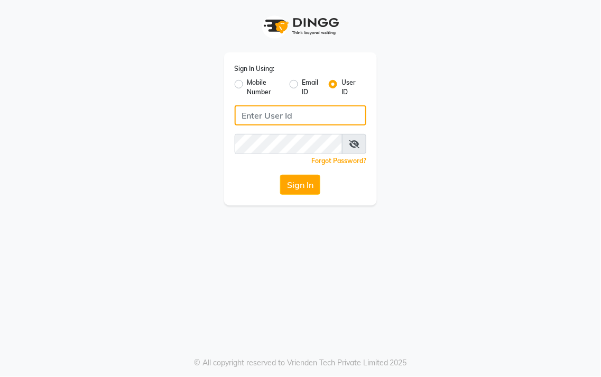
type input "9256811115"
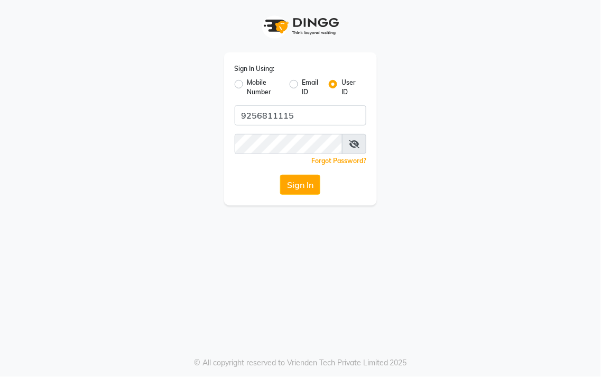
click at [248, 84] on label "Mobile Number" at bounding box center [265, 87] width 34 height 19
click at [248, 84] on input "Mobile Number" at bounding box center [251, 81] width 7 height 7
radio input "true"
radio input "false"
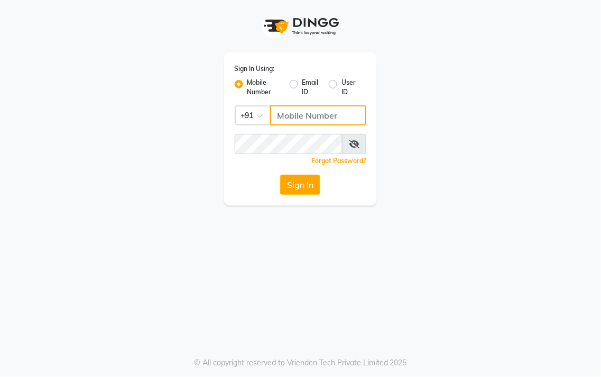
click at [316, 115] on input "Username" at bounding box center [318, 115] width 97 height 20
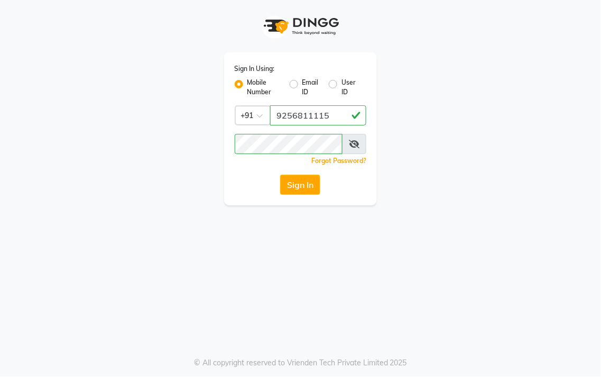
type input "9256811115"
click at [292, 184] on button "Sign In" at bounding box center [300, 185] width 40 height 20
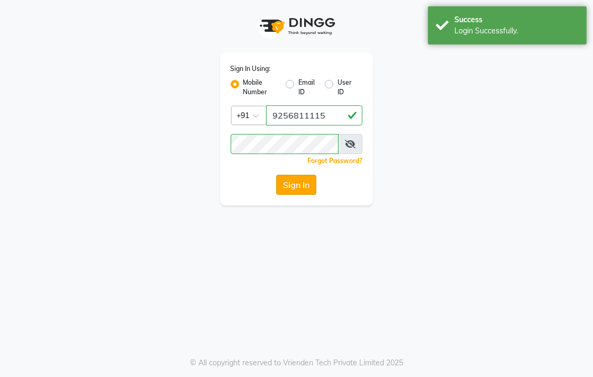
select select "67"
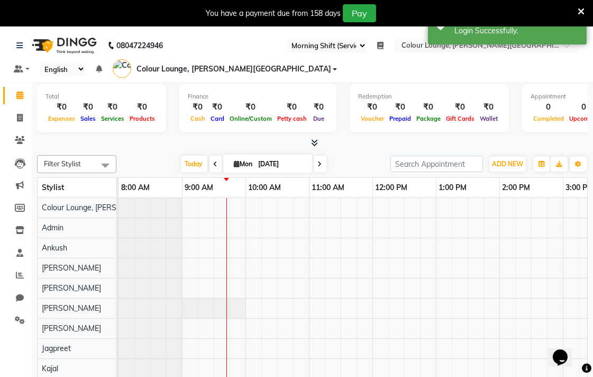
click at [583, 11] on icon at bounding box center [581, 12] width 7 height 10
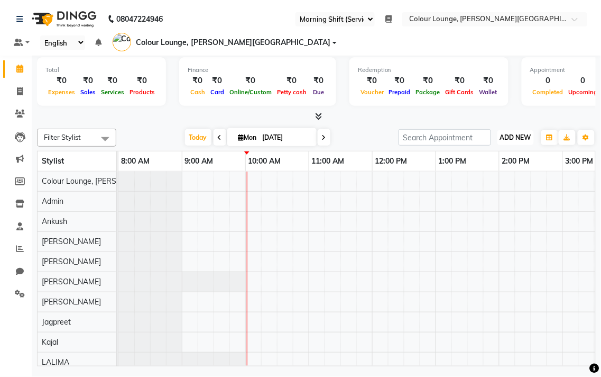
click at [518, 139] on span "ADD NEW" at bounding box center [515, 137] width 31 height 8
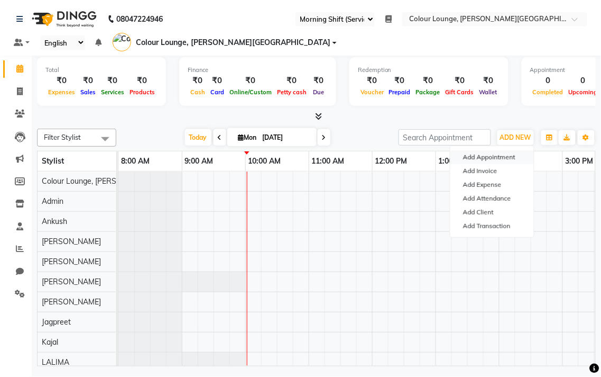
click at [504, 157] on button "Add Appointment" at bounding box center [493, 157] width 84 height 14
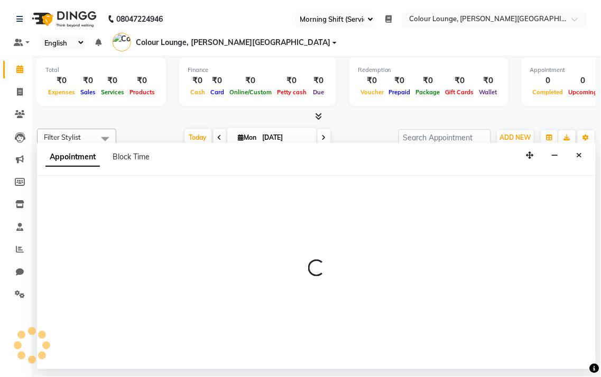
select select "tentative"
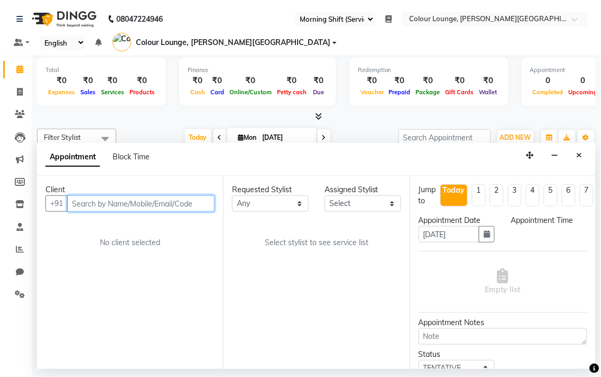
select select "540"
type input "9878605105"
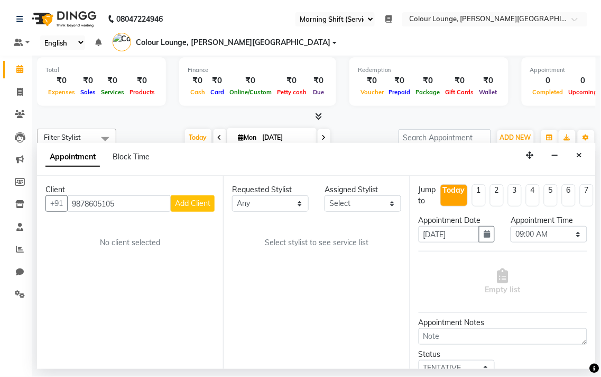
click at [180, 210] on button "Add Client" at bounding box center [193, 203] width 44 height 16
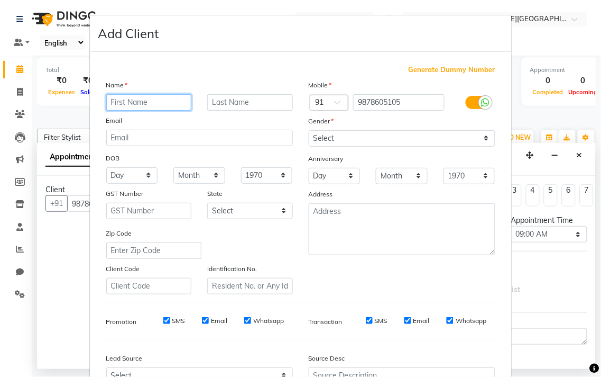
click at [146, 98] on input "text" at bounding box center [149, 102] width 86 height 16
type input "Shahnaaz"
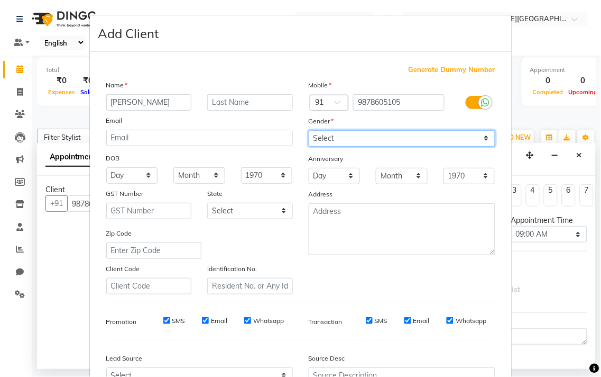
click at [429, 136] on select "Select Male Female Other Prefer Not To Say" at bounding box center [402, 138] width 187 height 16
click at [309, 130] on select "Select Male Female Other Prefer Not To Say" at bounding box center [402, 138] width 187 height 16
click at [457, 135] on select "Select Male Female Other Prefer Not To Say" at bounding box center [402, 138] width 187 height 16
select select "female"
click at [309, 130] on select "Select Male Female Other Prefer Not To Say" at bounding box center [402, 138] width 187 height 16
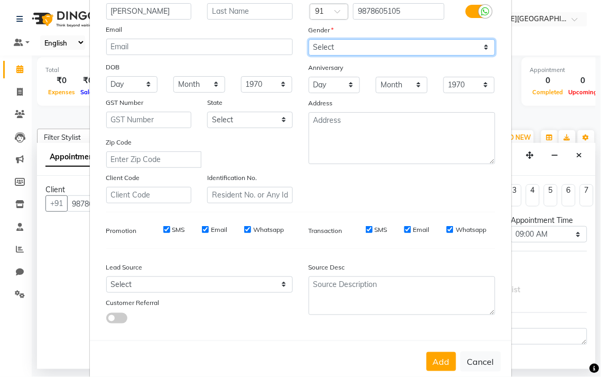
scroll to position [112, 0]
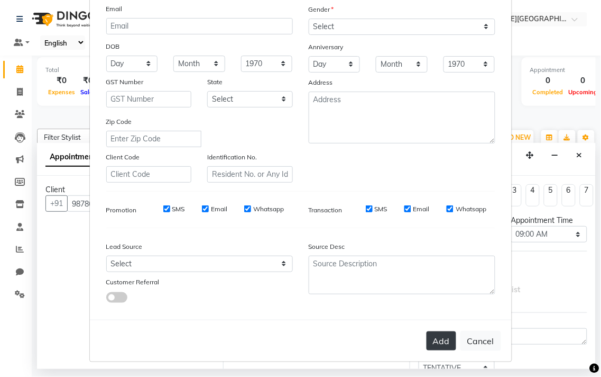
click at [441, 337] on button "Add" at bounding box center [442, 340] width 30 height 19
select select
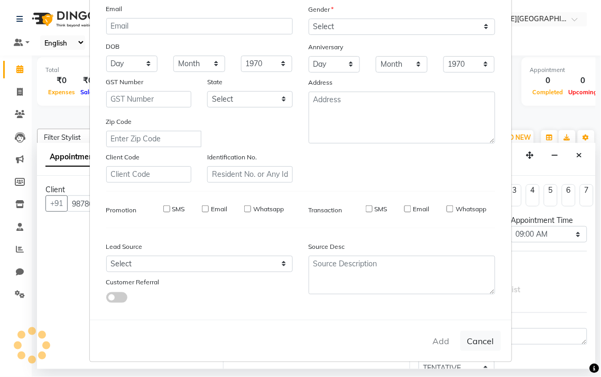
select select
checkbox input "false"
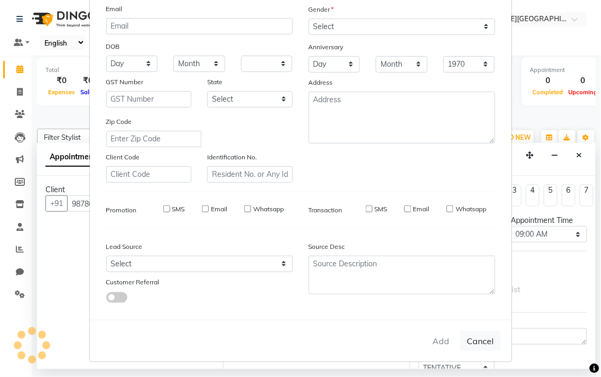
checkbox input "false"
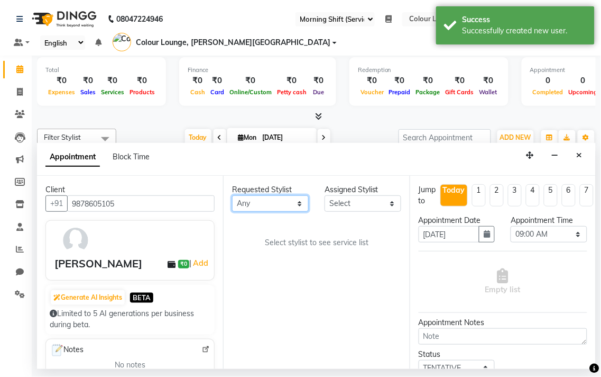
click at [287, 205] on select "Any Admin Ankush Ansh Nayyar BALBHARTI SHARMA Colour Lounge, Lawrence Road HARJ…" at bounding box center [270, 203] width 77 height 16
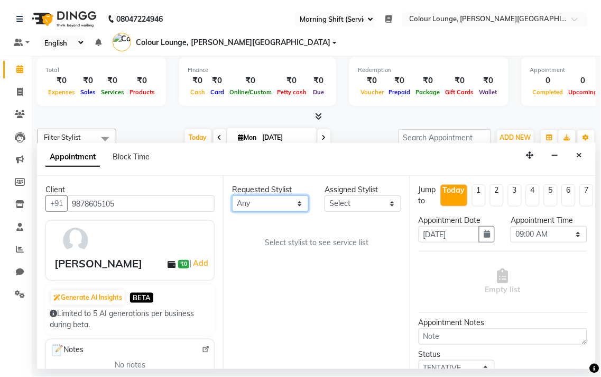
select select "70009"
click at [232, 195] on select "Any Admin Ankush Ansh Nayyar BALBHARTI SHARMA Colour Lounge, Lawrence Road HARJ…" at bounding box center [270, 203] width 77 height 16
select select "70009"
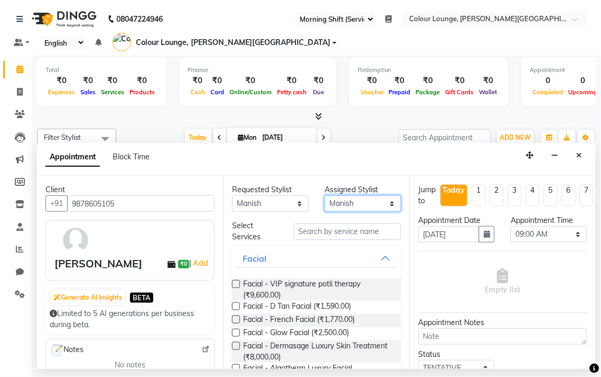
click at [353, 208] on select "Select Admin Ankush Ansh Nayyar BALBHARTI SHARMA Colour Lounge, Lawrence Road H…" at bounding box center [363, 203] width 77 height 16
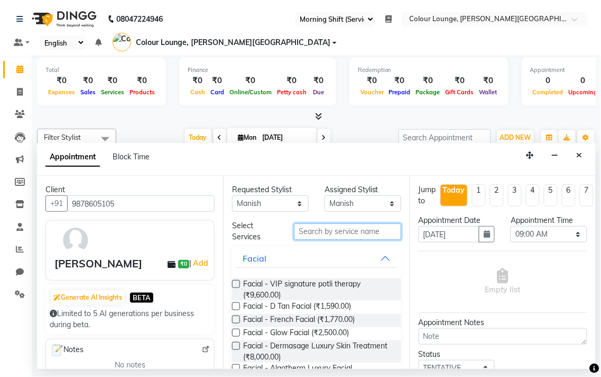
click at [351, 229] on input "text" at bounding box center [347, 231] width 107 height 16
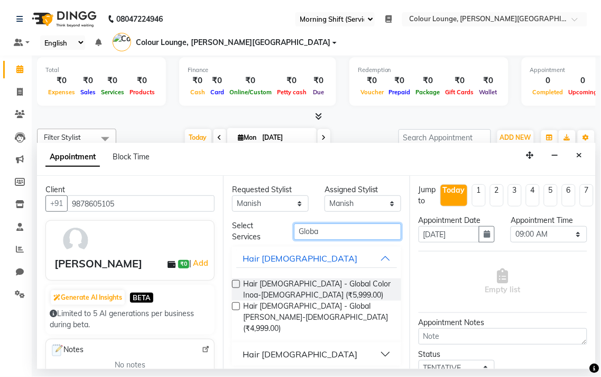
type input "Globa"
click at [352, 344] on button "Hair Male" at bounding box center [316, 353] width 160 height 19
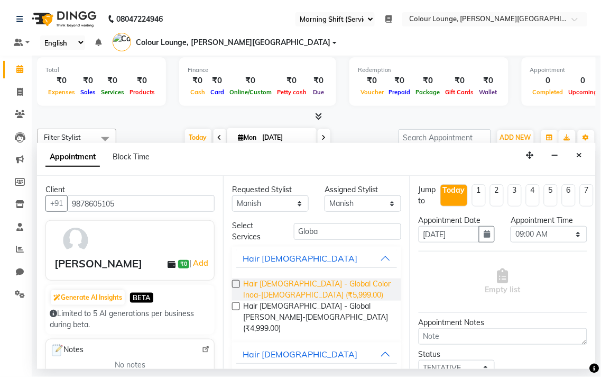
click at [318, 288] on span "Hair Female - Global Color Inoa-Female (₹5,999.00)" at bounding box center [317, 289] width 149 height 22
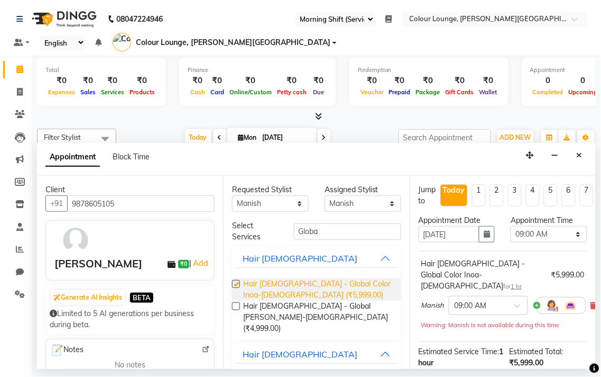
checkbox input "false"
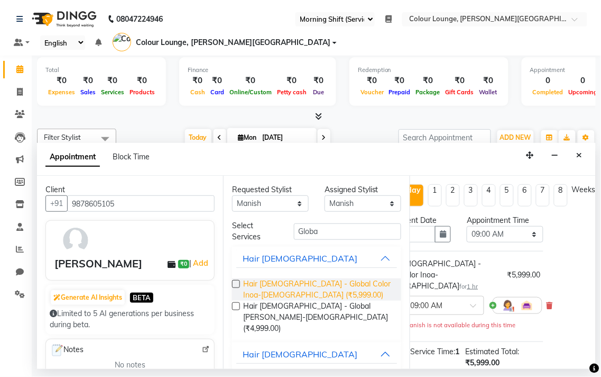
scroll to position [0, 0]
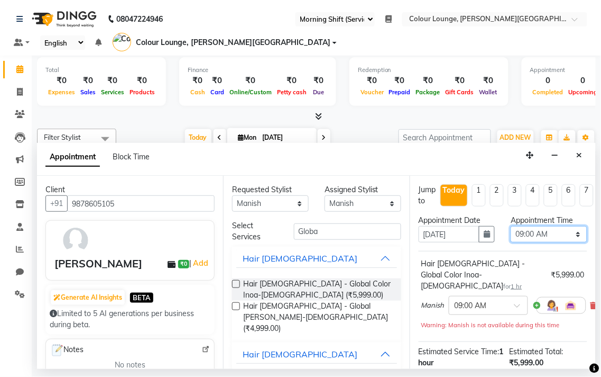
click at [535, 228] on select "Select 09:00 AM 09:15 AM 09:30 AM 09:45 AM 10:00 AM 10:15 AM 10:30 AM 10:45 AM …" at bounding box center [549, 234] width 77 height 16
select select "840"
click at [511, 226] on select "Select 09:00 AM 09:15 AM 09:30 AM 09:45 AM 10:00 AM 10:15 AM 10:30 AM 10:45 AM …" at bounding box center [549, 234] width 77 height 16
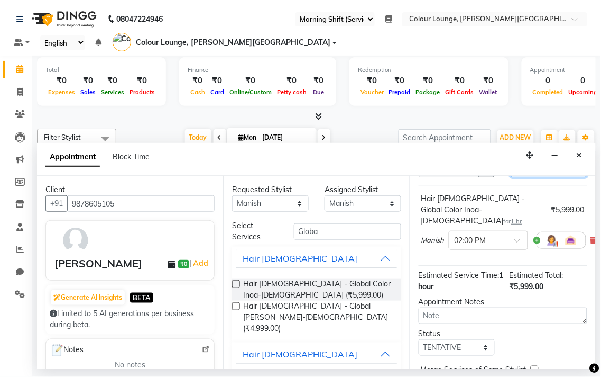
scroll to position [125, 0]
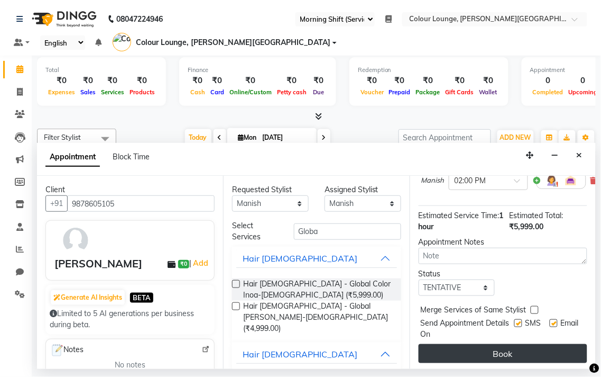
click at [526, 344] on button "Book" at bounding box center [503, 353] width 169 height 19
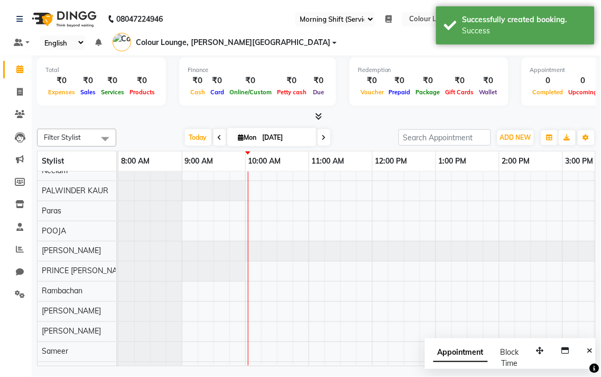
scroll to position [0, 0]
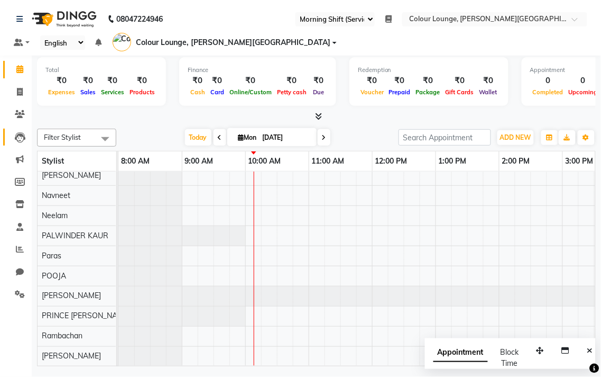
click at [6, 138] on link "Leads" at bounding box center [15, 137] width 25 height 17
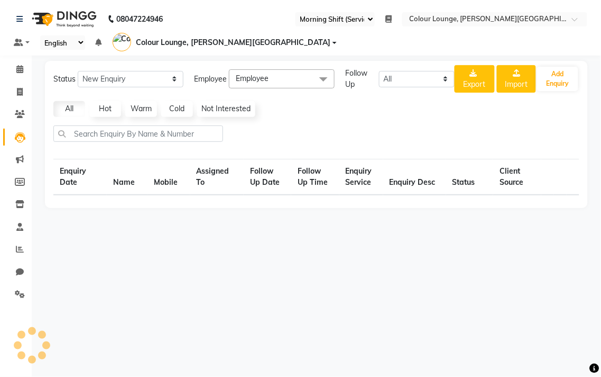
select select "10"
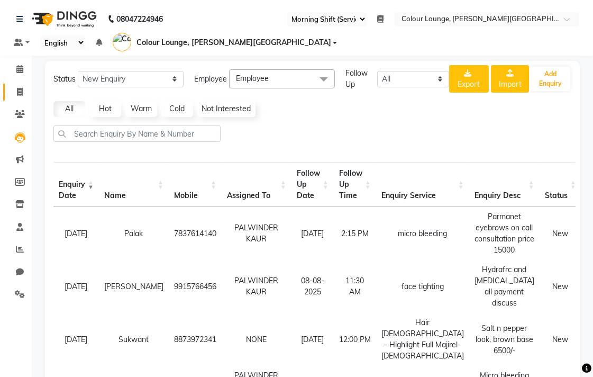
click at [19, 93] on icon at bounding box center [20, 92] width 6 height 8
select select "service"
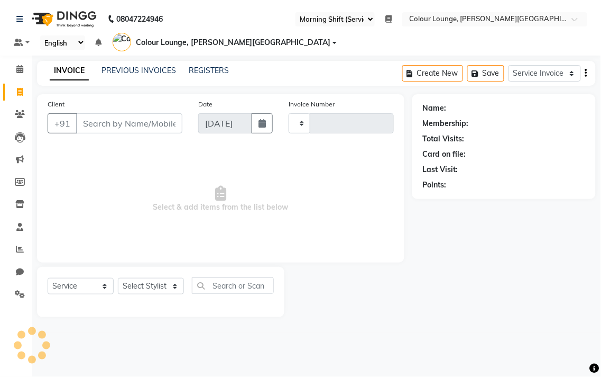
type input "5129"
select select "8011"
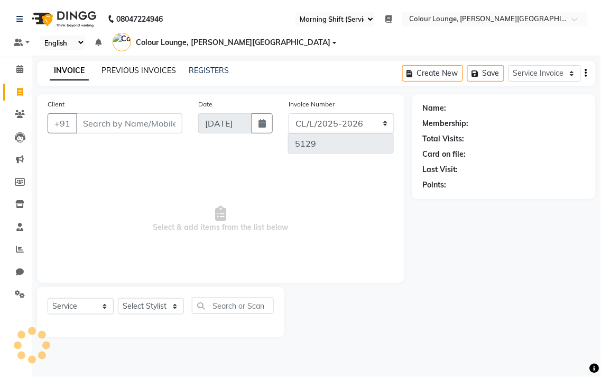
click at [135, 69] on link "PREVIOUS INVOICES" at bounding box center [139, 71] width 75 height 10
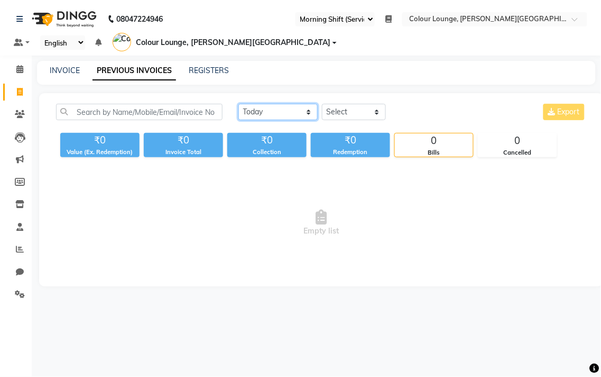
click at [267, 117] on select "Today Yesterday Custom Range" at bounding box center [278, 112] width 79 height 16
select select "yesterday"
click at [239, 104] on select "Today Yesterday Custom Range" at bounding box center [278, 112] width 79 height 16
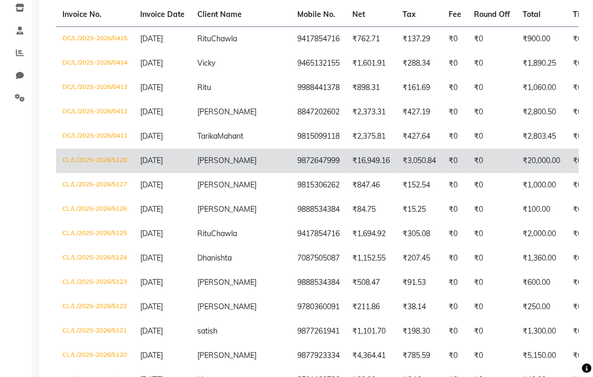
click at [107, 169] on td "CL/L/2025-2026/5128" at bounding box center [95, 161] width 78 height 24
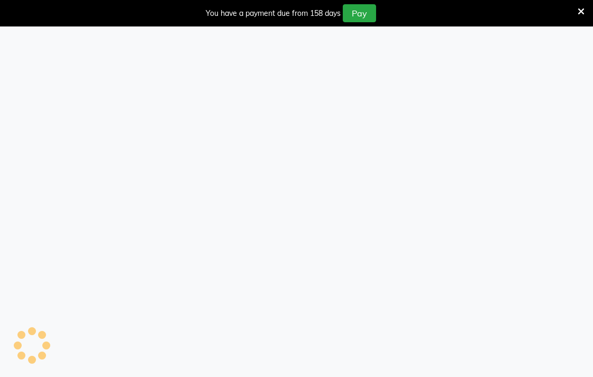
select select "67"
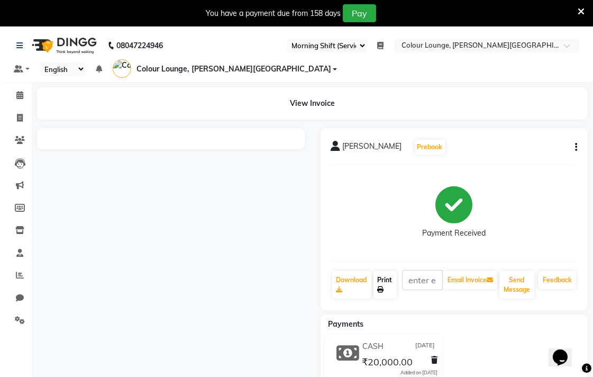
click at [385, 283] on link "Print" at bounding box center [384, 285] width 23 height 28
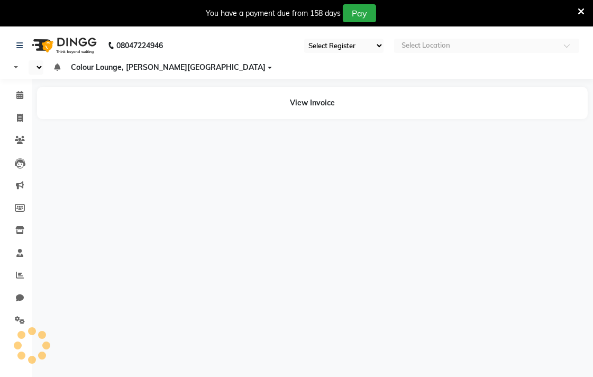
select select "67"
select select "en"
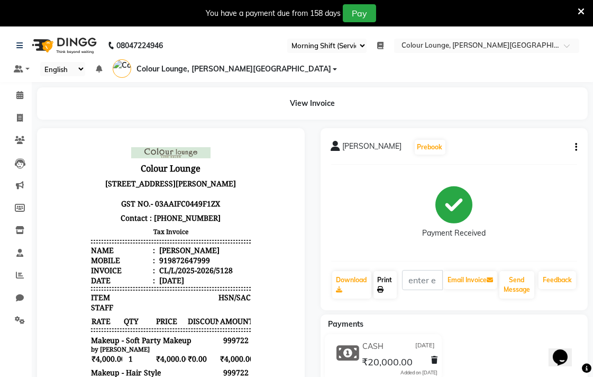
click at [382, 283] on link "Print" at bounding box center [384, 285] width 23 height 28
click at [19, 117] on icon at bounding box center [20, 118] width 6 height 8
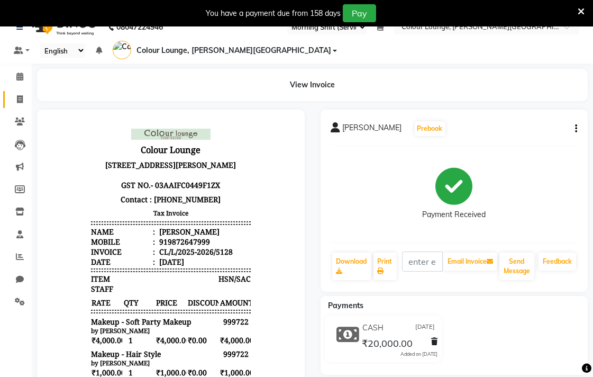
select select "service"
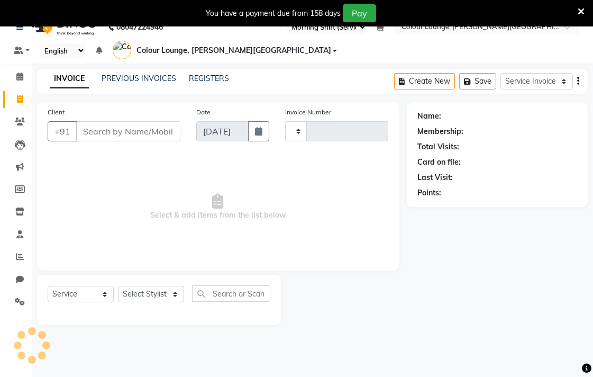
scroll to position [26, 0]
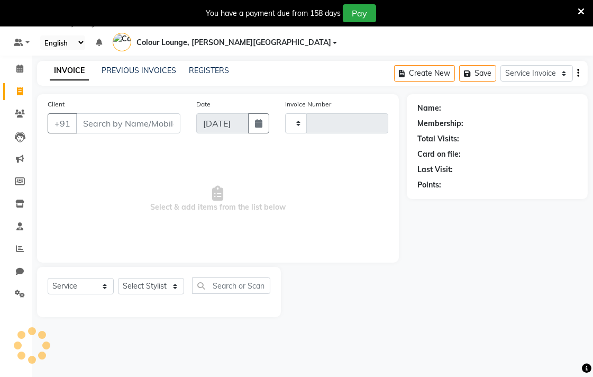
type input "5129"
select select "8011"
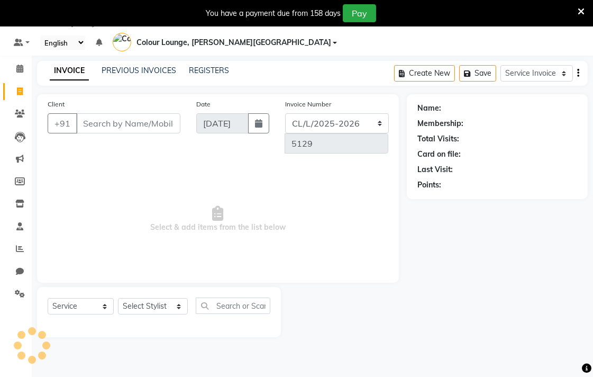
scroll to position [3, 0]
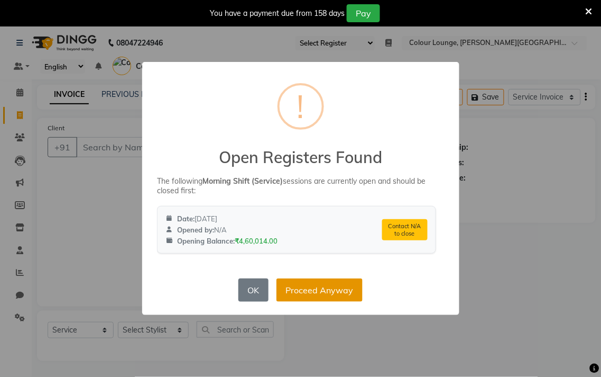
click at [318, 288] on button "Proceed Anyway" at bounding box center [320, 289] width 86 height 23
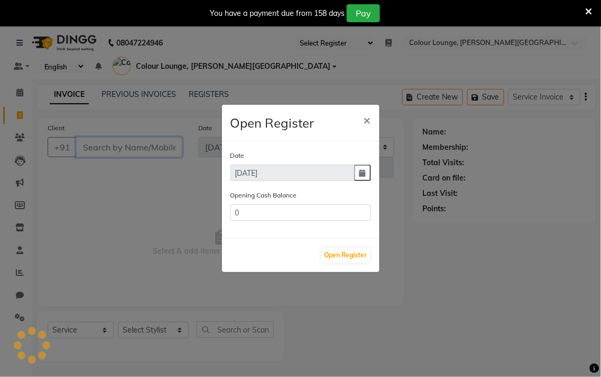
type input "84598"
click at [342, 252] on button "Open Register" at bounding box center [346, 255] width 48 height 15
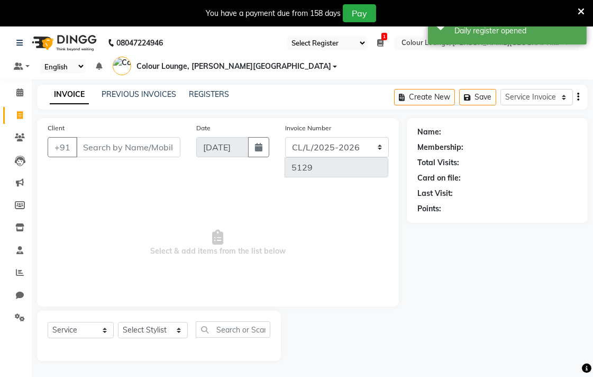
click at [584, 10] on icon at bounding box center [581, 12] width 7 height 10
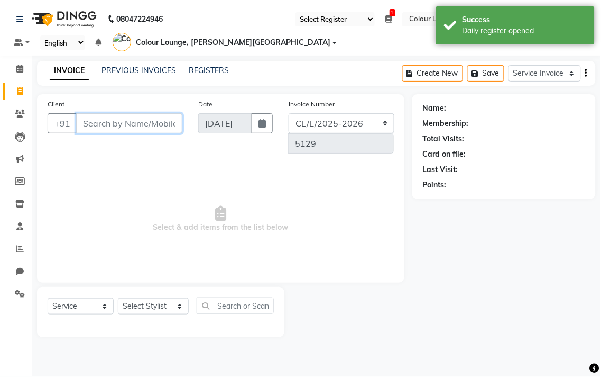
click at [133, 125] on input "Client" at bounding box center [129, 123] width 106 height 20
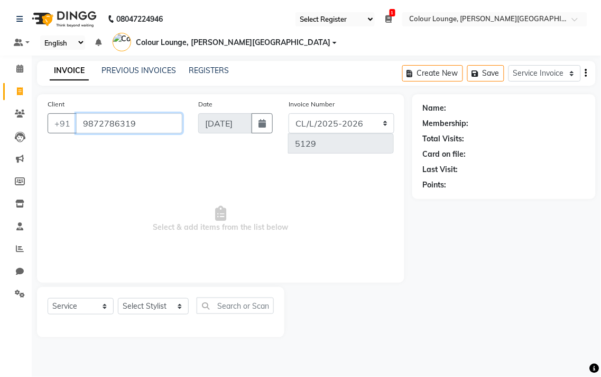
type input "9872786319"
select select "1: Object"
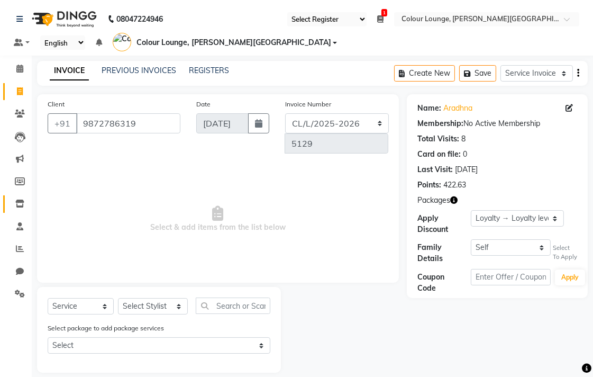
click at [19, 202] on icon at bounding box center [19, 203] width 9 height 8
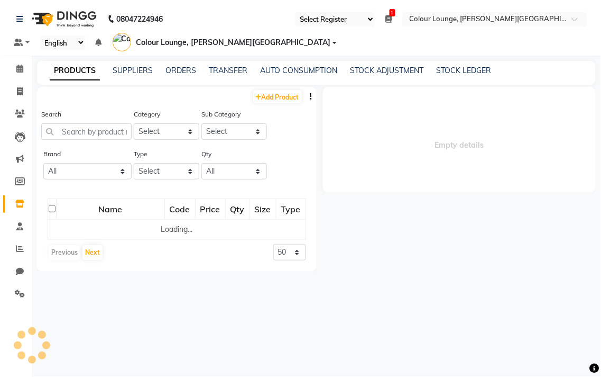
select select
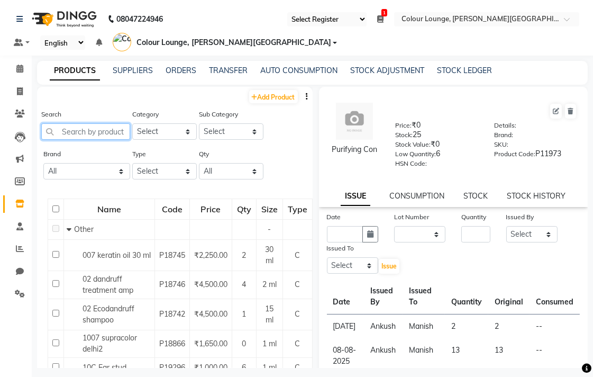
click at [92, 130] on input "text" at bounding box center [85, 131] width 89 height 16
click at [164, 172] on select "Select Both Retail Consumable" at bounding box center [164, 171] width 65 height 16
select select "C"
click at [132, 163] on select "Select Both Retail Consumable" at bounding box center [164, 171] width 65 height 16
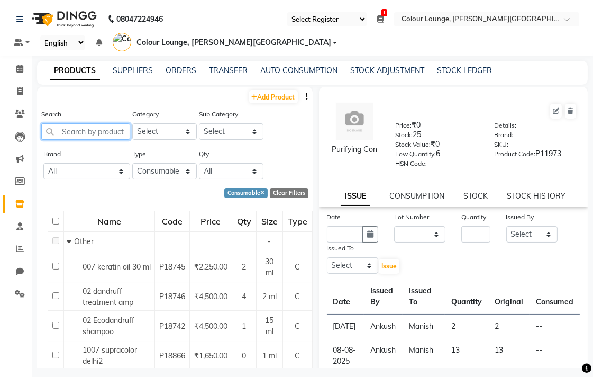
click at [106, 131] on input "text" at bounding box center [85, 131] width 89 height 16
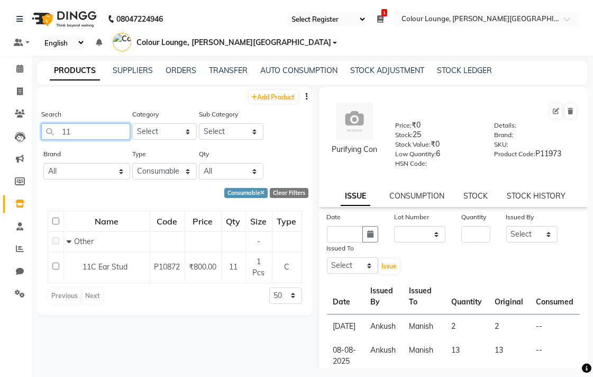
type input "1"
type input "2"
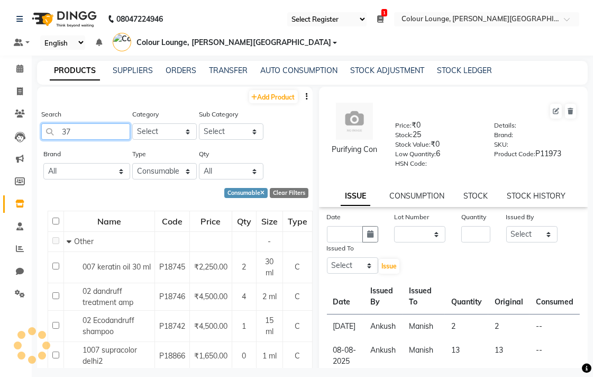
type input "37c"
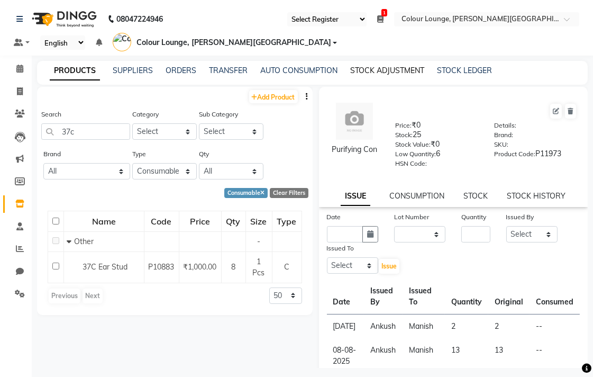
click at [384, 70] on link "STOCK ADJUSTMENT" at bounding box center [387, 71] width 74 height 10
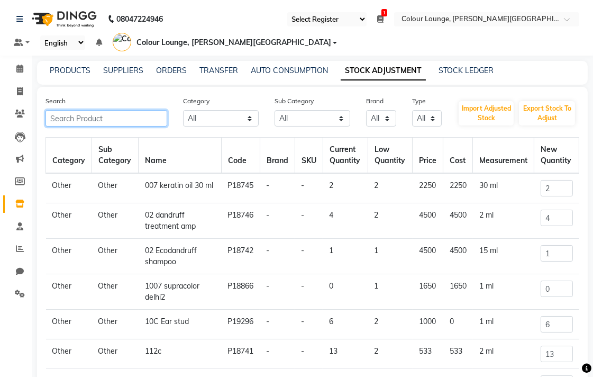
click at [126, 115] on input "text" at bounding box center [106, 118] width 122 height 16
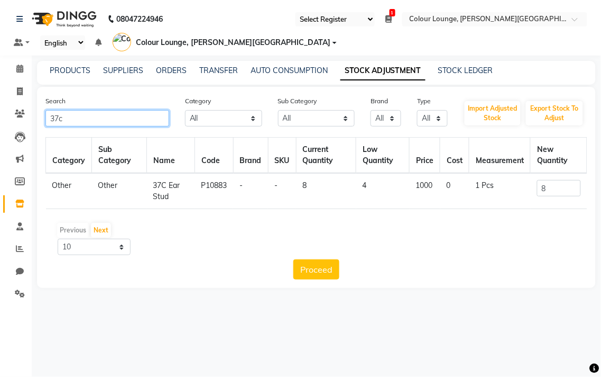
type input "37c"
click at [120, 183] on td "Other" at bounding box center [119, 191] width 55 height 36
click at [564, 182] on input "8" at bounding box center [559, 188] width 44 height 16
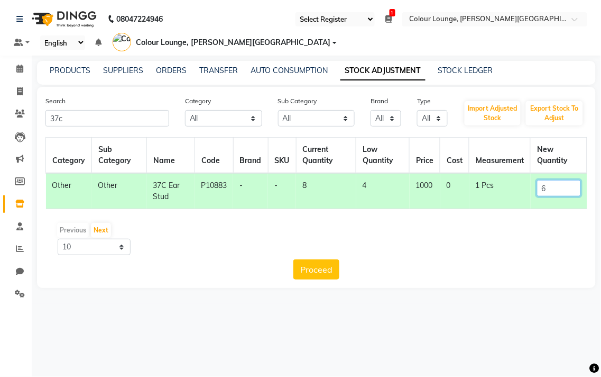
type input "6"
click at [316, 278] on button "Proceed" at bounding box center [317, 269] width 46 height 20
click at [351, 273] on button "Submit" at bounding box center [340, 269] width 42 height 20
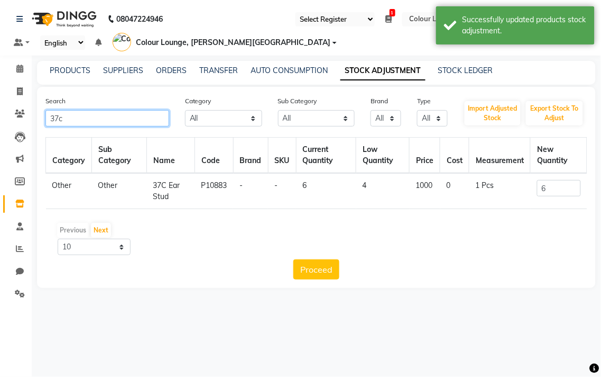
click at [131, 117] on input "37c" at bounding box center [107, 118] width 124 height 16
type input "3"
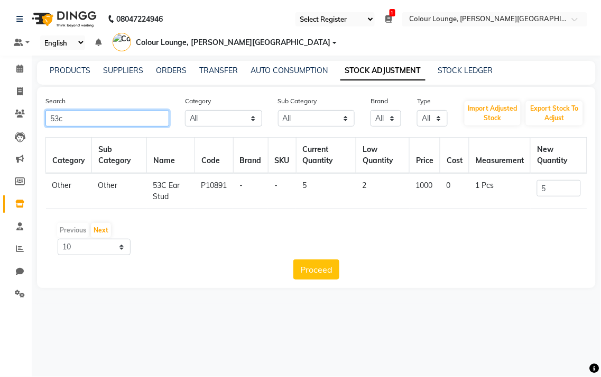
click at [118, 119] on input "53c" at bounding box center [107, 118] width 124 height 16
type input "5"
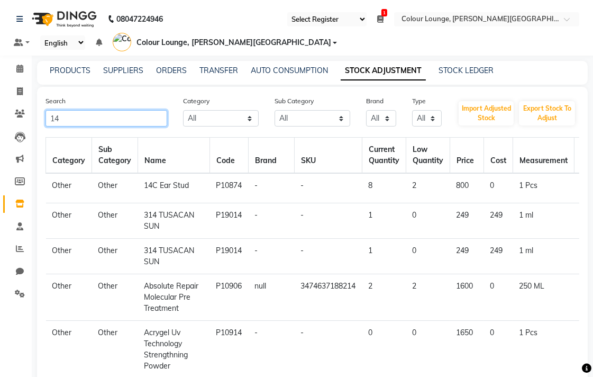
click at [124, 119] on input "14" at bounding box center [106, 118] width 122 height 16
type input "1"
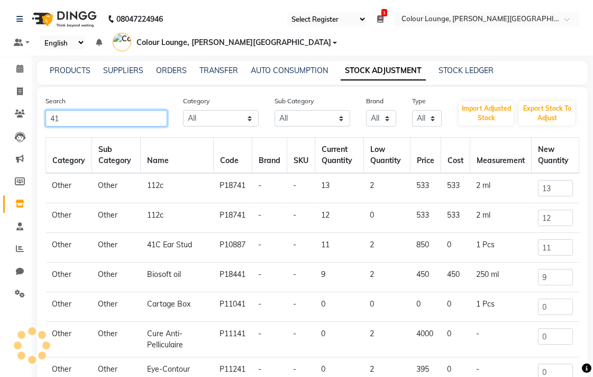
click at [114, 120] on input "41" at bounding box center [106, 118] width 122 height 16
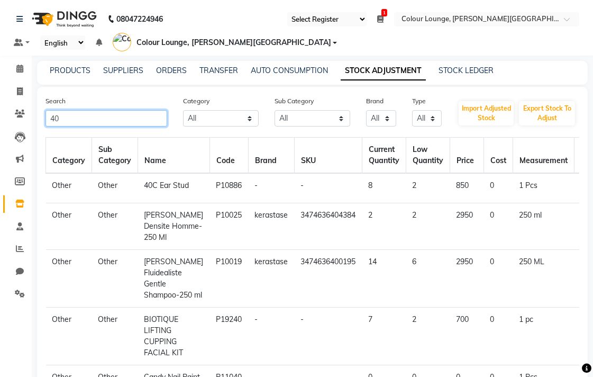
click at [112, 117] on input "40" at bounding box center [106, 118] width 122 height 16
type input "4"
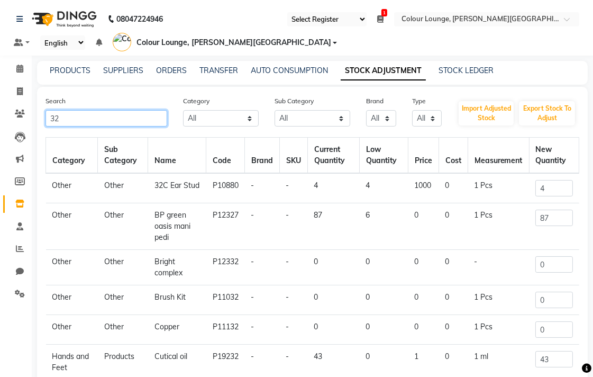
click at [106, 117] on input "32" at bounding box center [106, 118] width 122 height 16
type input "3"
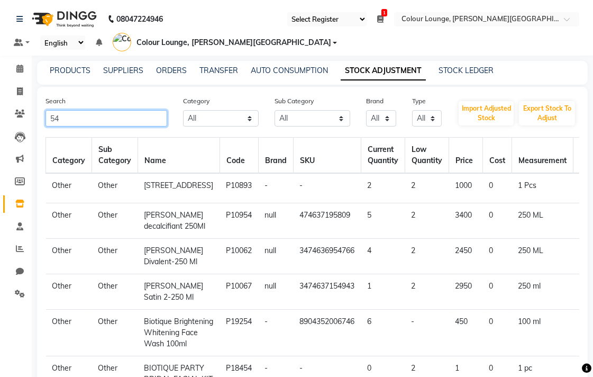
click at [134, 121] on input "54" at bounding box center [106, 118] width 122 height 16
type input "5"
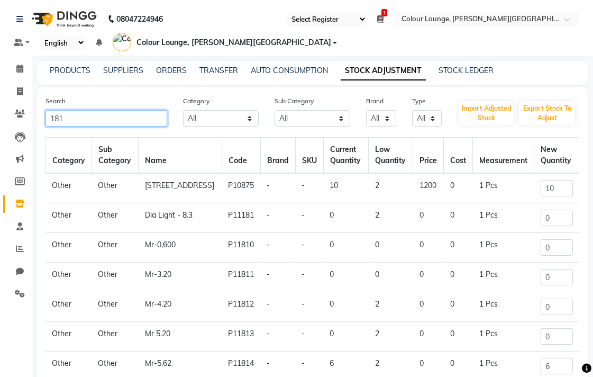
click at [125, 122] on input "181" at bounding box center [106, 118] width 122 height 16
type input "1"
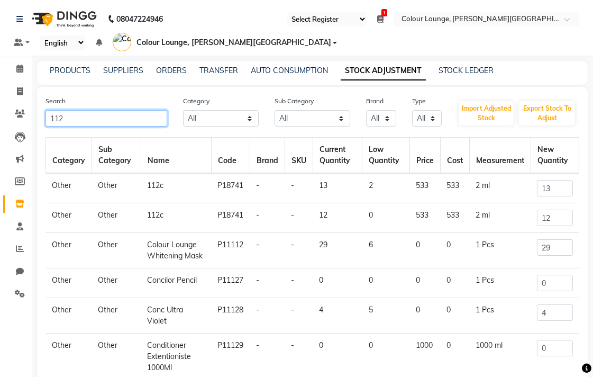
click at [128, 122] on input "112" at bounding box center [106, 118] width 122 height 16
type input "1"
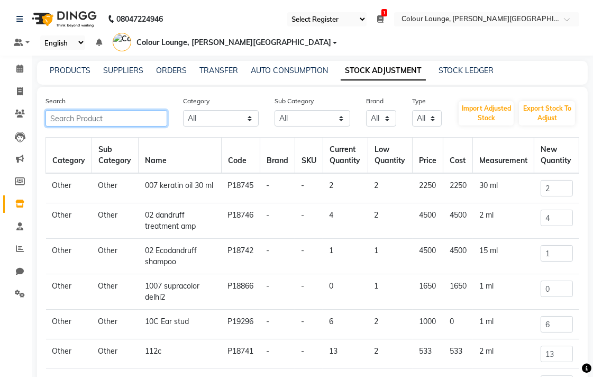
type input "3"
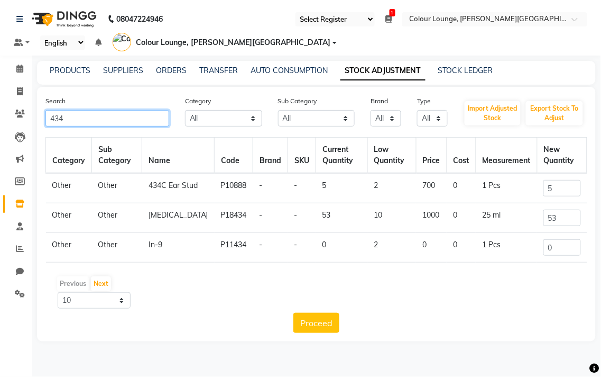
click at [117, 120] on input "434" at bounding box center [107, 118] width 124 height 16
type input "4"
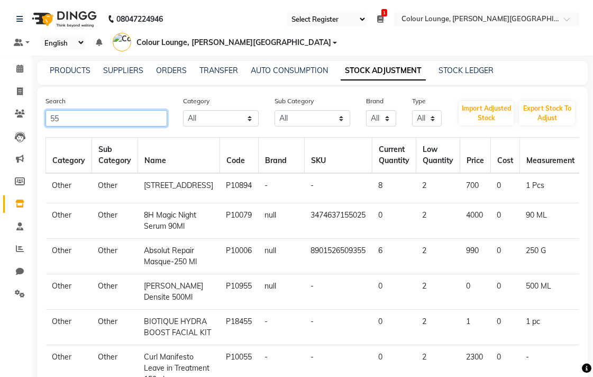
click at [114, 123] on input "55" at bounding box center [106, 118] width 122 height 16
type input "5"
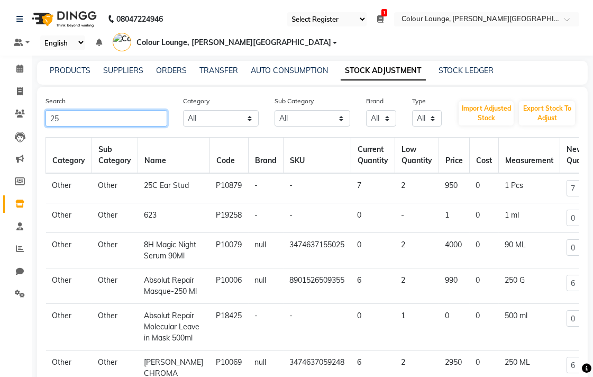
click at [114, 117] on input "25" at bounding box center [106, 118] width 122 height 16
type input "2"
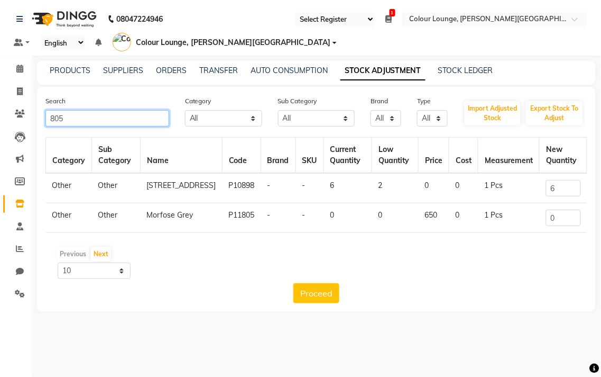
click at [113, 114] on input "805" at bounding box center [107, 118] width 124 height 16
type input "8"
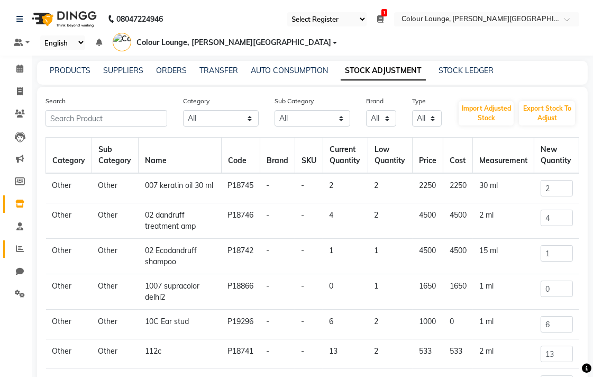
click at [21, 247] on icon at bounding box center [20, 248] width 8 height 8
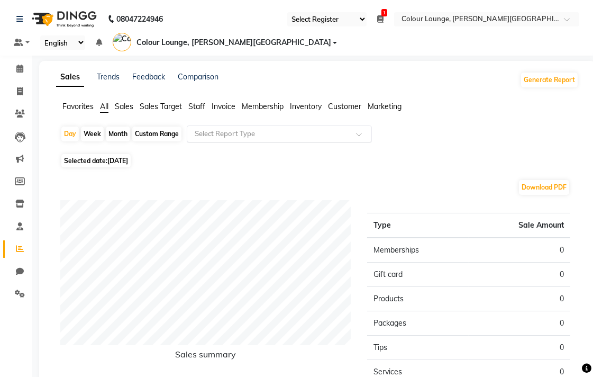
click at [245, 130] on input "text" at bounding box center [269, 134] width 152 height 11
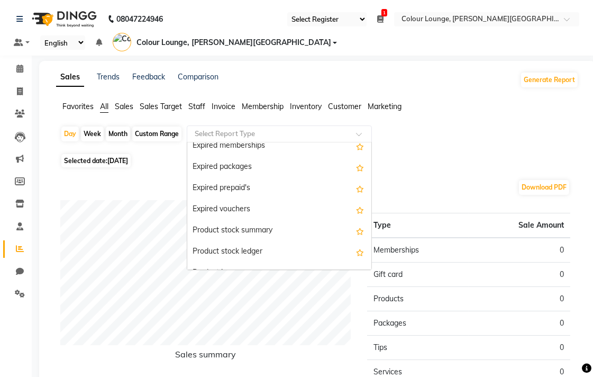
scroll to position [878, 0]
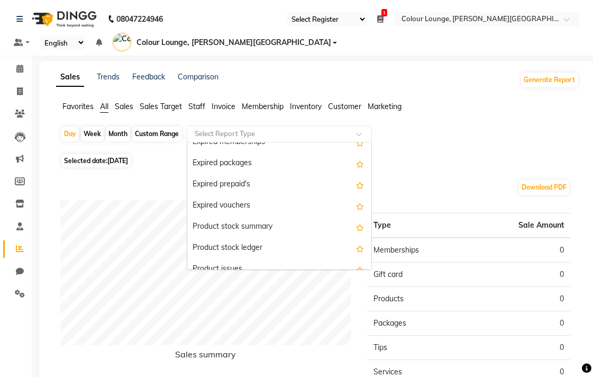
click at [201, 109] on span "Staff" at bounding box center [196, 107] width 17 height 10
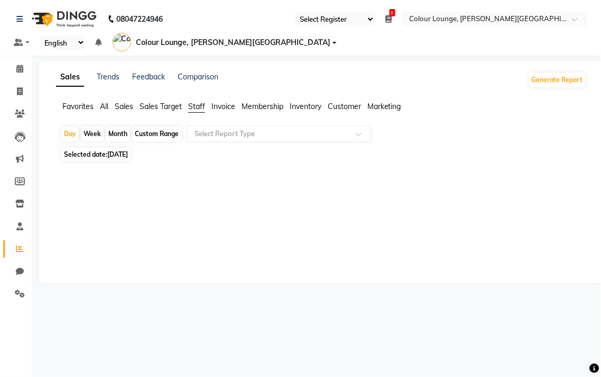
click at [155, 138] on div "Custom Range" at bounding box center [156, 133] width 49 height 15
select select "9"
select select "2025"
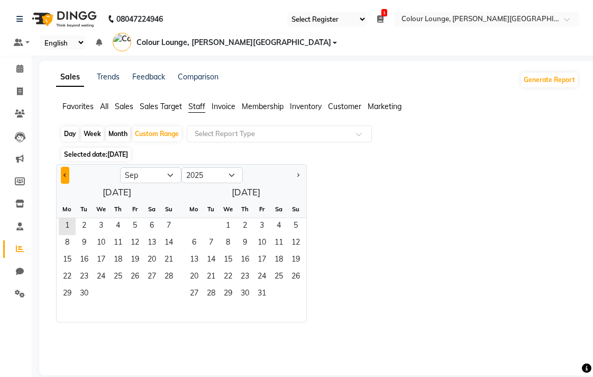
click at [66, 175] on span "Previous month" at bounding box center [65, 175] width 4 height 4
select select "8"
click at [136, 222] on span "1" at bounding box center [134, 226] width 17 height 17
click at [168, 295] on span "31" at bounding box center [168, 294] width 17 height 17
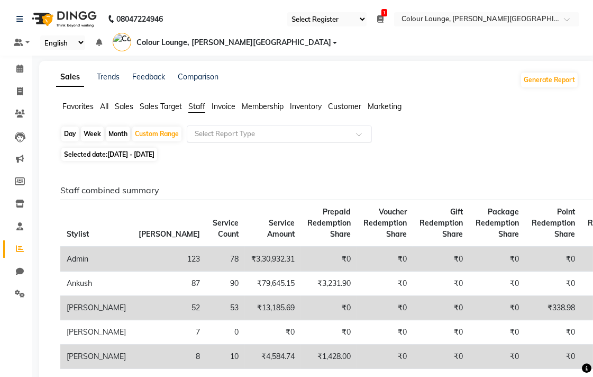
click at [273, 133] on input "text" at bounding box center [269, 134] width 152 height 11
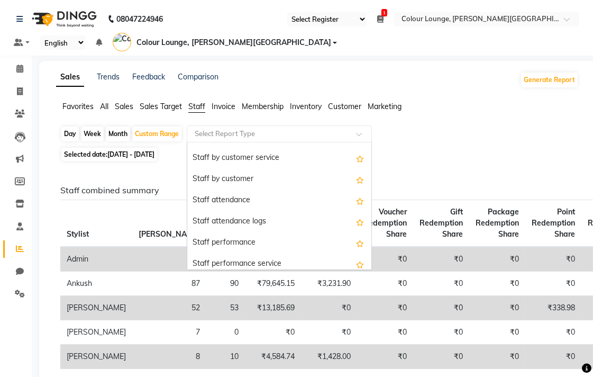
scroll to position [85, 0]
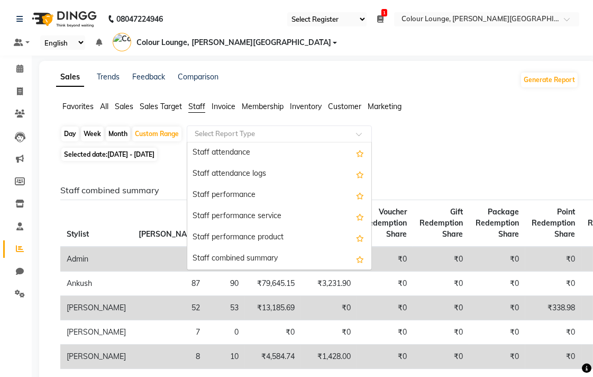
click at [232, 261] on div "Staff combined summary" at bounding box center [279, 258] width 184 height 21
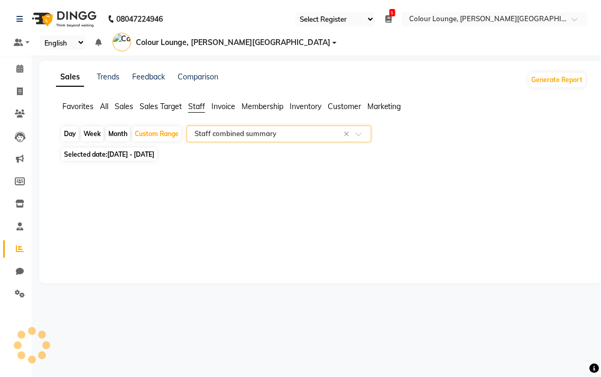
select select "full_report"
select select "csv"
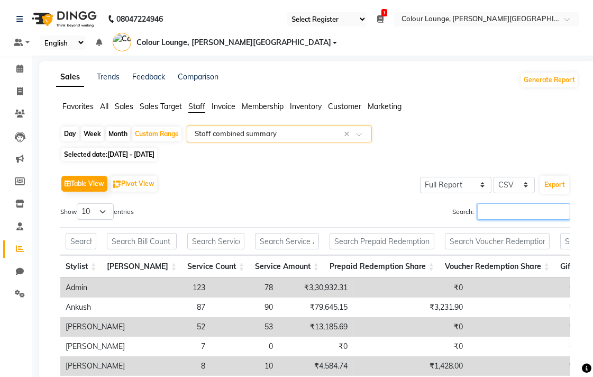
click at [504, 214] on input "Search:" at bounding box center [524, 211] width 93 height 16
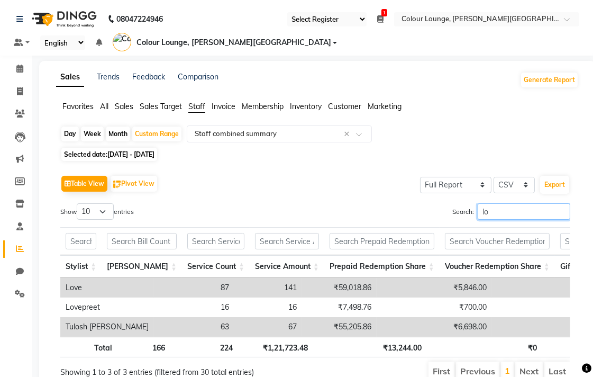
type input "lov"
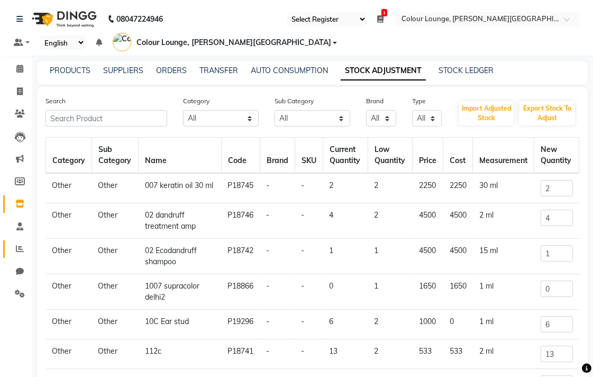
click at [19, 252] on icon at bounding box center [20, 248] width 8 height 8
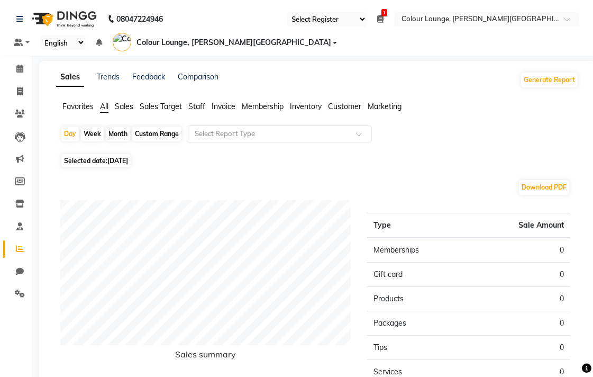
click at [199, 105] on span "Staff" at bounding box center [196, 107] width 17 height 10
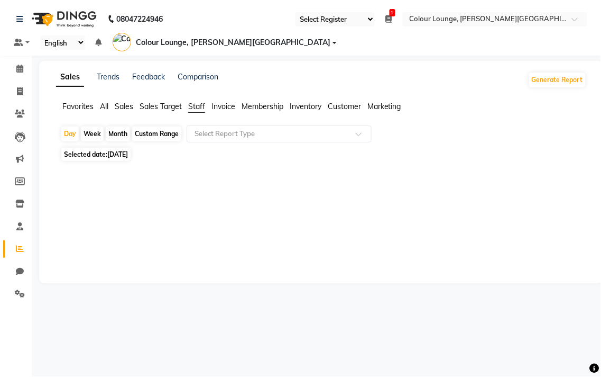
click at [165, 134] on div "Custom Range" at bounding box center [156, 133] width 49 height 15
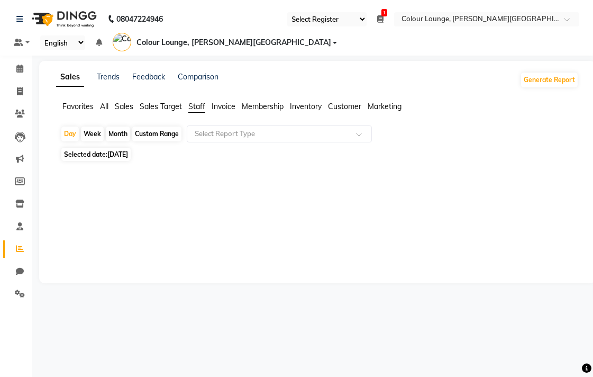
select select "9"
select select "2025"
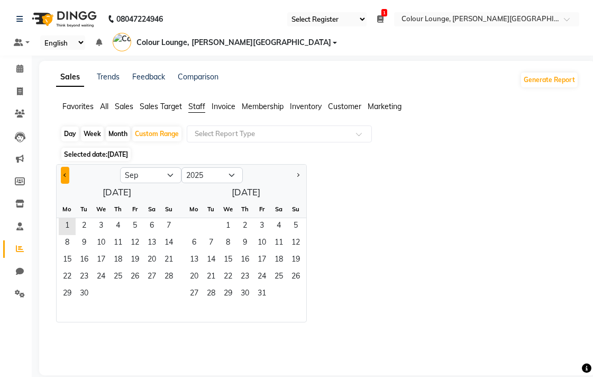
click at [65, 175] on span "Previous month" at bounding box center [65, 175] width 4 height 4
select select "8"
click at [134, 224] on span "1" at bounding box center [134, 226] width 17 height 17
click at [167, 295] on span "31" at bounding box center [168, 294] width 17 height 17
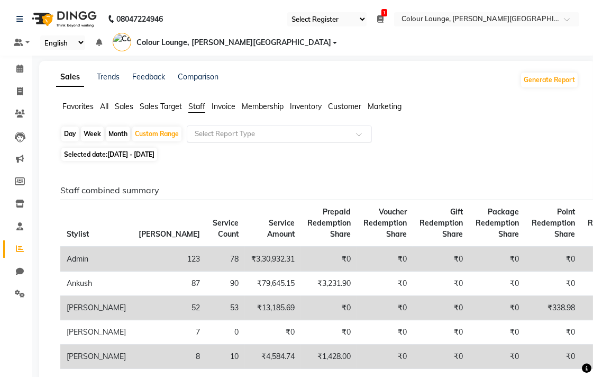
click at [251, 134] on input "text" at bounding box center [269, 134] width 152 height 11
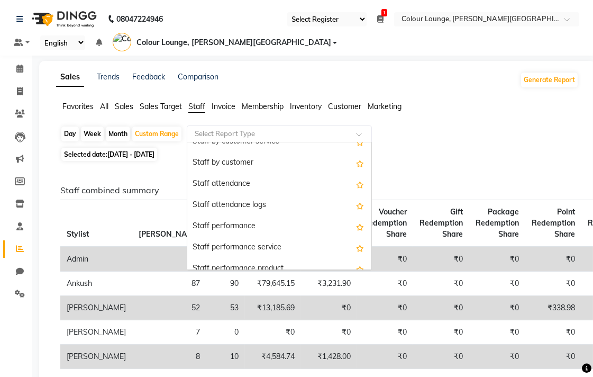
scroll to position [85, 0]
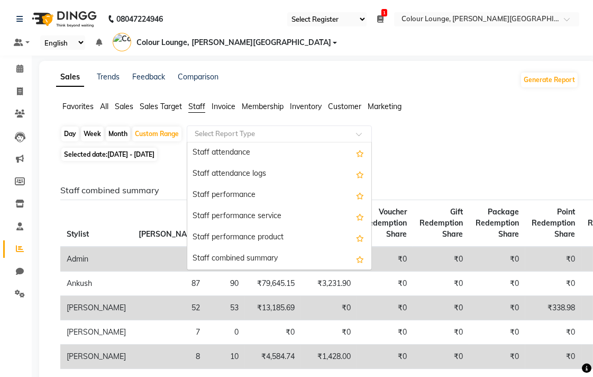
click at [260, 256] on div "Staff combined summary" at bounding box center [279, 258] width 184 height 21
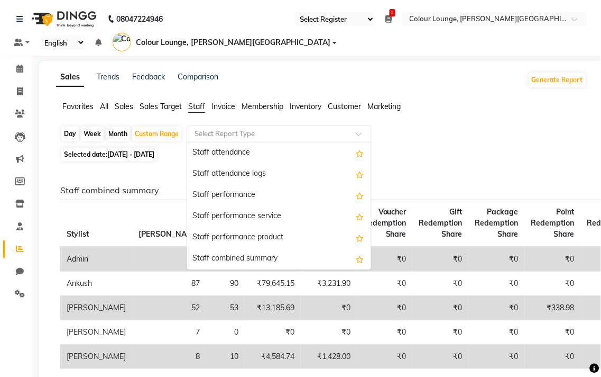
select select "full_report"
select select "csv"
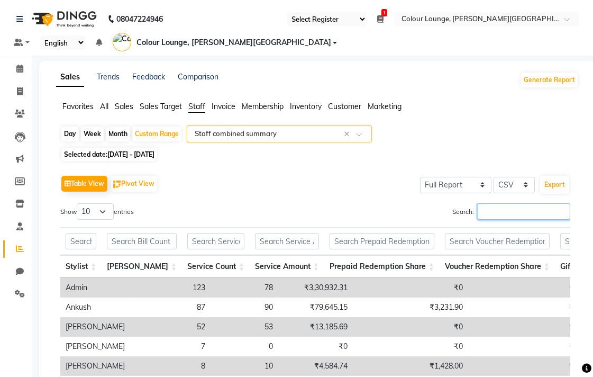
click at [497, 209] on input "Search:" at bounding box center [524, 211] width 93 height 16
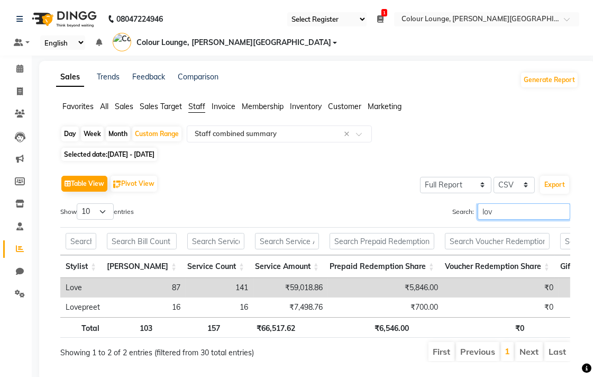
type input "love"
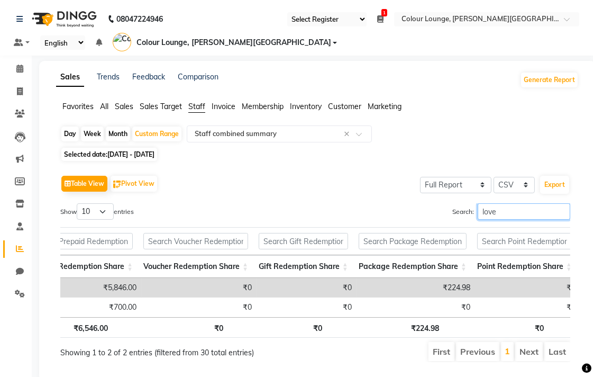
scroll to position [0, 0]
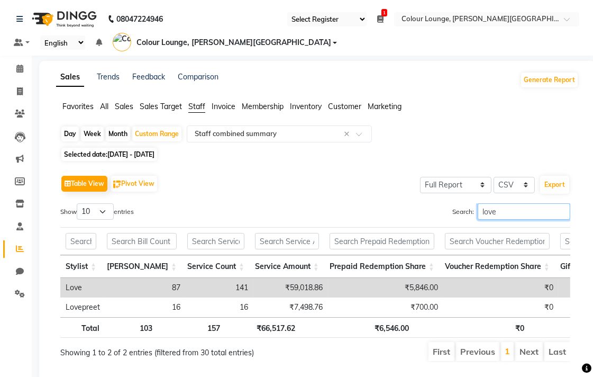
click at [560, 210] on input "love" at bounding box center [524, 211] width 93 height 16
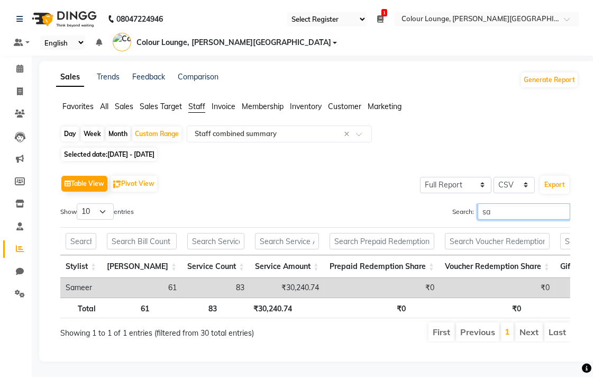
type input "s"
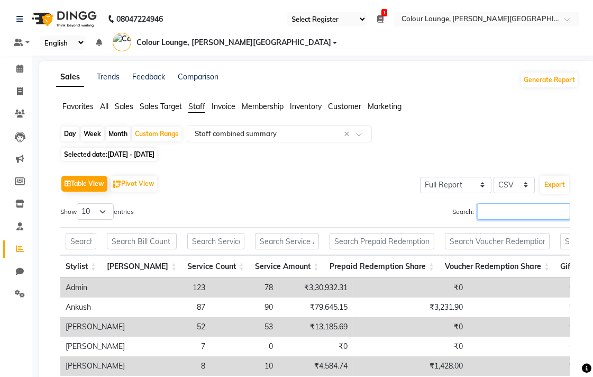
type input "k"
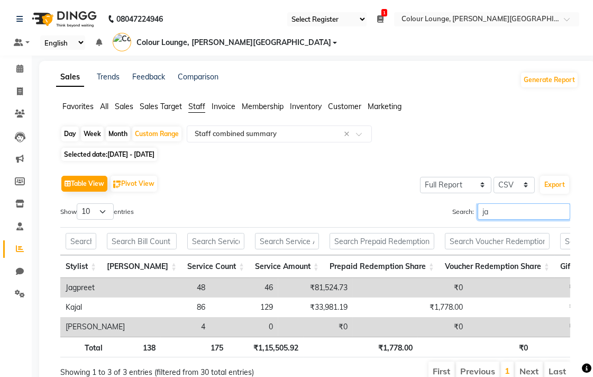
type input "jag"
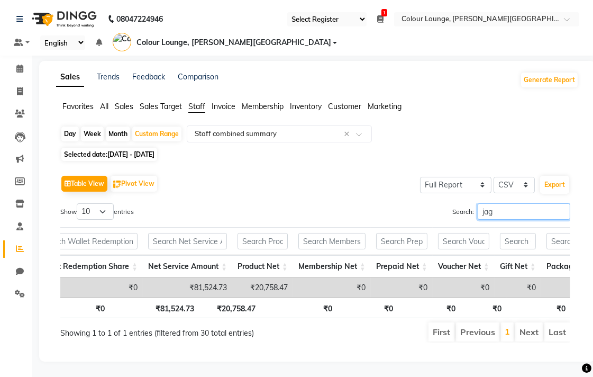
click at [561, 208] on input "jag" at bounding box center [524, 211] width 93 height 16
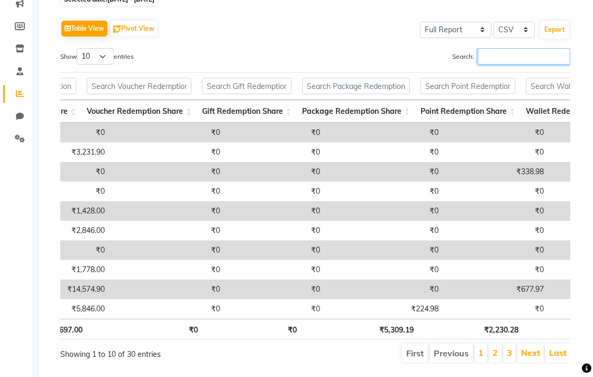
scroll to position [0, 246]
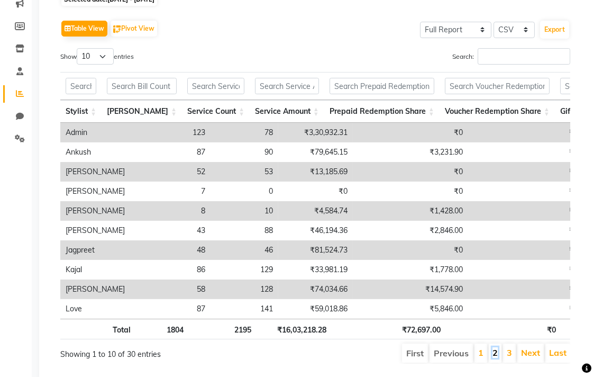
click at [497, 358] on link "2" at bounding box center [494, 352] width 5 height 11
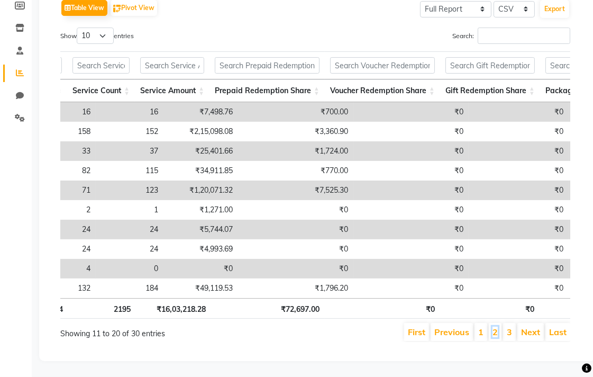
scroll to position [0, 0]
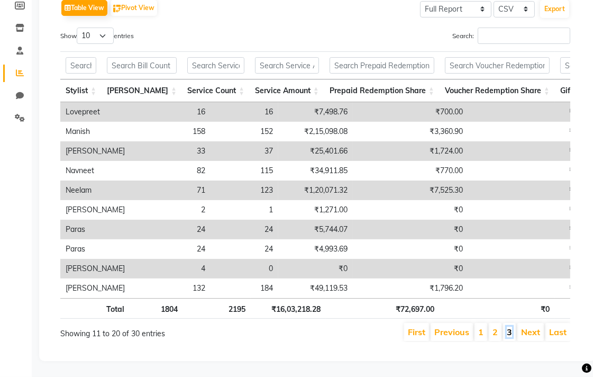
click at [509, 326] on link "3" at bounding box center [509, 331] width 5 height 11
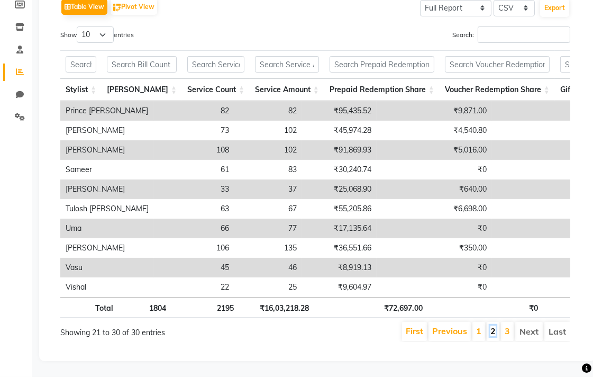
click at [490, 325] on link "2" at bounding box center [492, 330] width 5 height 11
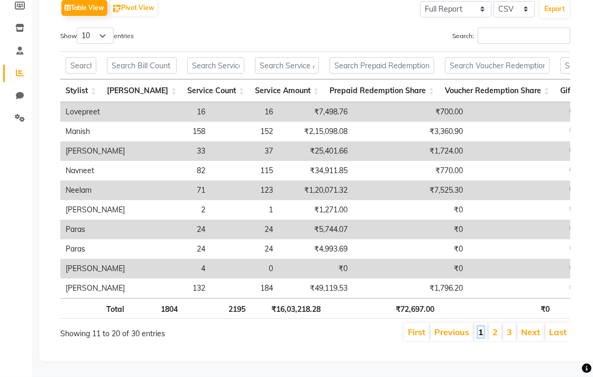
click at [482, 326] on link "1" at bounding box center [480, 331] width 5 height 11
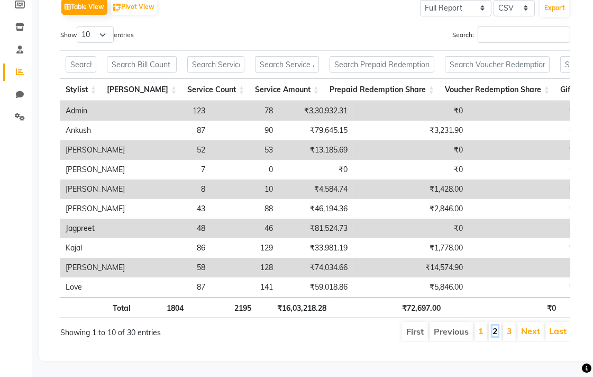
click at [496, 325] on link "2" at bounding box center [494, 330] width 5 height 11
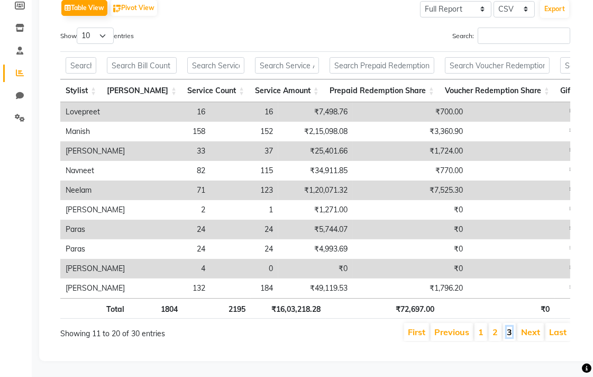
click at [509, 326] on link "3" at bounding box center [509, 331] width 5 height 11
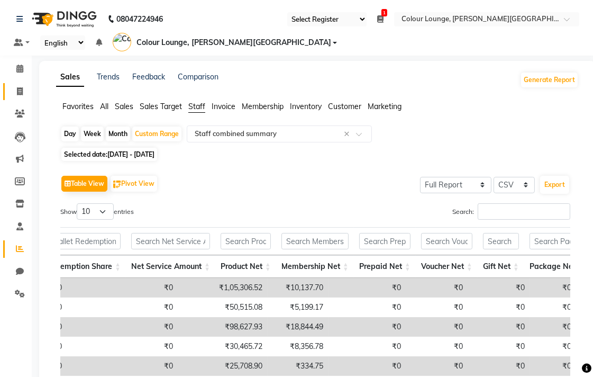
click at [19, 90] on icon at bounding box center [20, 91] width 6 height 8
select select "service"
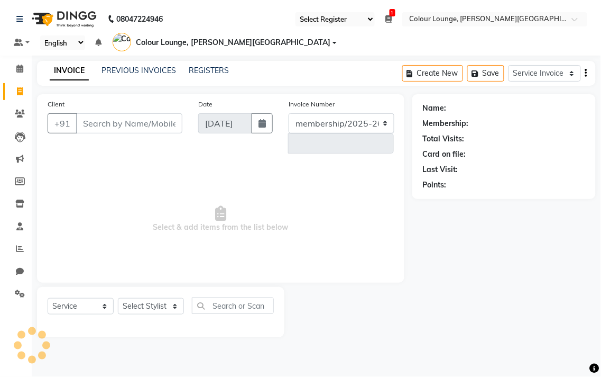
select select "8011"
type input "5129"
click at [21, 204] on icon at bounding box center [19, 203] width 9 height 8
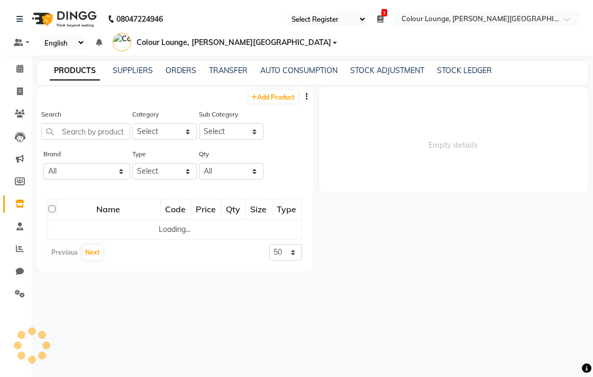
select select
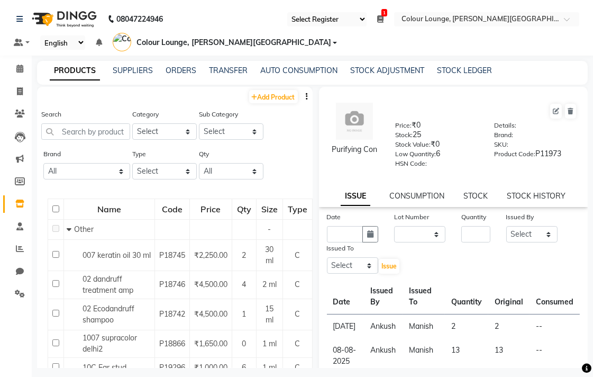
click at [302, 97] on button "button" at bounding box center [307, 96] width 11 height 11
click at [157, 172] on select "Select Both Retail Consumable" at bounding box center [164, 171] width 65 height 16
select select "C"
click at [132, 163] on select "Select Both Retail Consumable" at bounding box center [164, 171] width 65 height 16
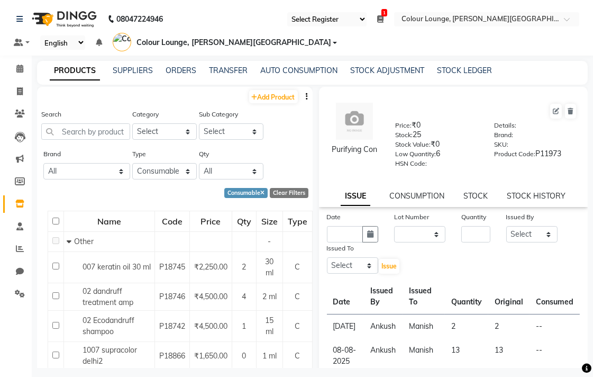
click at [306, 96] on icon "button" at bounding box center [307, 96] width 2 height 7
click at [270, 103] on div "EXPORT" at bounding box center [265, 103] width 34 height 13
click at [19, 294] on icon at bounding box center [20, 293] width 10 height 8
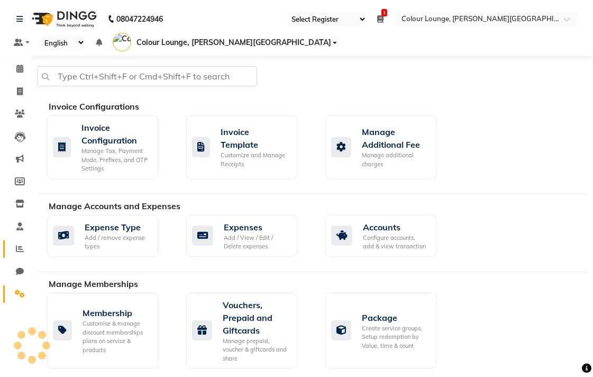
click at [19, 249] on icon at bounding box center [20, 248] width 8 height 8
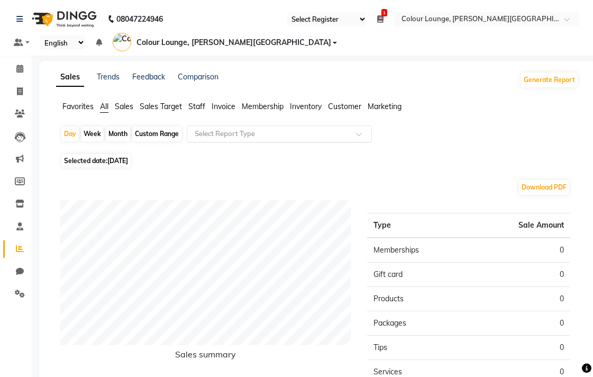
click at [278, 135] on input "text" at bounding box center [269, 134] width 152 height 11
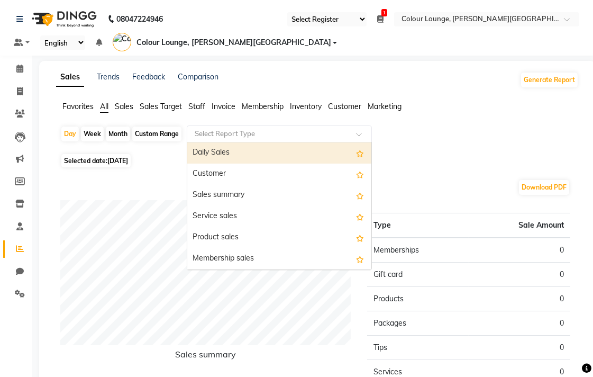
click at [260, 131] on input "text" at bounding box center [269, 134] width 152 height 11
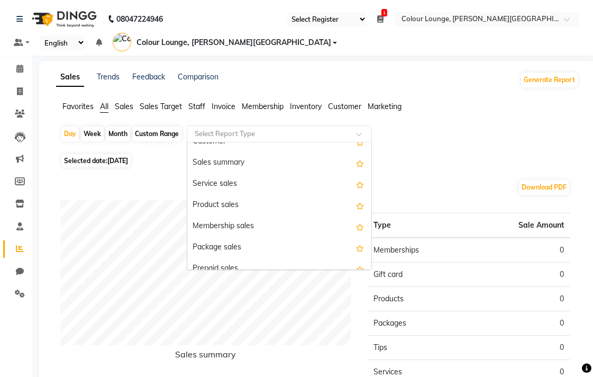
scroll to position [35, 0]
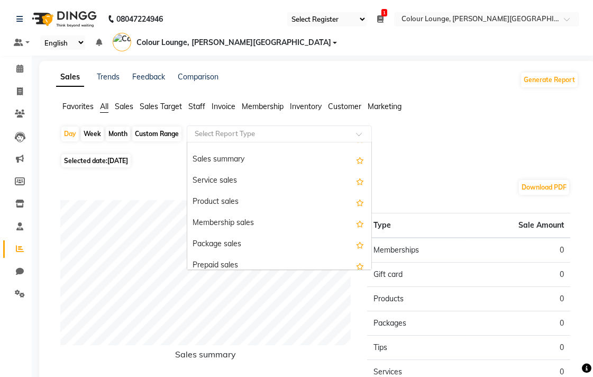
click at [233, 161] on div "Sales summary" at bounding box center [279, 159] width 184 height 21
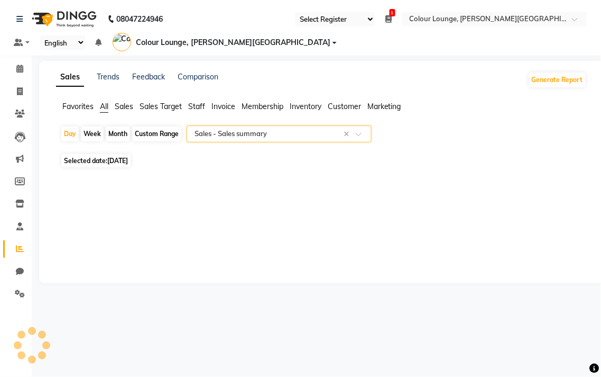
select select "full_report"
select select "csv"
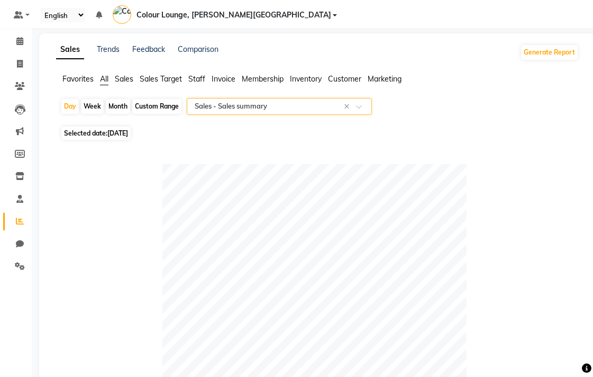
scroll to position [0, 0]
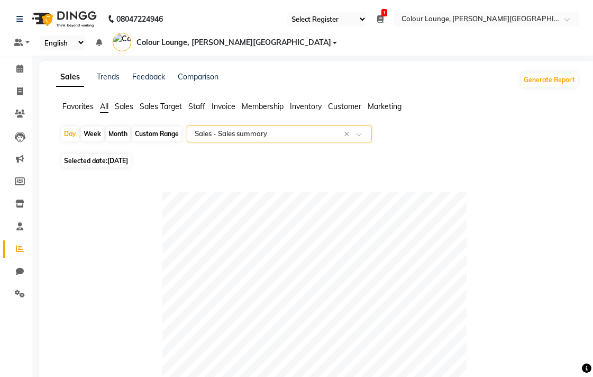
click at [265, 133] on input "text" at bounding box center [269, 134] width 152 height 11
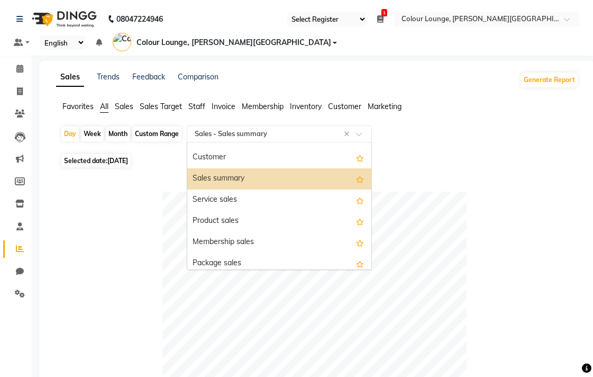
scroll to position [25, 0]
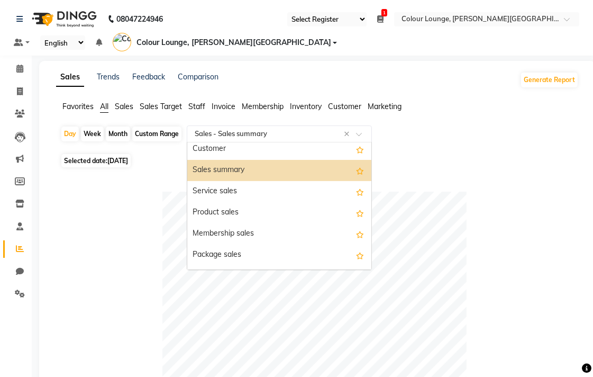
click at [216, 192] on div "Service sales" at bounding box center [279, 191] width 184 height 21
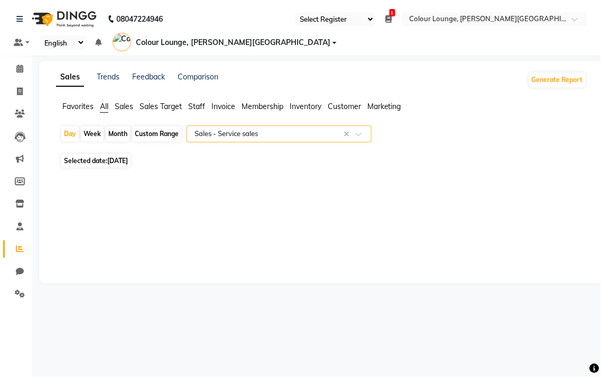
click at [131, 103] on span "Sales" at bounding box center [124, 107] width 19 height 10
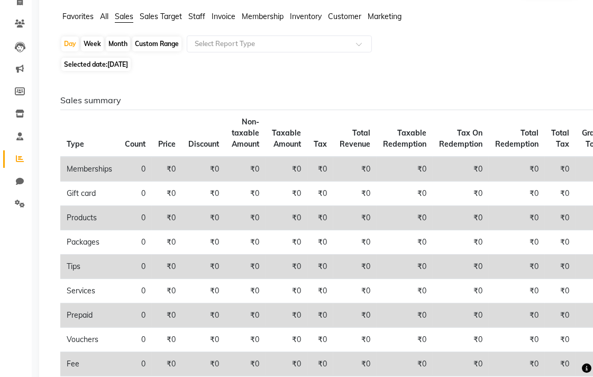
scroll to position [0, 0]
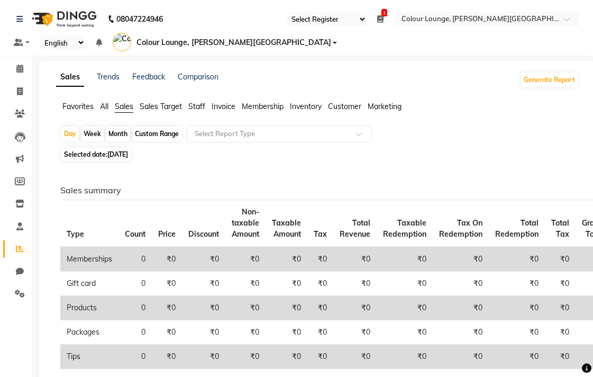
click at [167, 105] on span "Sales Target" at bounding box center [161, 107] width 42 height 10
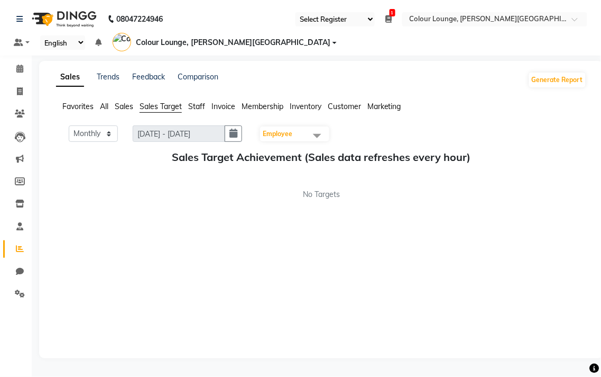
click at [201, 102] on span "Staff" at bounding box center [196, 107] width 17 height 10
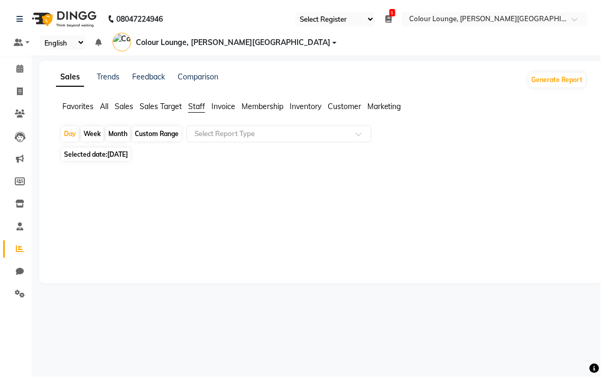
click at [223, 103] on span "Invoice" at bounding box center [224, 107] width 24 height 10
click at [273, 103] on span "Membership" at bounding box center [263, 107] width 42 height 10
click at [307, 104] on span "Inventory" at bounding box center [306, 107] width 32 height 10
click at [355, 104] on span "Customer" at bounding box center [344, 107] width 33 height 10
click at [391, 104] on span "Marketing" at bounding box center [385, 107] width 34 height 10
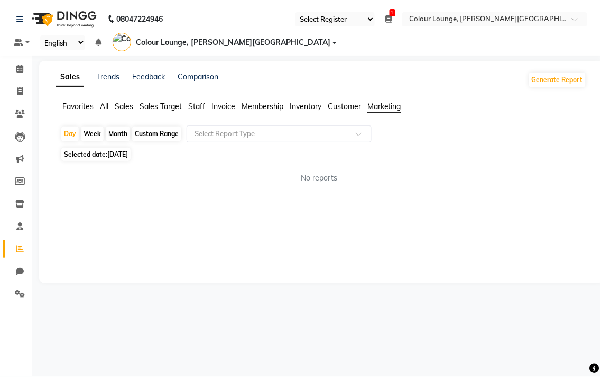
click at [344, 104] on span "Customer" at bounding box center [344, 107] width 33 height 10
click at [313, 104] on span "Inventory" at bounding box center [306, 107] width 32 height 10
click at [261, 107] on span "Membership" at bounding box center [263, 107] width 42 height 10
click at [225, 109] on span "Invoice" at bounding box center [224, 107] width 24 height 10
click at [192, 108] on span "Staff" at bounding box center [196, 107] width 17 height 10
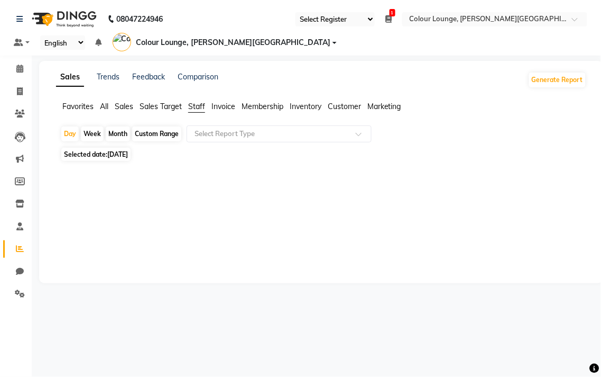
click at [123, 106] on span "Sales" at bounding box center [124, 107] width 19 height 10
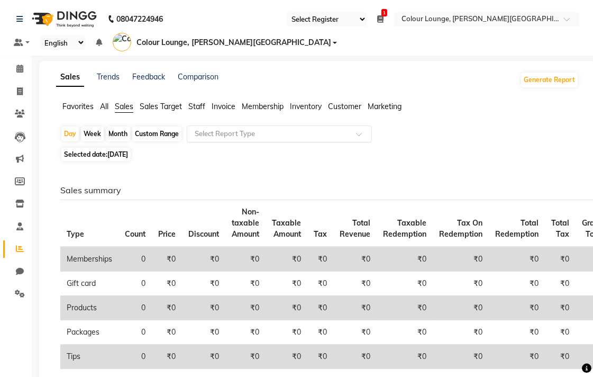
click at [233, 130] on input "text" at bounding box center [269, 134] width 152 height 11
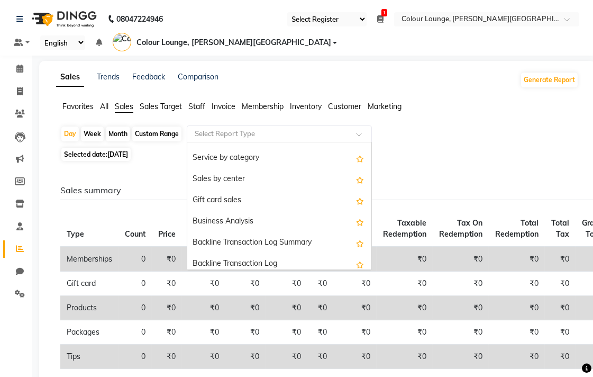
scroll to position [199, 0]
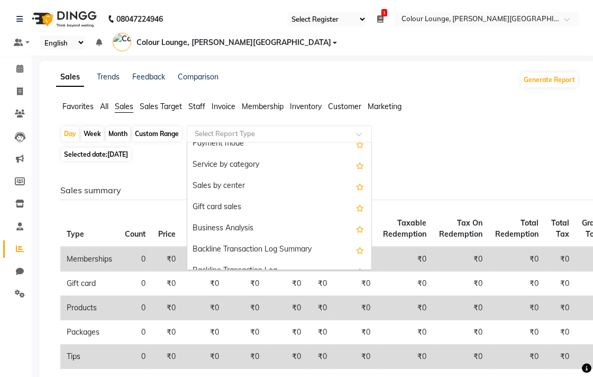
click at [219, 168] on div "Service by category" at bounding box center [279, 164] width 184 height 21
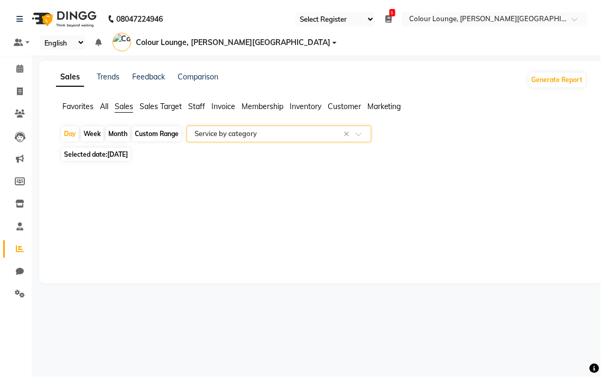
click at [144, 136] on div "Custom Range" at bounding box center [156, 133] width 49 height 15
select select "9"
select select "2025"
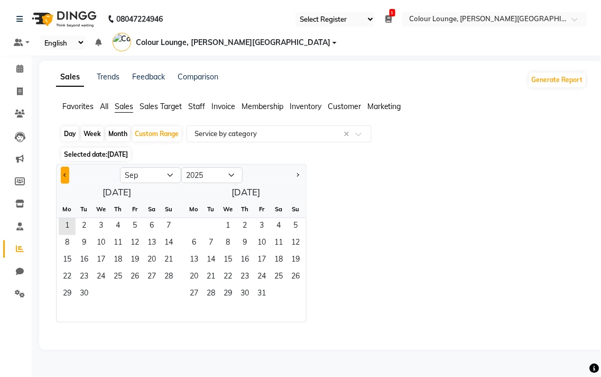
click at [65, 175] on span "Previous month" at bounding box center [65, 175] width 4 height 4
select select "8"
click at [134, 225] on span "1" at bounding box center [134, 226] width 17 height 17
click at [172, 294] on span "31" at bounding box center [168, 294] width 17 height 17
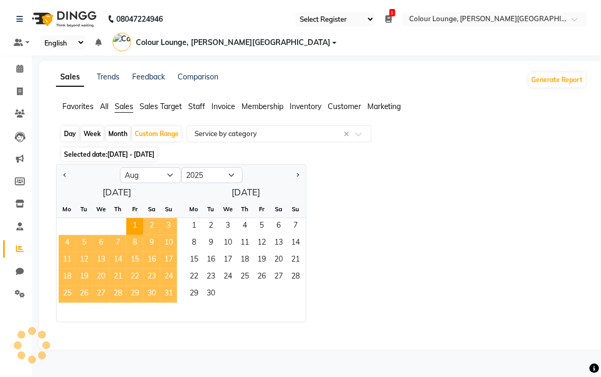
select select "full_report"
select select "csv"
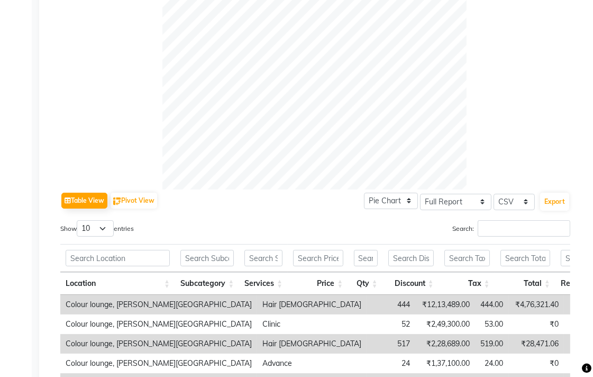
scroll to position [300, 0]
click at [498, 228] on input "Search:" at bounding box center [524, 227] width 93 height 16
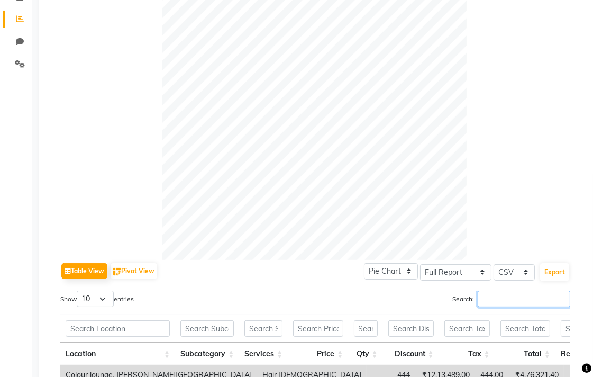
scroll to position [186, 0]
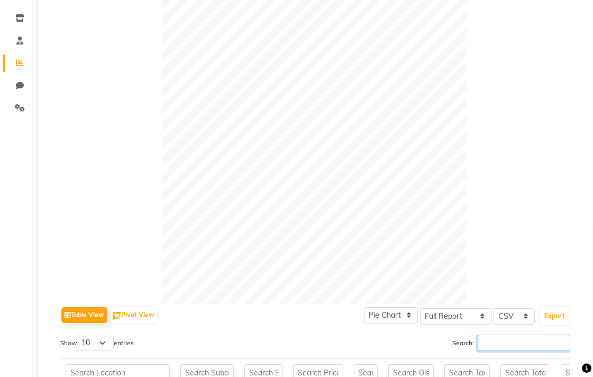
click at [503, 343] on input "Search:" at bounding box center [524, 342] width 93 height 16
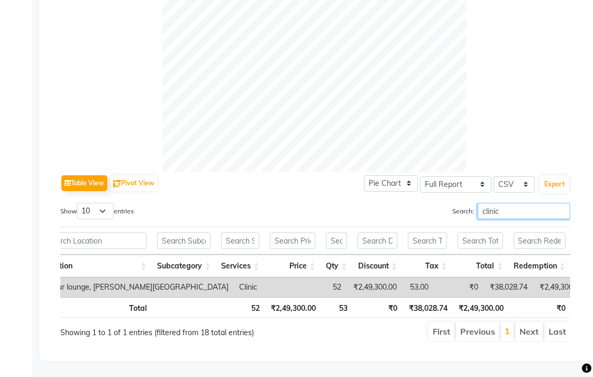
scroll to position [0, 7]
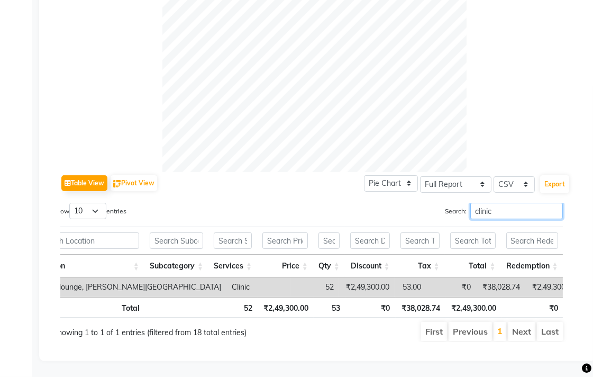
type input "clinic"
click at [453, 176] on select "Select Full Report Filtered Report" at bounding box center [455, 184] width 71 height 16
click at [299, 172] on div "Table View Pivot View Pie Chart Bar Chart Select Full Report Filtered Report Se…" at bounding box center [315, 183] width 510 height 22
click at [400, 175] on select "Pie Chart Bar Chart" at bounding box center [391, 183] width 54 height 16
select select "bar"
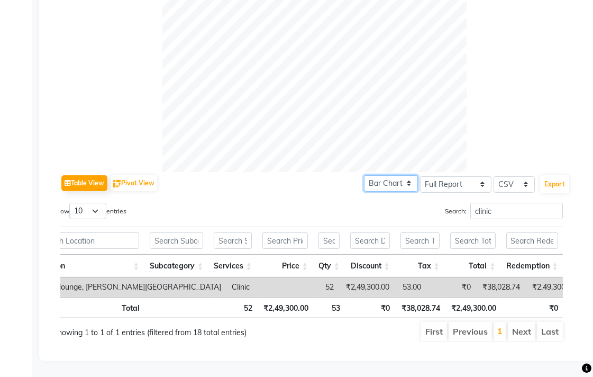
click at [364, 175] on select "Pie Chart Bar Chart" at bounding box center [391, 183] width 54 height 16
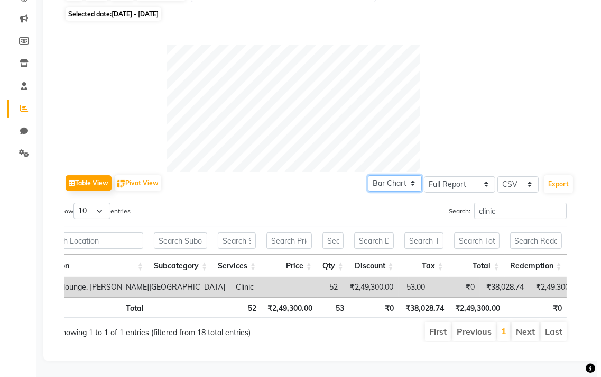
scroll to position [0, 0]
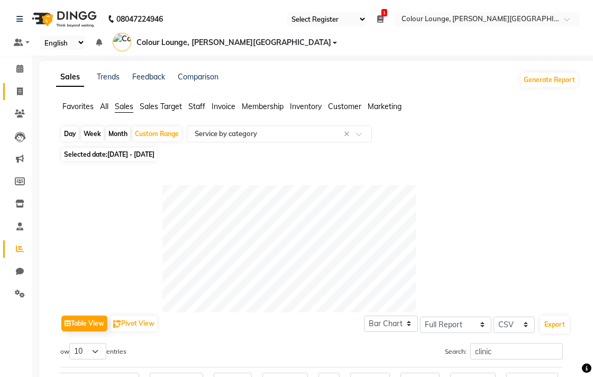
click at [21, 93] on icon at bounding box center [20, 91] width 6 height 8
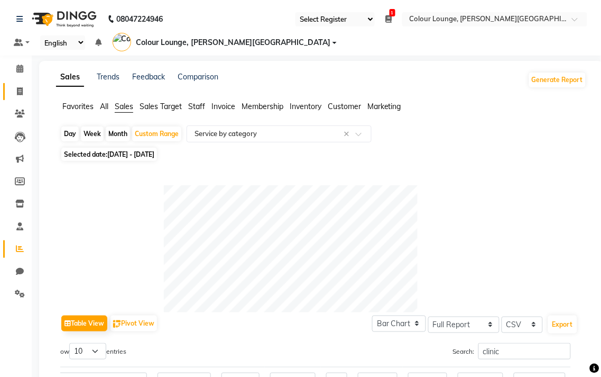
select select "service"
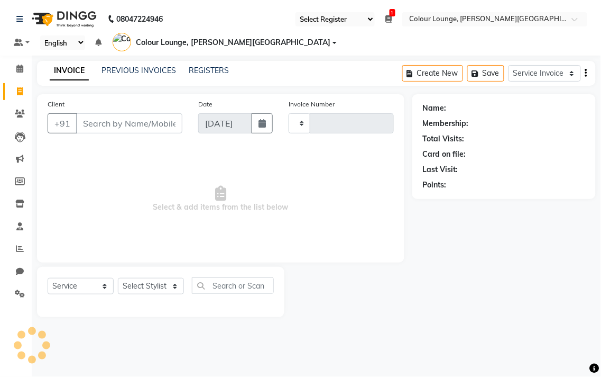
type input "5129"
select select "8011"
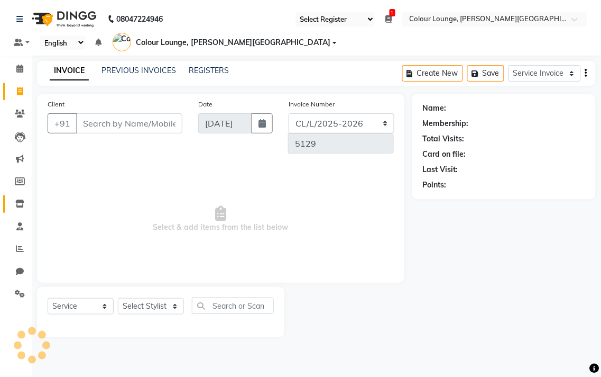
click at [15, 201] on icon at bounding box center [19, 203] width 9 height 8
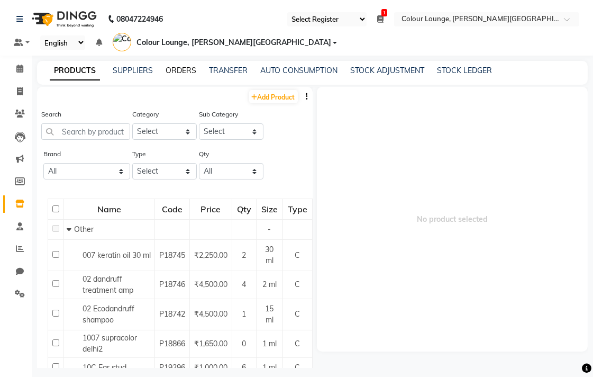
click at [175, 70] on link "ORDERS" at bounding box center [181, 71] width 31 height 10
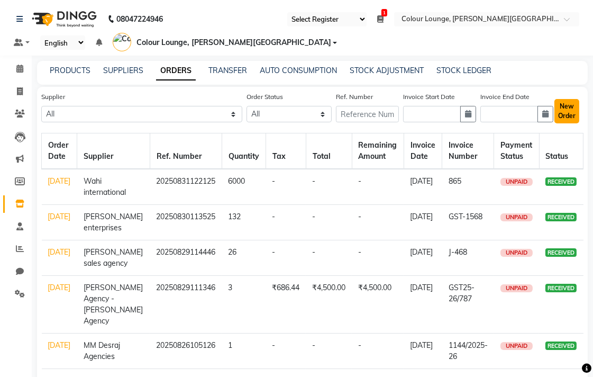
click at [565, 114] on button "New Order" at bounding box center [566, 111] width 25 height 24
select select "true"
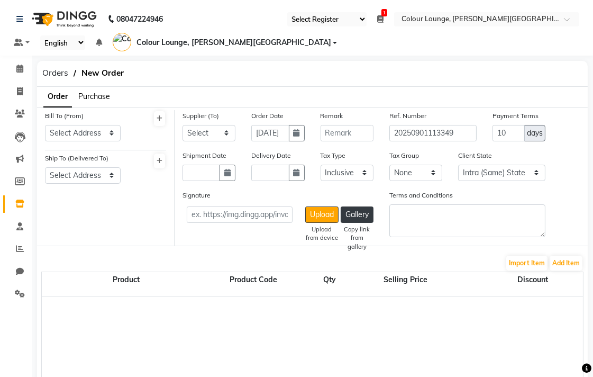
select select "3442"
click at [99, 131] on select "Select Address Colour Lounge, Lawrence Road DC Agencies COLOR LOUNGE LAWRENCE R…" at bounding box center [83, 133] width 76 height 16
select select "1331"
click at [45, 125] on select "Select Address Colour Lounge, Lawrence Road DC Agencies COLOR LOUNGE LAWRENCE R…" at bounding box center [83, 133] width 76 height 16
click at [87, 175] on select "Select Address Colour Lounge, Lawrence Road DC Agencies COLOR LOUNGE LAWRENCE R…" at bounding box center [83, 175] width 76 height 16
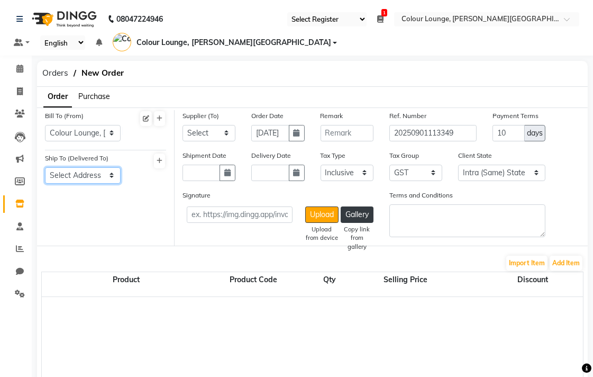
select select "1332"
click at [45, 167] on select "Select Address Colour Lounge, Lawrence Road DC Agencies COLOR LOUNGE LAWRENCE R…" at bounding box center [83, 175] width 76 height 16
click at [212, 131] on select "Select Satyam enterprises AA sales agencies Aggarwal store Global sales Guru ki…" at bounding box center [208, 133] width 53 height 16
select select "3841"
click at [182, 125] on select "Select Satyam enterprises AA sales agencies Aggarwal store Global sales Guru ki…" at bounding box center [208, 133] width 53 height 16
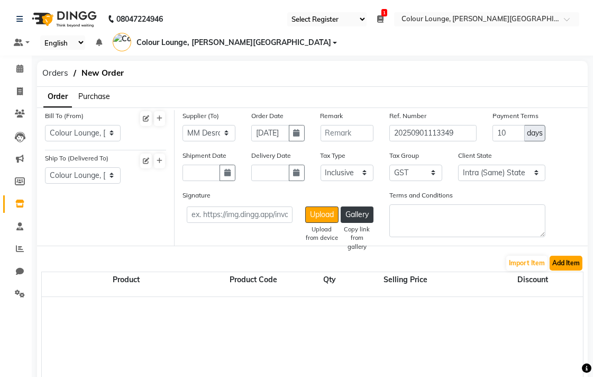
click at [570, 263] on button "Add Item" at bounding box center [565, 262] width 33 height 15
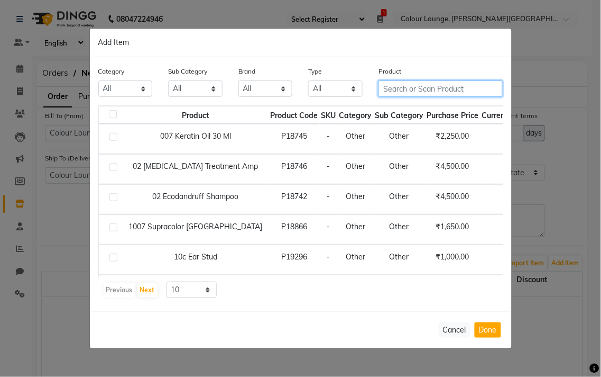
click at [410, 89] on input "text" at bounding box center [441, 88] width 124 height 16
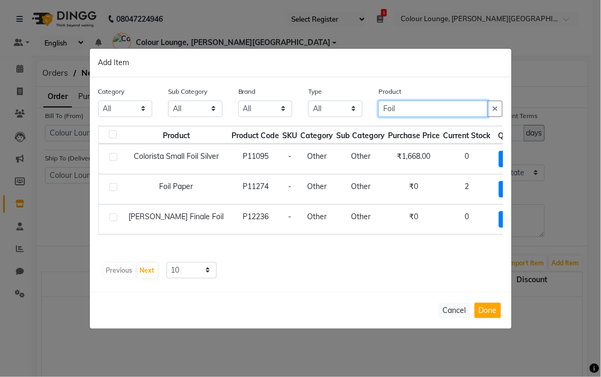
type input "Foil"
click at [114, 187] on label at bounding box center [113, 187] width 8 height 8
click at [114, 187] on input "checkbox" at bounding box center [112, 187] width 7 height 7
checkbox input "true"
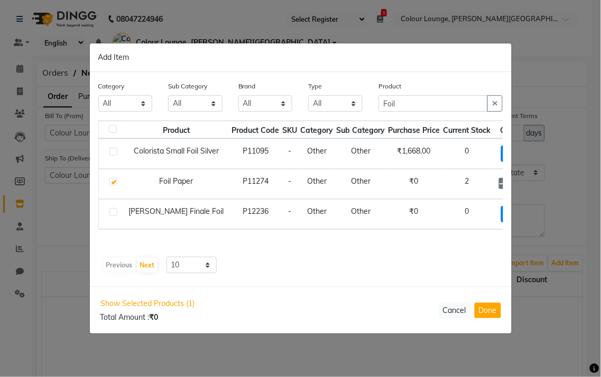
scroll to position [0, 28]
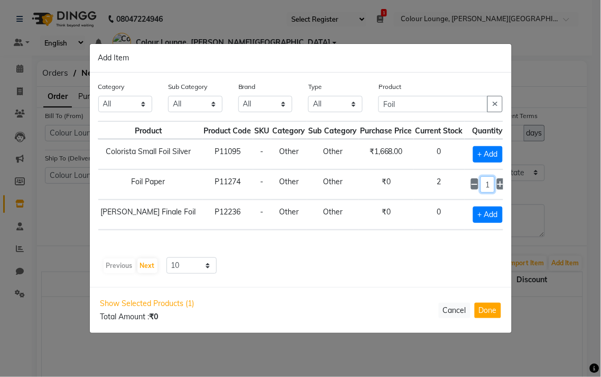
click at [481, 184] on input "1" at bounding box center [488, 184] width 14 height 16
type input "6"
click at [497, 107] on icon "button" at bounding box center [495, 103] width 6 height 7
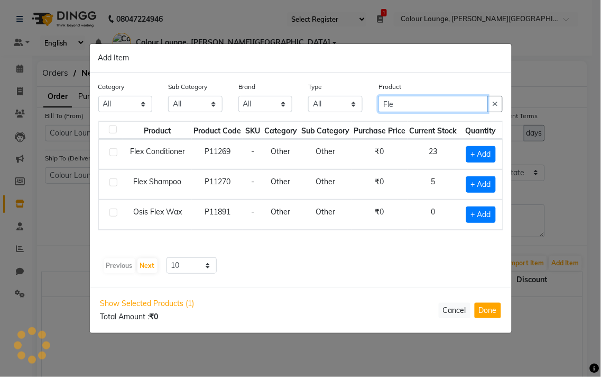
scroll to position [0, 0]
type input "Flex"
click at [114, 182] on label at bounding box center [113, 182] width 8 height 8
click at [114, 182] on input "checkbox" at bounding box center [112, 182] width 7 height 7
checkbox input "true"
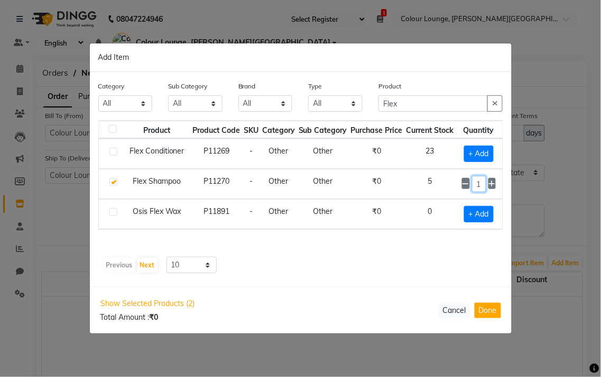
click at [479, 183] on input "1" at bounding box center [479, 184] width 14 height 16
type input "24"
click at [495, 104] on icon "button" at bounding box center [495, 103] width 6 height 7
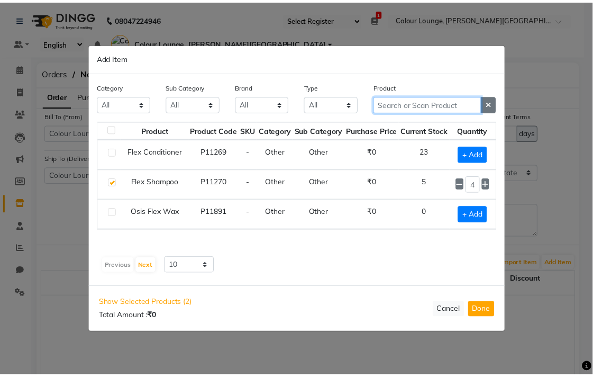
scroll to position [0, 0]
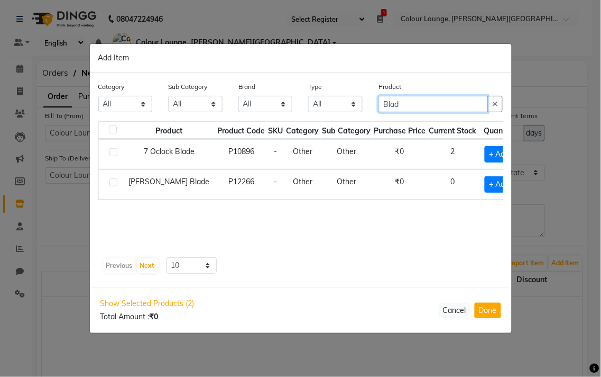
type input "Blad"
click at [114, 152] on label at bounding box center [113, 152] width 8 height 8
click at [114, 152] on input "checkbox" at bounding box center [112, 152] width 7 height 7
checkbox input "true"
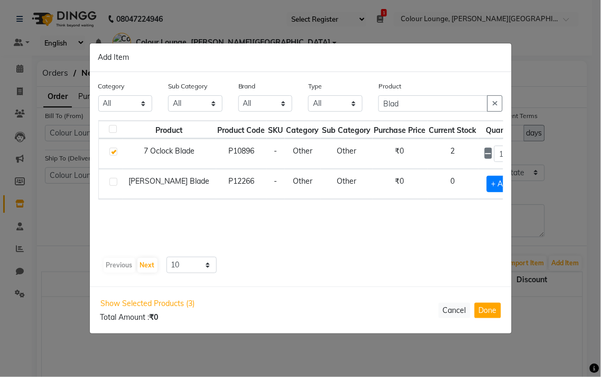
click at [511, 151] on icon at bounding box center [514, 153] width 7 height 7
type input "2"
click at [494, 153] on input "2" at bounding box center [501, 153] width 14 height 16
type input "6"
click at [497, 310] on button "Done" at bounding box center [488, 310] width 26 height 15
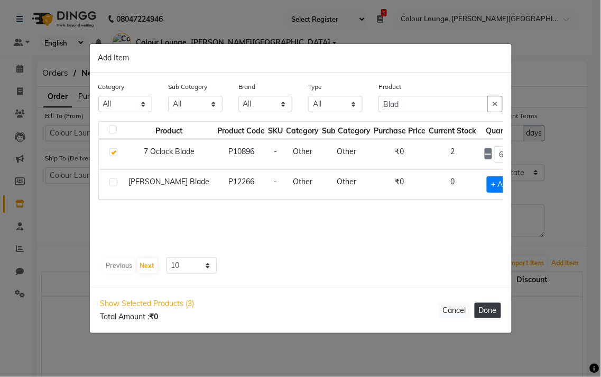
select select "3442"
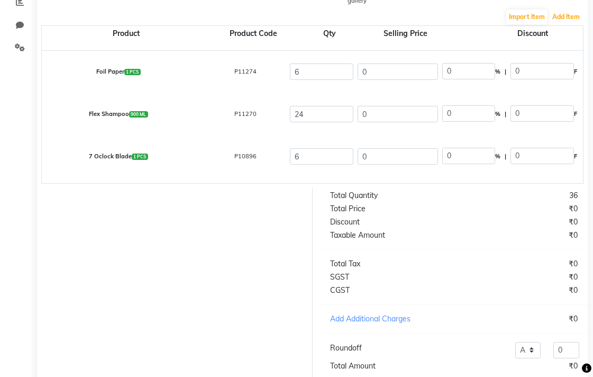
scroll to position [321, 0]
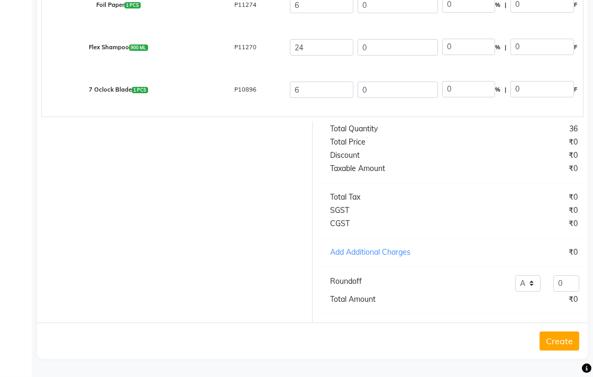
click at [563, 346] on button "Create" at bounding box center [559, 340] width 40 height 19
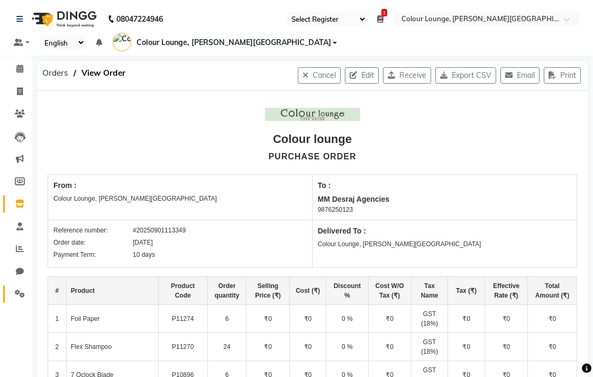
click at [19, 292] on icon at bounding box center [20, 293] width 10 height 8
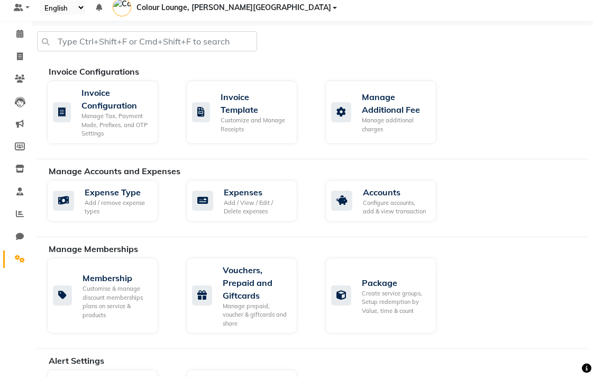
scroll to position [38, 0]
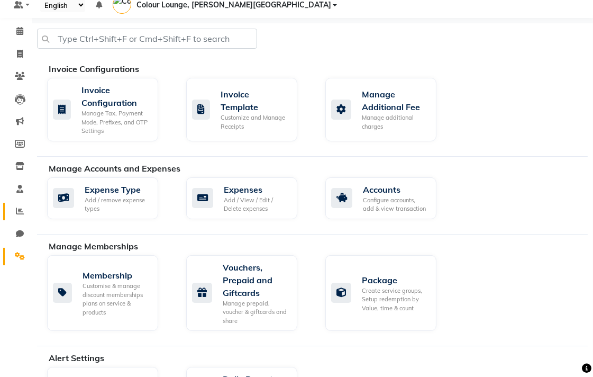
click at [16, 208] on icon at bounding box center [20, 211] width 8 height 8
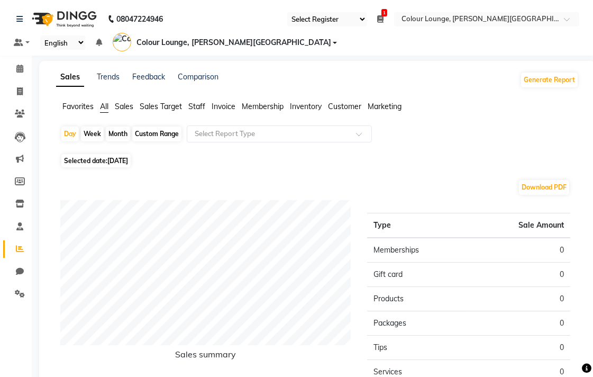
click at [129, 106] on span "Sales" at bounding box center [124, 107] width 19 height 10
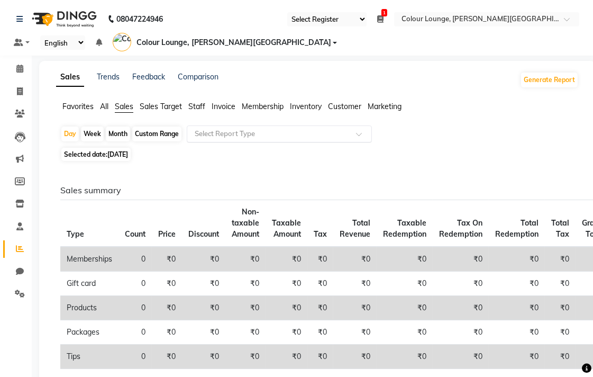
click at [250, 131] on input "text" at bounding box center [269, 134] width 152 height 11
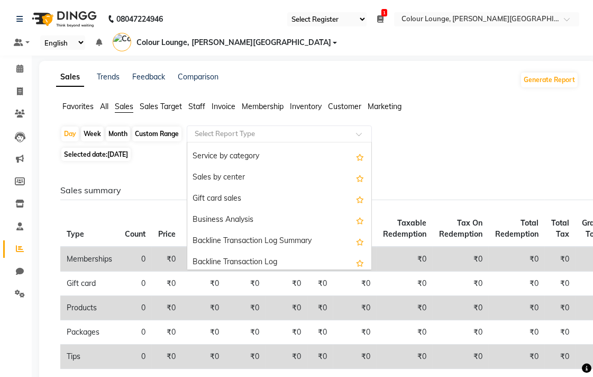
scroll to position [207, 0]
click at [245, 160] on div "Service by category" at bounding box center [279, 156] width 184 height 21
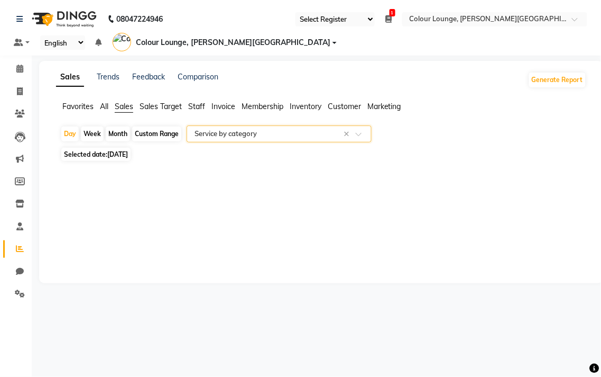
click at [159, 134] on div "Custom Range" at bounding box center [156, 133] width 49 height 15
select select "9"
select select "2025"
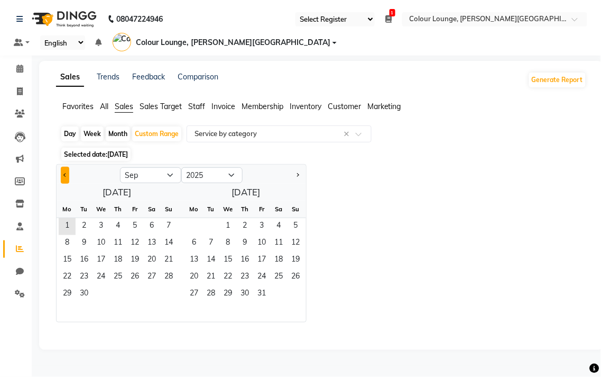
click at [65, 175] on span "Previous month" at bounding box center [65, 175] width 4 height 4
select select "8"
click at [134, 221] on span "1" at bounding box center [134, 226] width 17 height 17
click at [168, 292] on span "31" at bounding box center [168, 294] width 17 height 17
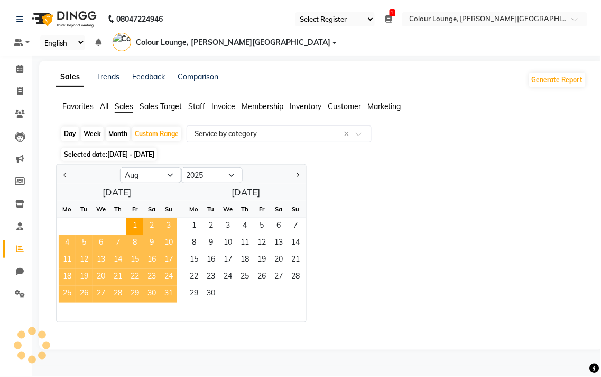
select select "full_report"
select select "csv"
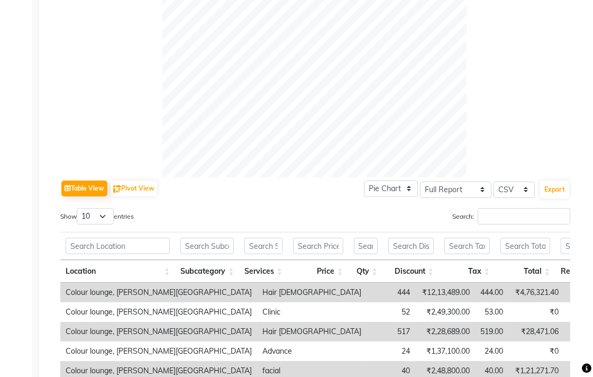
scroll to position [321, 0]
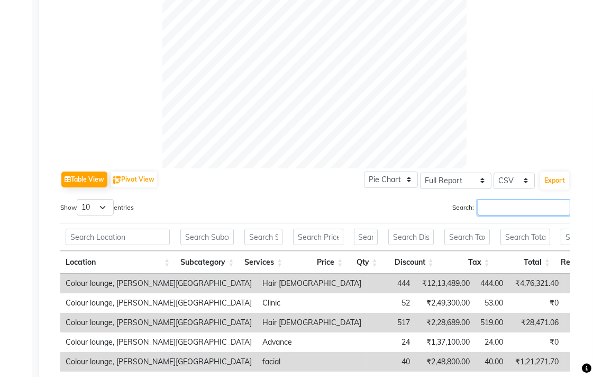
click at [517, 204] on input "Search:" at bounding box center [524, 207] width 93 height 16
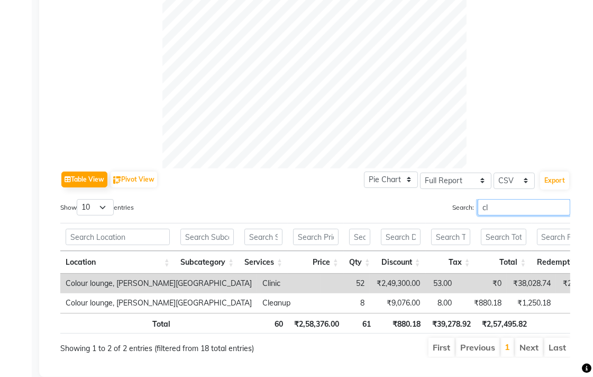
type input "cli"
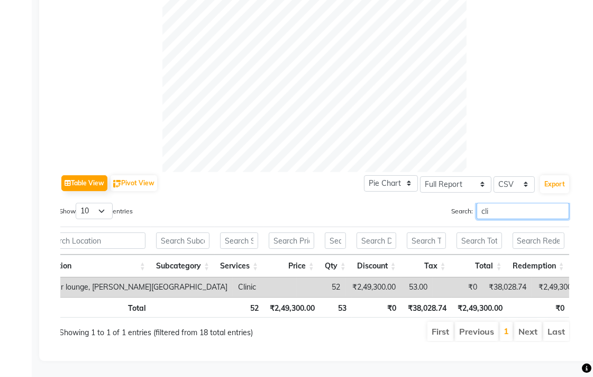
scroll to position [0, 7]
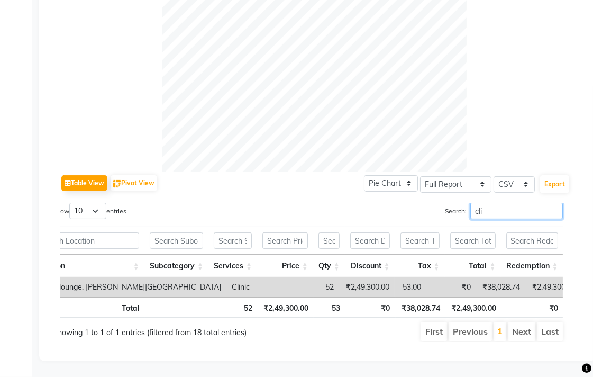
click at [556, 203] on input "cli" at bounding box center [516, 211] width 93 height 16
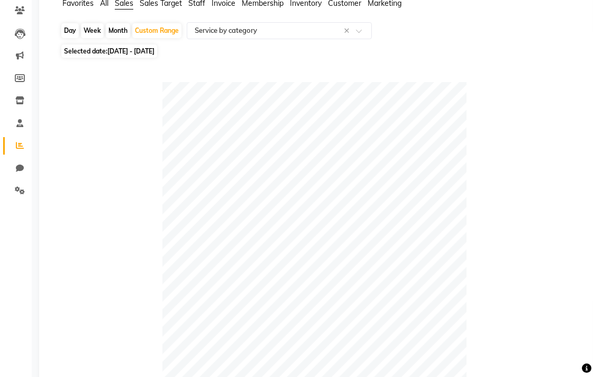
scroll to position [0, 0]
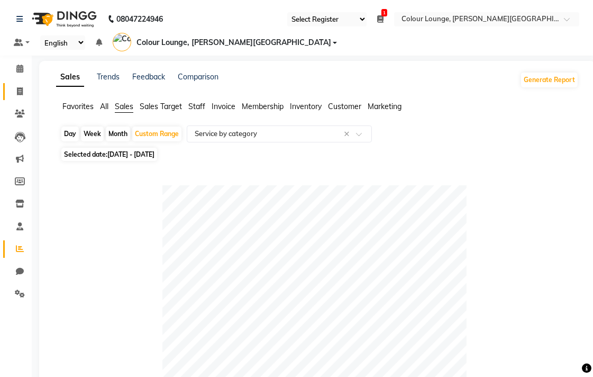
click at [19, 90] on icon at bounding box center [20, 91] width 6 height 8
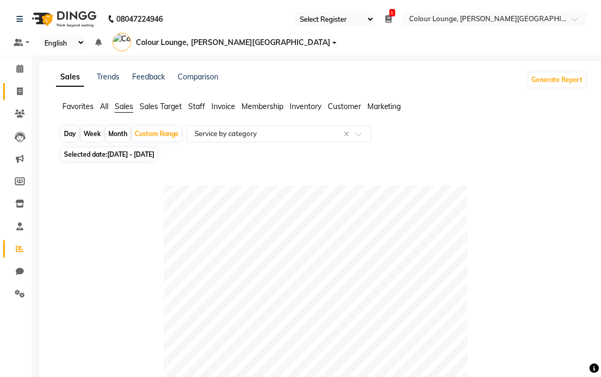
select select "service"
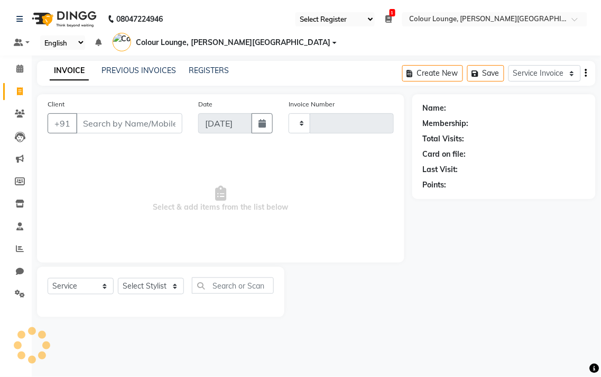
type input "5129"
select select "8011"
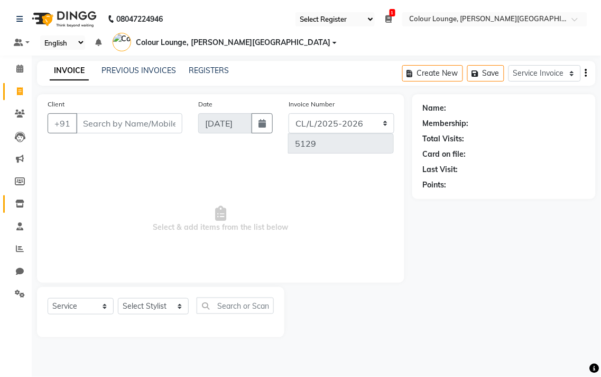
click at [19, 204] on icon at bounding box center [19, 203] width 9 height 8
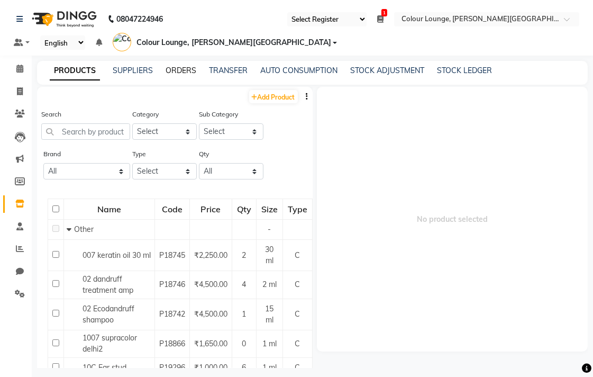
click at [183, 69] on link "ORDERS" at bounding box center [181, 71] width 31 height 10
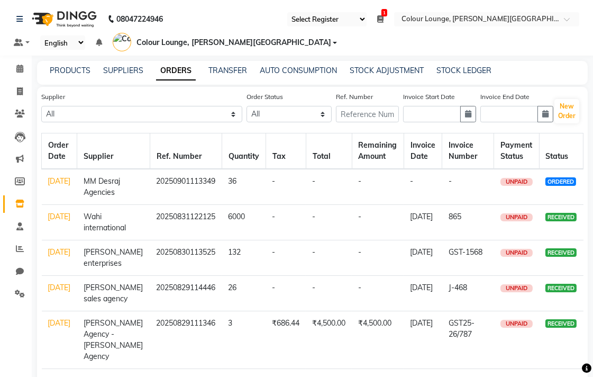
click at [54, 186] on link "[DATE]" at bounding box center [59, 181] width 23 height 10
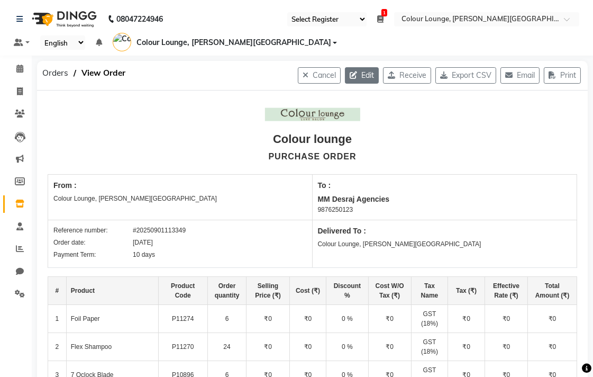
click at [356, 75] on button "Edit" at bounding box center [362, 75] width 34 height 16
select select "1331"
select select "1332"
select select "3841"
select select "true"
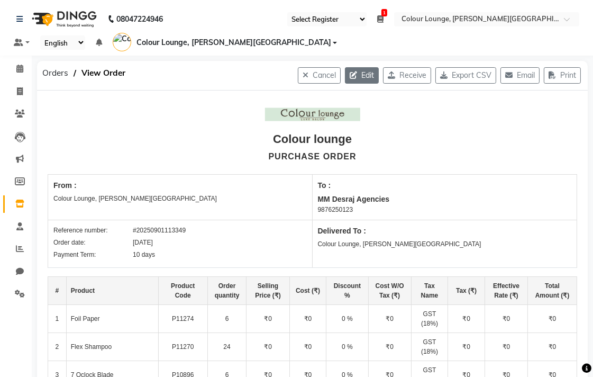
select select "3442"
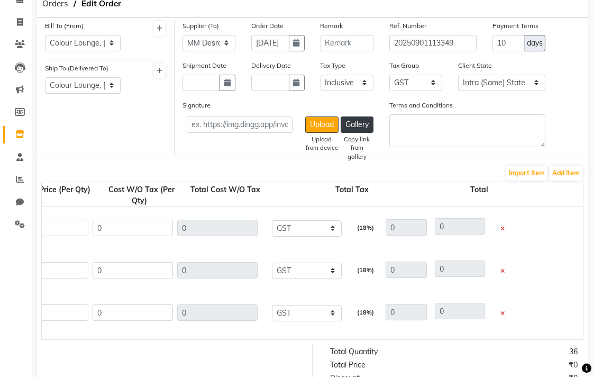
scroll to position [0, 659]
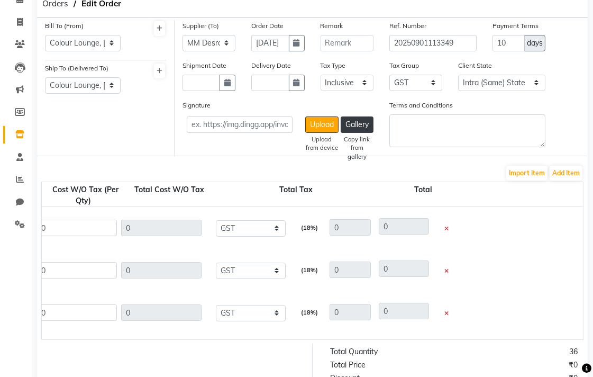
click at [446, 228] on icon at bounding box center [446, 229] width 4 height 6
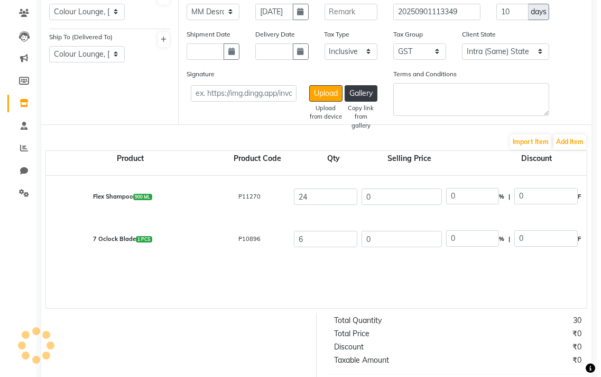
scroll to position [91, 0]
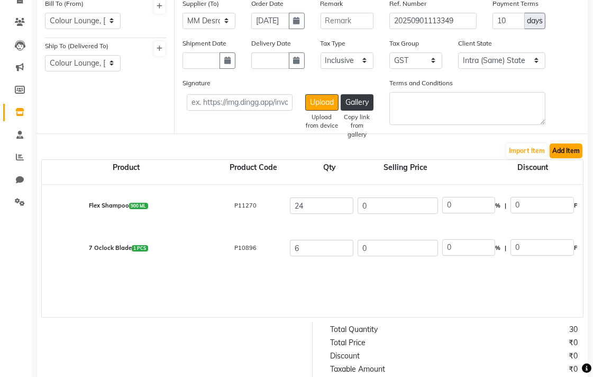
click at [558, 149] on button "Add Item" at bounding box center [565, 150] width 33 height 15
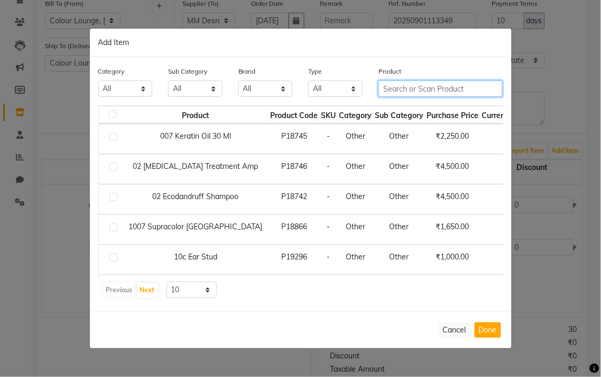
click at [426, 90] on input "text" at bounding box center [441, 88] width 124 height 16
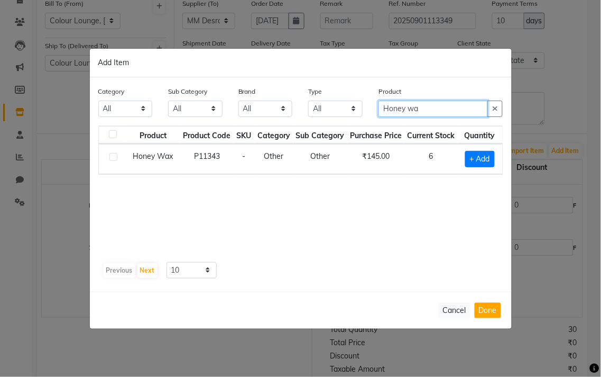
type input "Honey wa"
click at [114, 157] on label at bounding box center [113, 157] width 8 height 8
click at [114, 157] on input "checkbox" at bounding box center [112, 157] width 7 height 7
checkbox input "true"
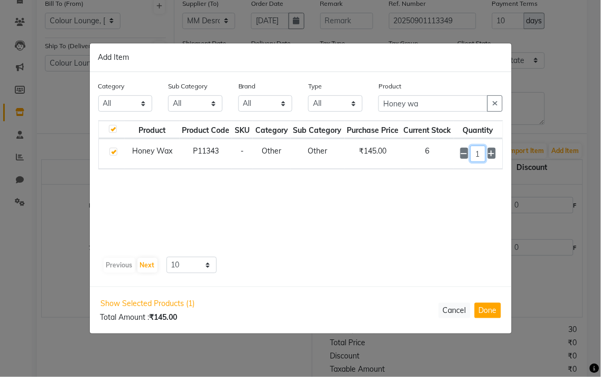
click at [478, 153] on input "1" at bounding box center [478, 153] width 15 height 16
type input "24"
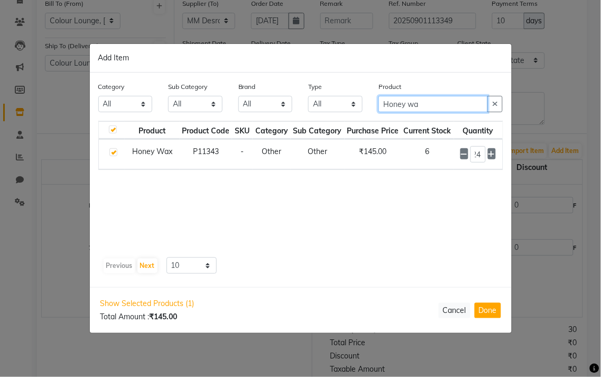
click at [467, 102] on input "Honey wa" at bounding box center [433, 104] width 109 height 16
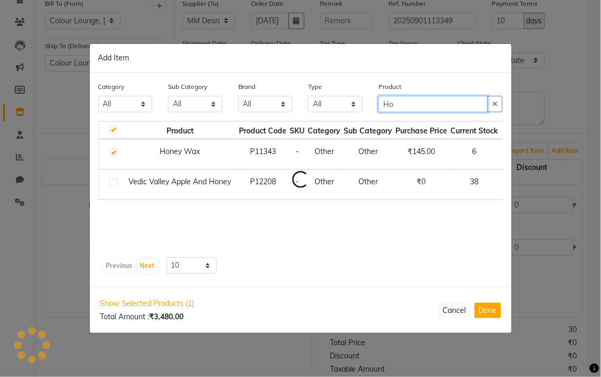
type input "H"
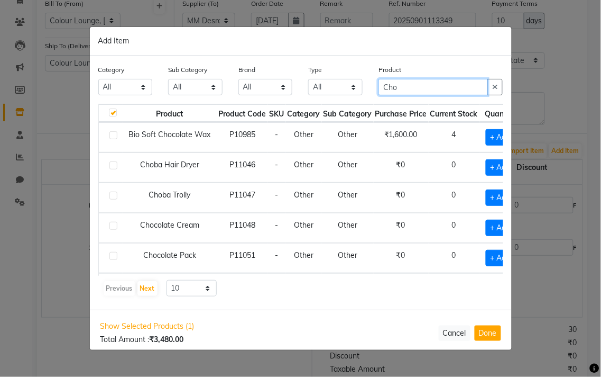
type input "Cho"
click at [113, 135] on label at bounding box center [113, 135] width 8 height 8
click at [113, 135] on input "checkbox" at bounding box center [112, 135] width 7 height 7
checkbox input "true"
checkbox input "false"
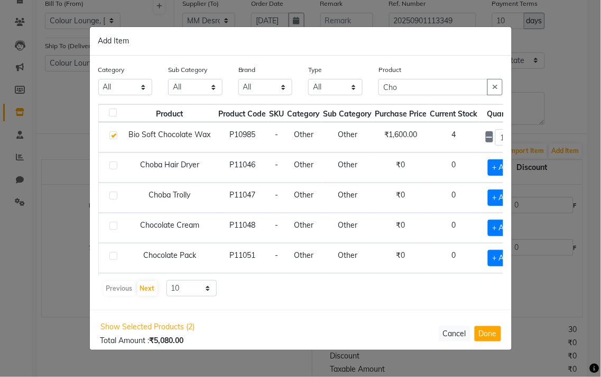
scroll to position [0, 32]
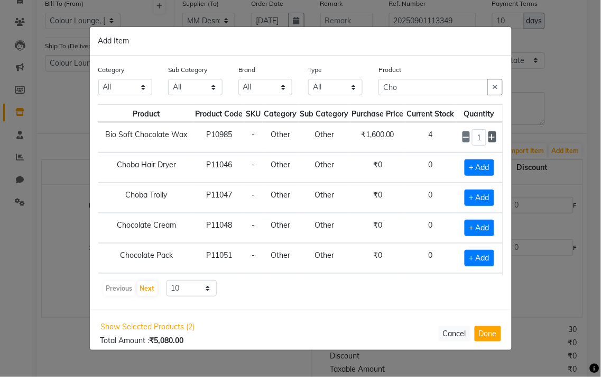
click at [489, 135] on icon at bounding box center [492, 136] width 7 height 7
click at [472, 136] on input "2" at bounding box center [479, 137] width 14 height 16
type input "12"
click at [498, 84] on icon "button" at bounding box center [495, 86] width 6 height 7
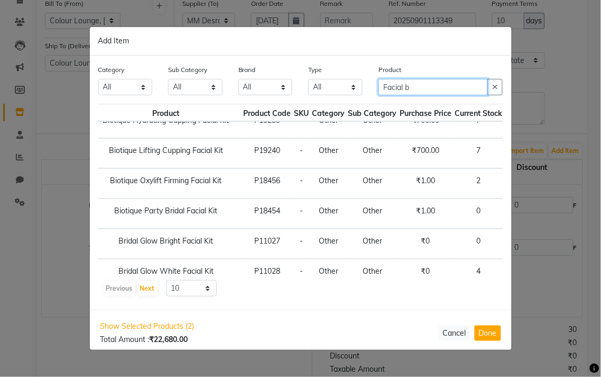
scroll to position [0, 32]
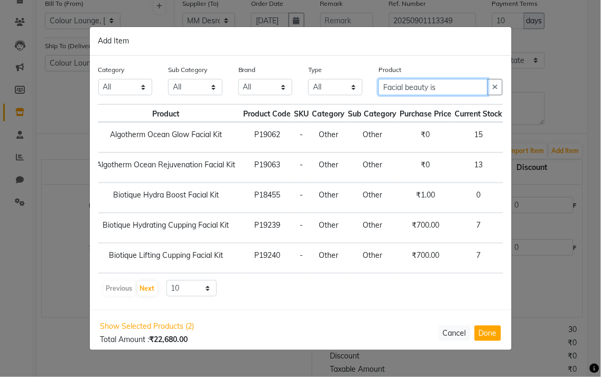
type input "Facial beauty is"
click at [495, 87] on icon "button" at bounding box center [495, 86] width 6 height 7
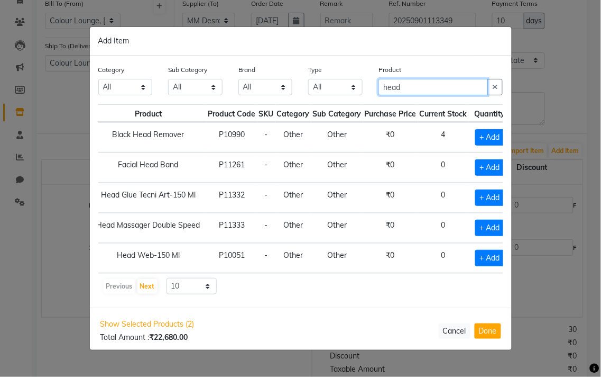
scroll to position [0, 51]
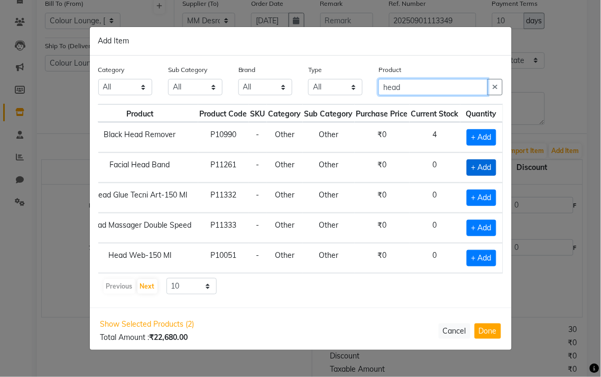
type input "head"
click at [471, 168] on span "+ Add" at bounding box center [482, 167] width 30 height 16
checkbox input "true"
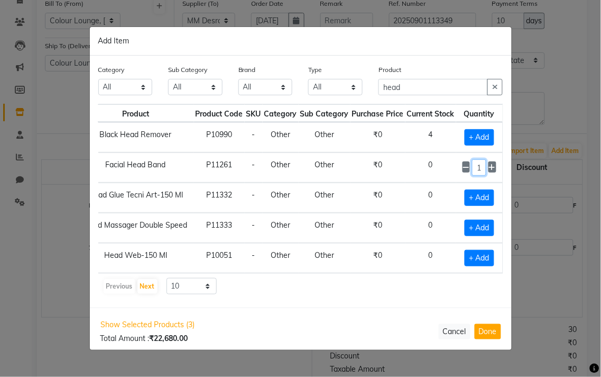
click at [474, 167] on input "1" at bounding box center [479, 167] width 14 height 16
type input "6"
click at [495, 89] on icon "button" at bounding box center [495, 86] width 6 height 7
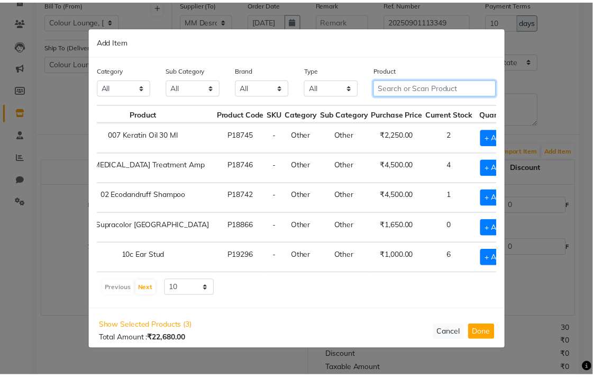
scroll to position [0, 44]
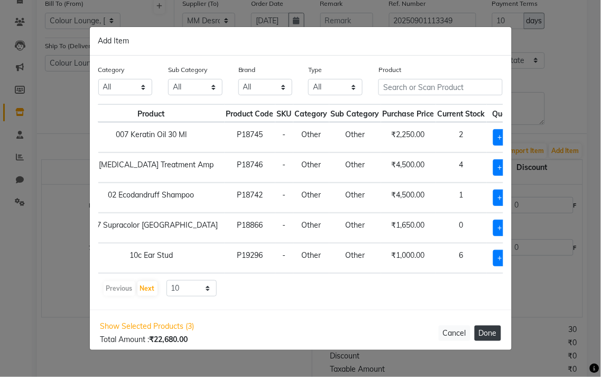
click at [481, 333] on button "Done" at bounding box center [488, 332] width 26 height 15
select select "3442"
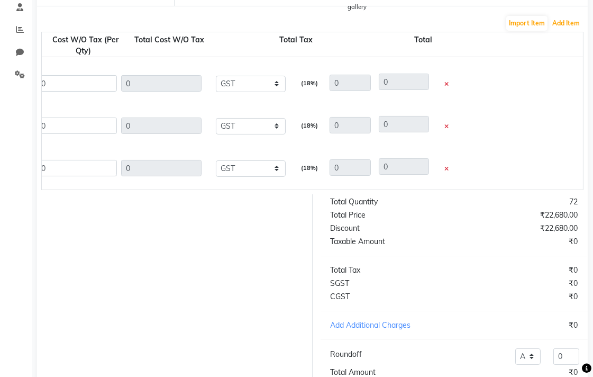
scroll to position [301, 0]
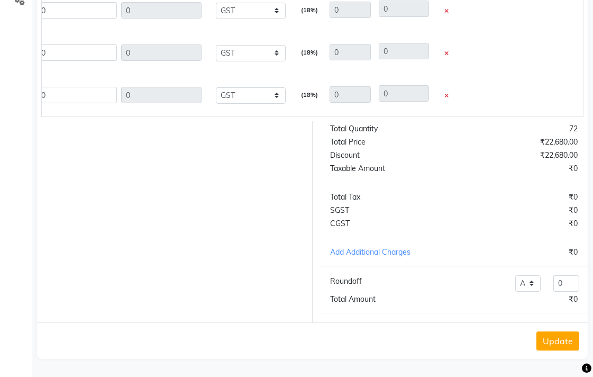
click at [556, 348] on button "Update" at bounding box center [557, 340] width 43 height 19
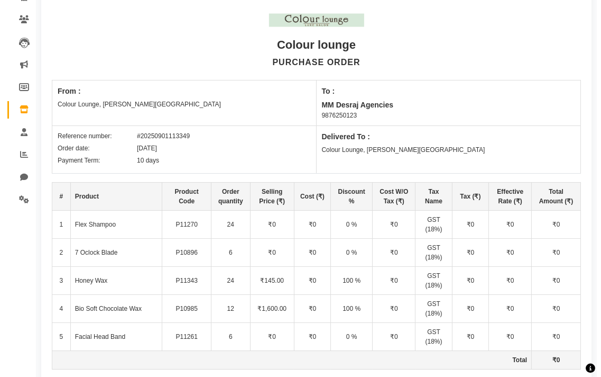
scroll to position [0, 0]
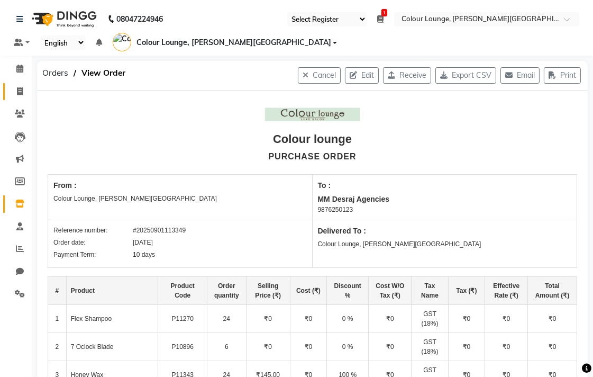
click at [17, 87] on icon at bounding box center [20, 91] width 6 height 8
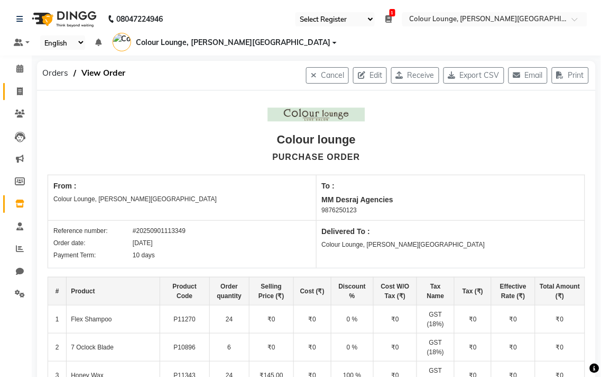
select select "service"
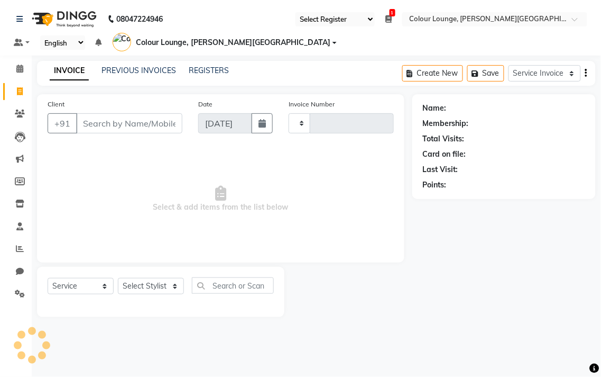
type input "5129"
select select "8011"
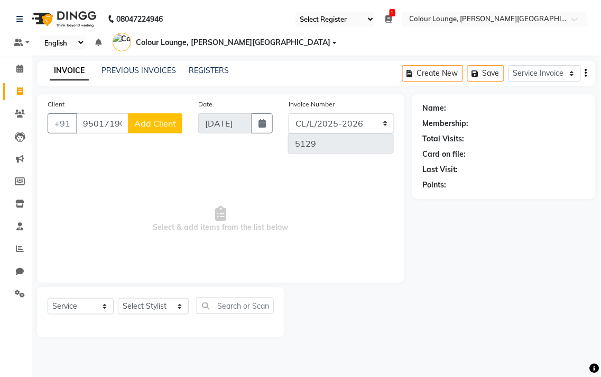
type input "9501719042"
click at [160, 122] on span "Add Client" at bounding box center [155, 123] width 42 height 11
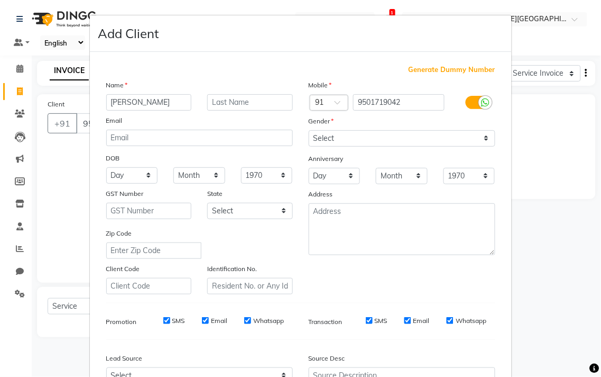
type input "Ricky"
click at [337, 139] on select "Select Male Female Other Prefer Not To Say" at bounding box center [402, 138] width 187 height 16
select select "male"
click at [309, 130] on select "Select Male Female Other Prefer Not To Say" at bounding box center [402, 138] width 187 height 16
click at [131, 178] on select "Day 01 02 03 04 05 06 07 08 09 10 11 12 13 14 15 16 17 18 19 20 21 22 23 24 25 …" at bounding box center [132, 175] width 52 height 16
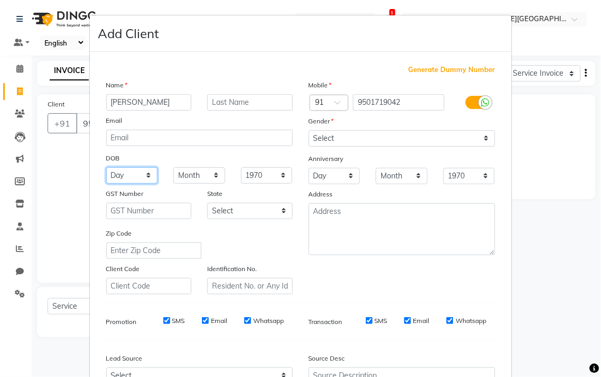
select select "03"
click at [106, 167] on select "Day 01 02 03 04 05 06 07 08 09 10 11 12 13 14 15 16 17 18 19 20 21 22 23 24 25 …" at bounding box center [132, 175] width 52 height 16
click at [191, 176] on select "Month January February March April May June July August September October Novem…" at bounding box center [199, 175] width 52 height 16
select select "01"
click at [173, 167] on select "Month January February March April May June July August September October Novem…" at bounding box center [199, 175] width 52 height 16
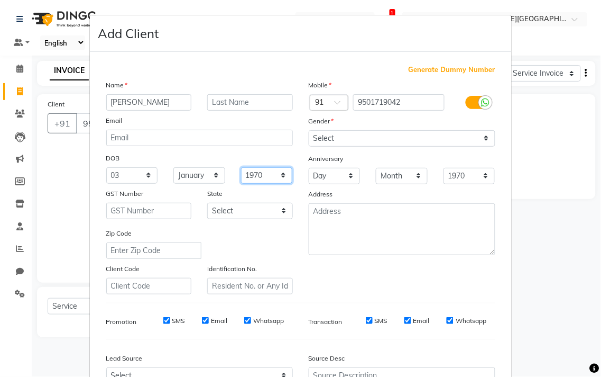
click at [265, 171] on select "1940 1941 1942 1943 1944 1945 1946 1947 1948 1949 1950 1951 1952 1953 1954 1955…" at bounding box center [267, 175] width 52 height 16
select select "1987"
click at [241, 167] on select "1940 1941 1942 1943 1944 1945 1946 1947 1948 1949 1950 1951 1952 1953 1954 1955…" at bounding box center [267, 175] width 52 height 16
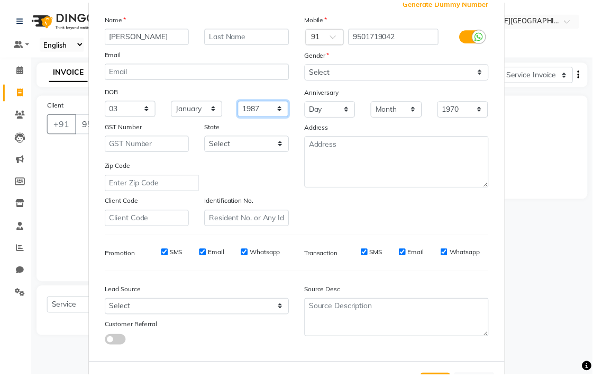
scroll to position [112, 0]
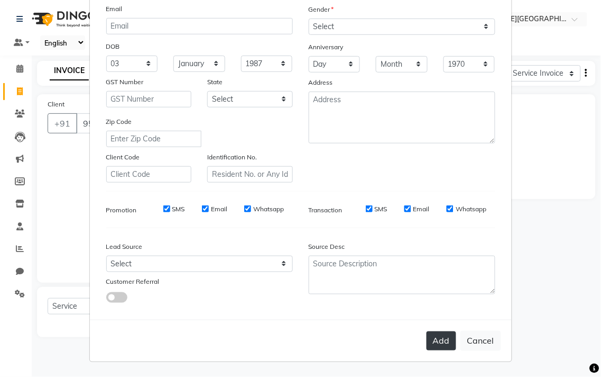
click at [443, 343] on button "Add" at bounding box center [442, 340] width 30 height 19
select select
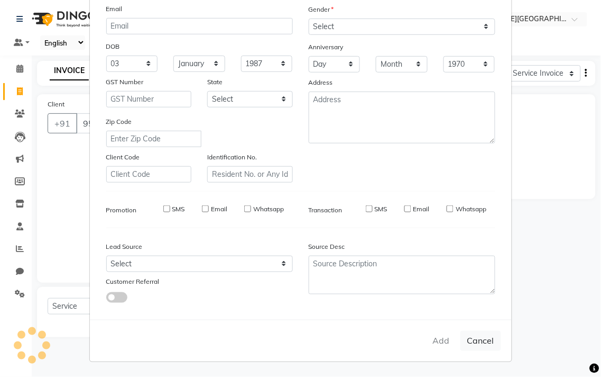
select select
checkbox input "false"
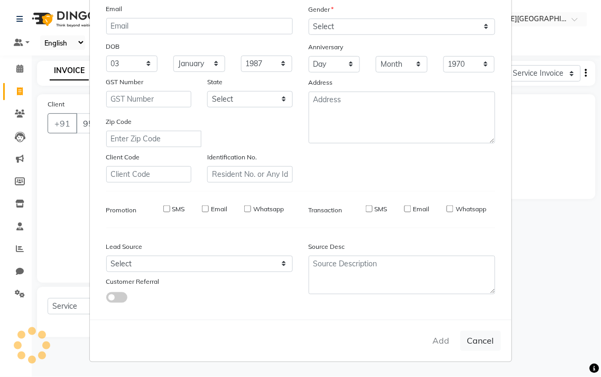
checkbox input "false"
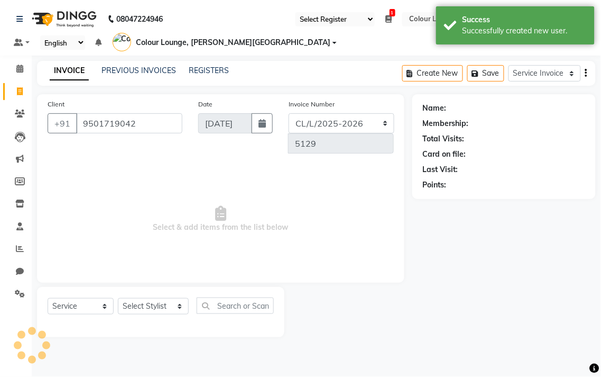
select select "1: Object"
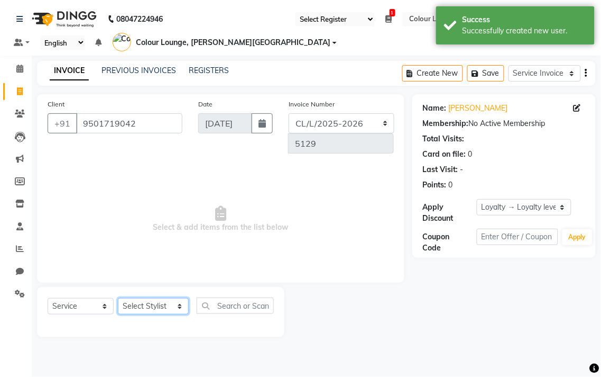
click at [145, 309] on select "Select Stylist Admin Ankush Ansh Nayyar BALBHARTI SHARMA Colour Lounge, Lawrenc…" at bounding box center [153, 306] width 71 height 16
select select "70034"
click at [118, 298] on select "Select Stylist Admin Ankush Ansh Nayyar BALBHARTI SHARMA Colour Lounge, Lawrenc…" at bounding box center [153, 306] width 71 height 16
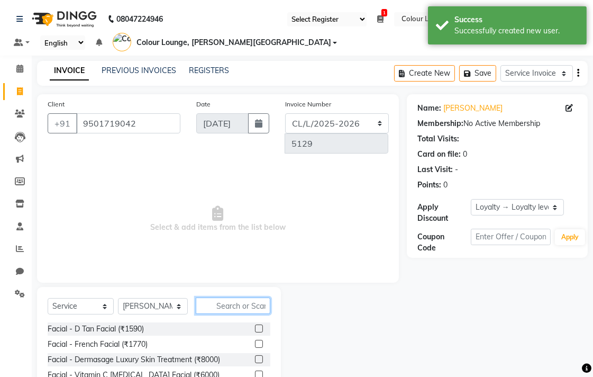
click at [220, 304] on input "text" at bounding box center [233, 305] width 75 height 16
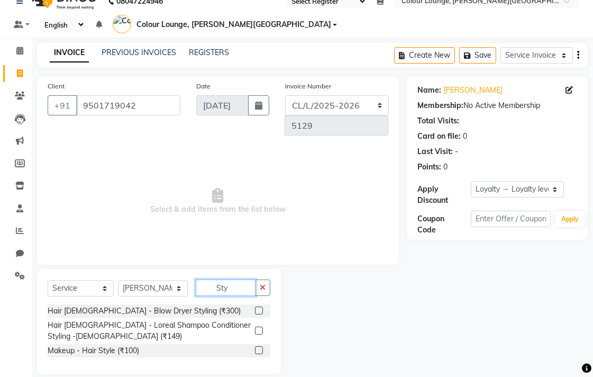
scroll to position [31, 0]
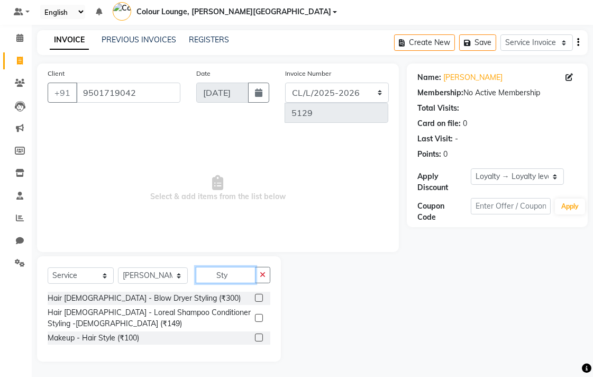
type input "Sty"
click at [260, 337] on label at bounding box center [259, 337] width 8 height 8
click at [260, 337] on input "checkbox" at bounding box center [258, 337] width 7 height 7
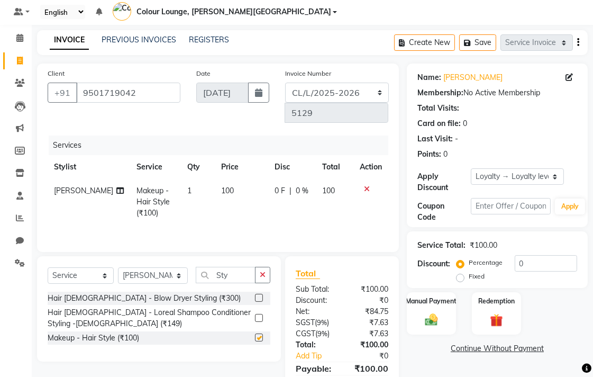
checkbox input "false"
click at [221, 194] on span "100" at bounding box center [227, 191] width 13 height 10
select select "70034"
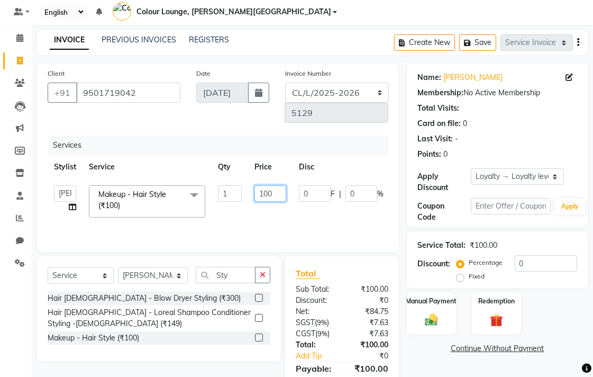
click at [261, 190] on input "100" at bounding box center [270, 193] width 32 height 16
type input "500"
click at [161, 273] on select "Select Stylist Admin Ankush Ansh Nayyar BALBHARTI SHARMA Colour Lounge, Lawrenc…" at bounding box center [153, 275] width 70 height 16
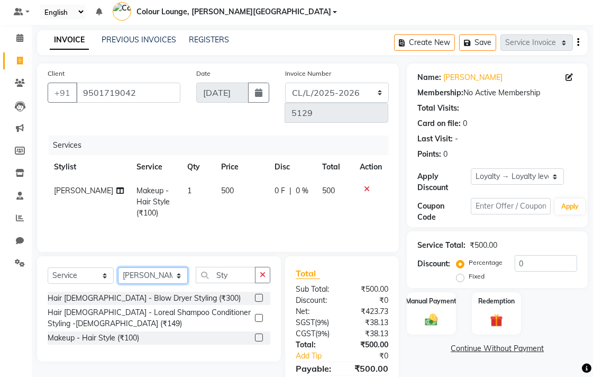
select select "70023"
click at [118, 268] on select "Select Stylist Admin Ankush Ansh Nayyar BALBHARTI SHARMA Colour Lounge, Lawrenc…" at bounding box center [153, 275] width 70 height 16
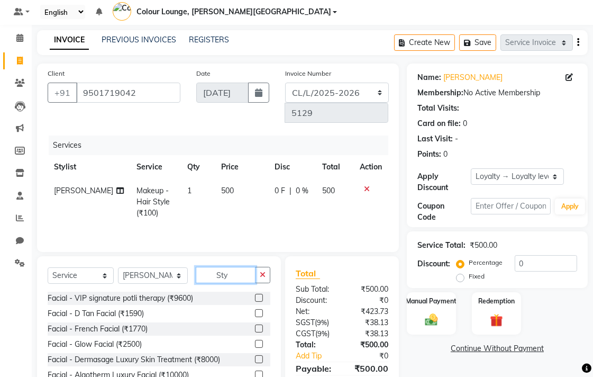
click at [233, 276] on input "Sty" at bounding box center [226, 275] width 60 height 16
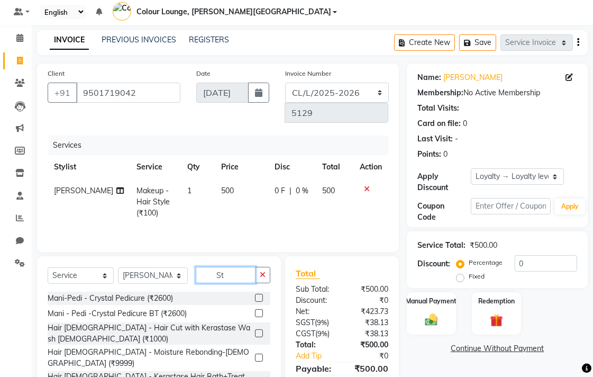
type input "Sty"
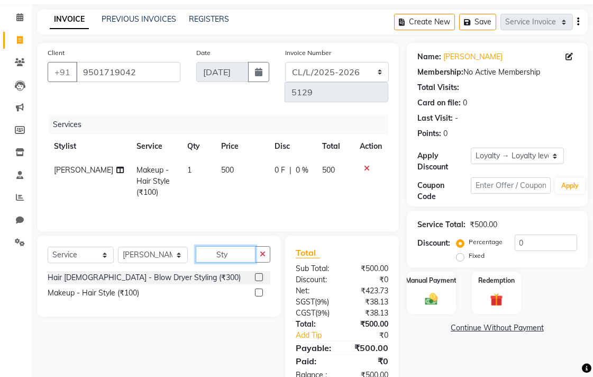
scroll to position [82, 0]
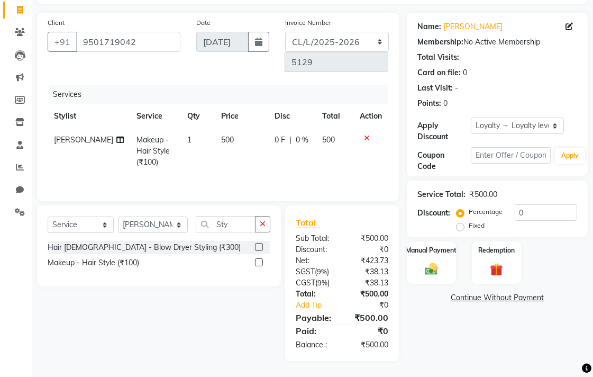
click at [260, 262] on label at bounding box center [259, 262] width 8 height 8
click at [260, 262] on input "checkbox" at bounding box center [258, 262] width 7 height 7
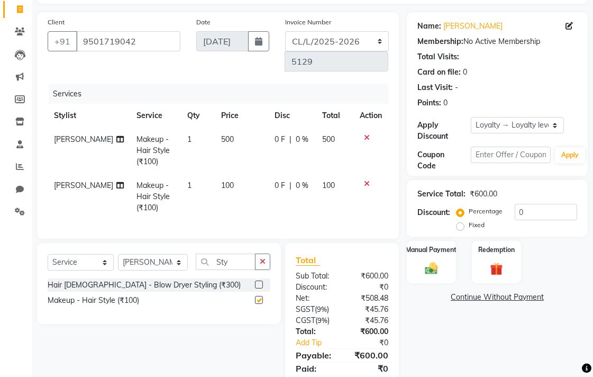
checkbox input "false"
click at [229, 180] on td "100" at bounding box center [241, 196] width 53 height 46
select select "70023"
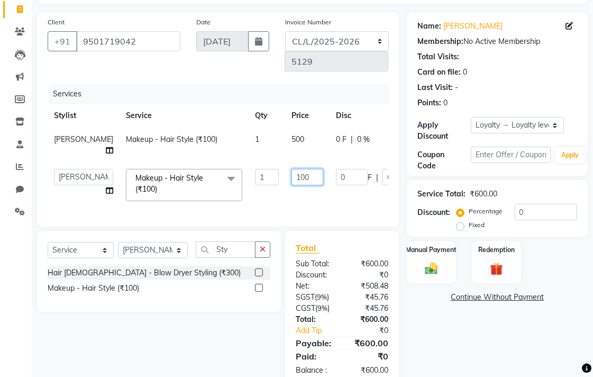
click at [291, 184] on input "100" at bounding box center [307, 177] width 32 height 16
type input "1200"
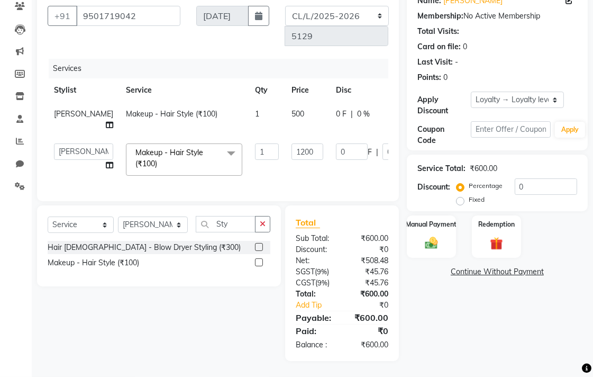
click at [455, 308] on div "Name: Ricky Membership: No Active Membership Total Visits: Card on file: 0 Last…" at bounding box center [501, 174] width 189 height 374
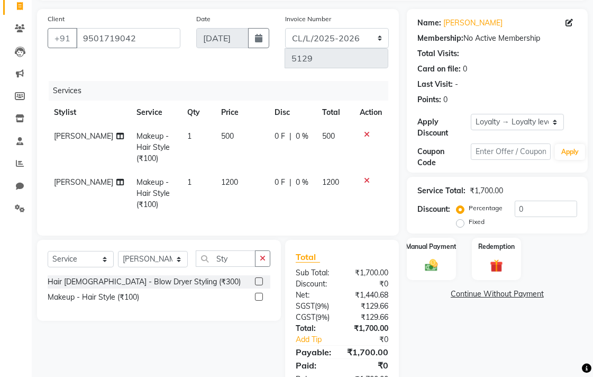
scroll to position [99, 0]
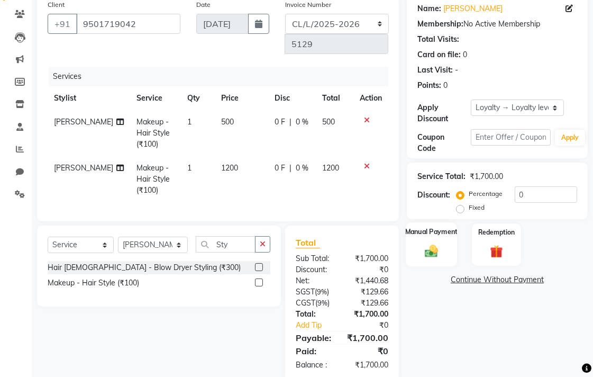
click at [429, 243] on img at bounding box center [431, 250] width 22 height 15
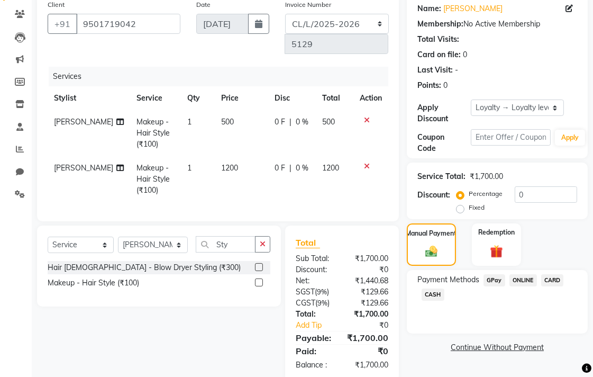
click at [441, 289] on span "CASH" at bounding box center [433, 294] width 23 height 12
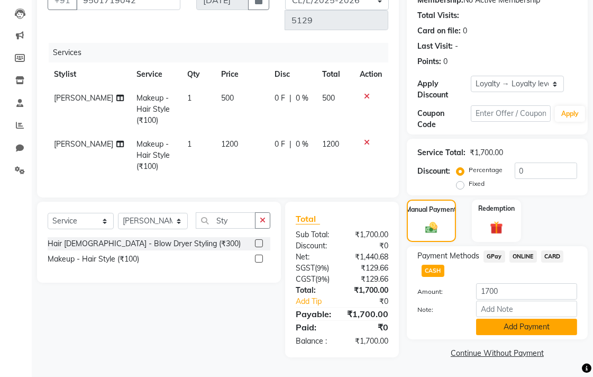
click at [524, 322] on button "Add Payment" at bounding box center [526, 326] width 101 height 16
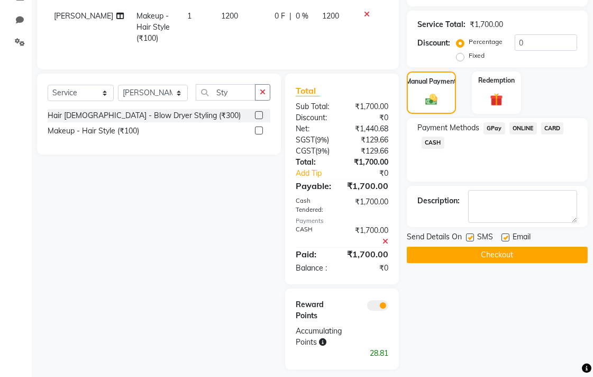
scroll to position [268, 0]
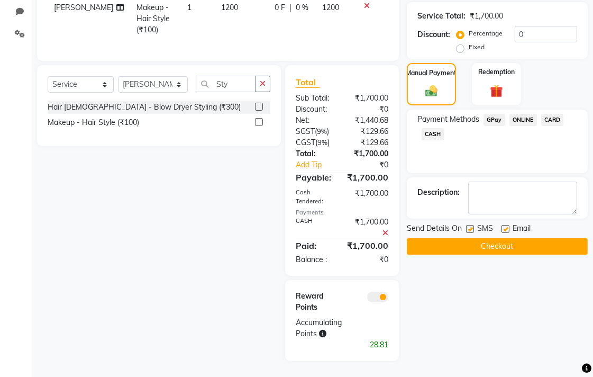
click at [505, 238] on button "Checkout" at bounding box center [497, 246] width 181 height 16
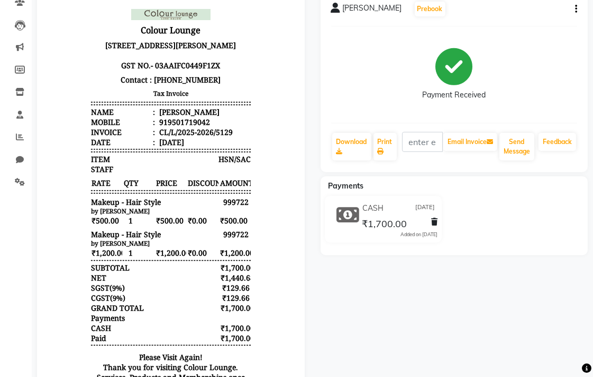
scroll to position [120, 0]
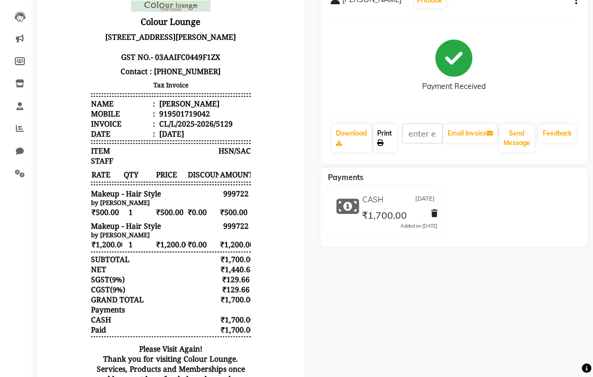
click at [386, 131] on link "Print" at bounding box center [384, 138] width 23 height 28
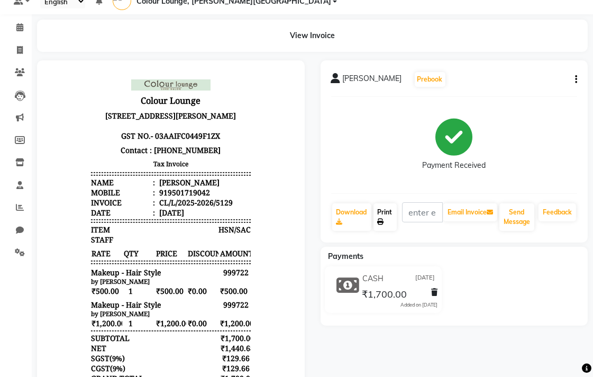
scroll to position [0, 0]
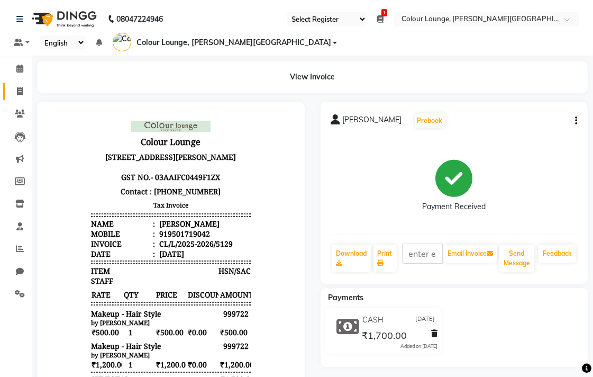
click at [19, 91] on icon at bounding box center [20, 91] width 6 height 8
select select "service"
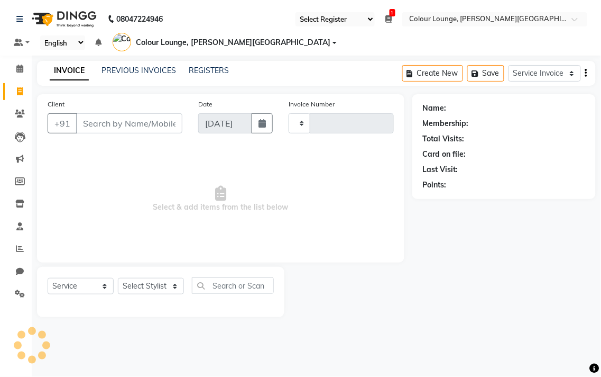
type input "5130"
select select "8011"
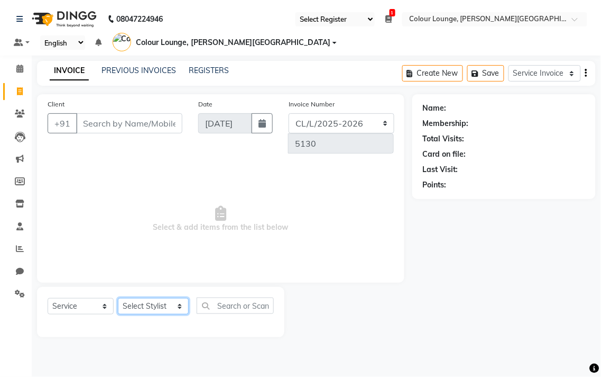
click at [157, 307] on select "Select Stylist Admin Ankush Ansh Nayyar BALBHARTI SHARMA Colour Lounge, Lawrenc…" at bounding box center [153, 306] width 71 height 16
select select "70028"
click at [118, 298] on select "Select Stylist Admin Ankush Ansh Nayyar BALBHARTI SHARMA Colour Lounge, Lawrenc…" at bounding box center [153, 306] width 71 height 16
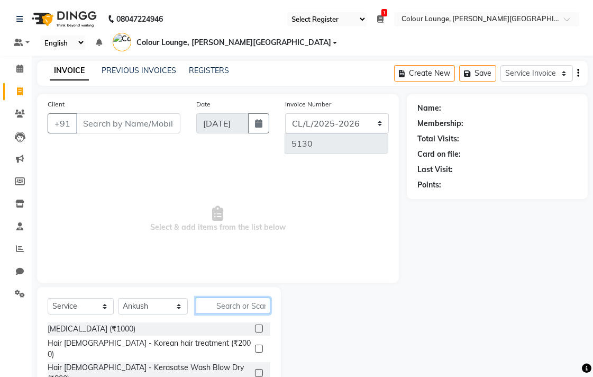
click at [230, 307] on input "text" at bounding box center [233, 305] width 75 height 16
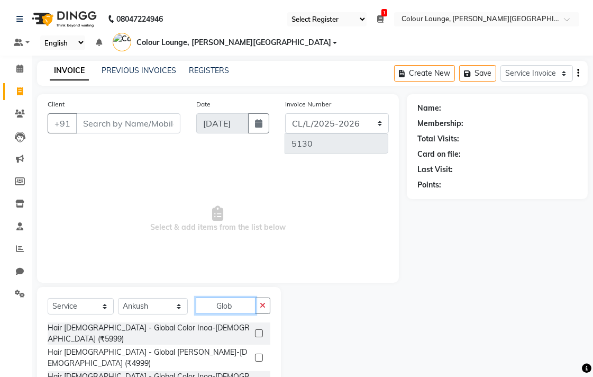
type input "Glob"
click at [255, 329] on label at bounding box center [259, 333] width 8 height 8
click at [255, 330] on input "checkbox" at bounding box center [258, 333] width 7 height 7
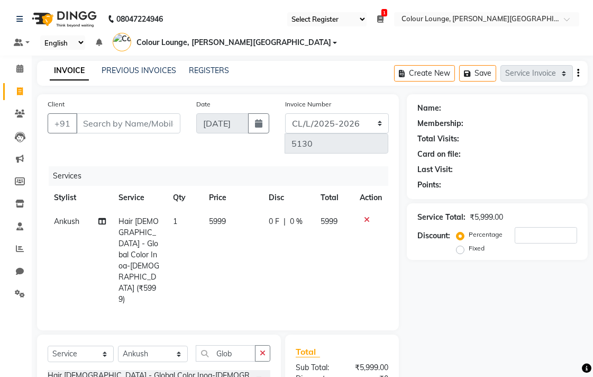
checkbox input "false"
click at [231, 218] on td "5999" at bounding box center [233, 260] width 60 height 102
select select "70028"
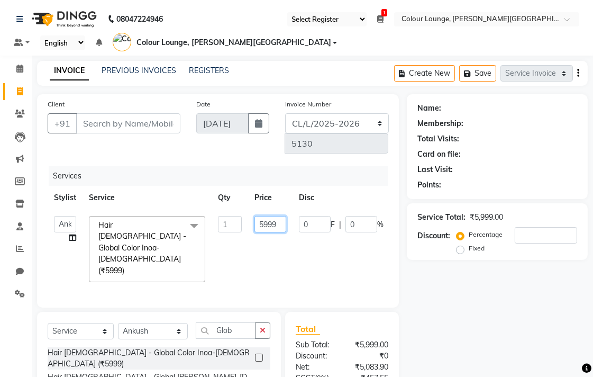
click at [277, 224] on input "5999" at bounding box center [270, 224] width 32 height 16
type input "5"
type input "7000"
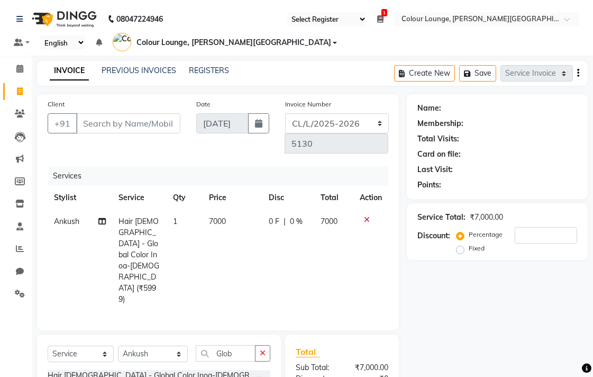
click at [296, 225] on span "0 %" at bounding box center [296, 221] width 13 height 11
select select "70028"
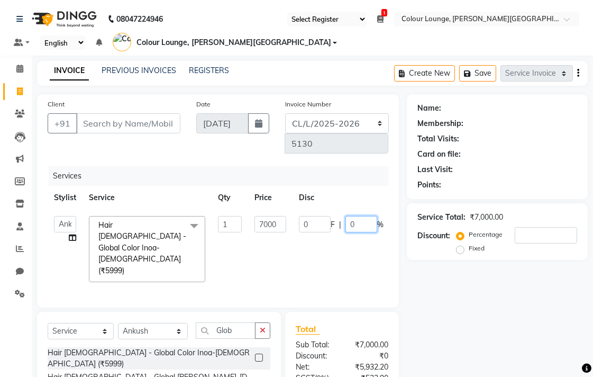
click at [351, 224] on input "0" at bounding box center [361, 224] width 32 height 16
type input "50"
click at [493, 335] on div "Name: Membership: Total Visits: Card on file: Last Visit: Points: Service Total…" at bounding box center [501, 280] width 189 height 373
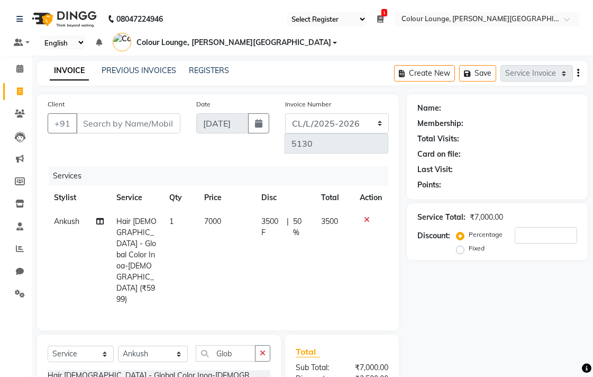
click at [98, 221] on icon at bounding box center [99, 220] width 7 height 7
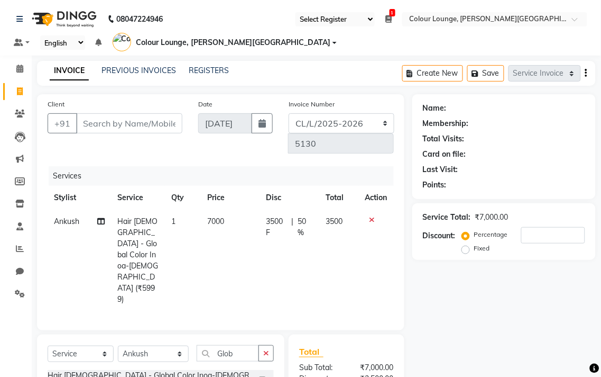
select select "70028"
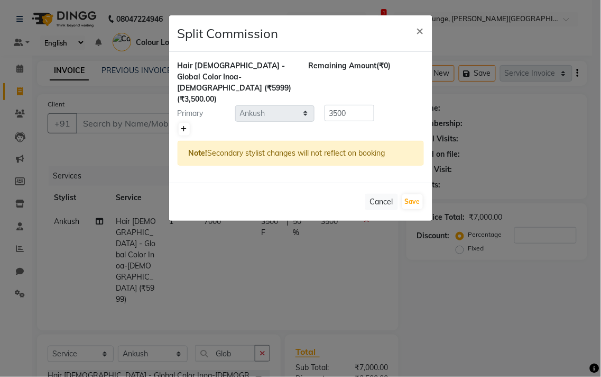
click at [184, 126] on icon at bounding box center [184, 129] width 6 height 6
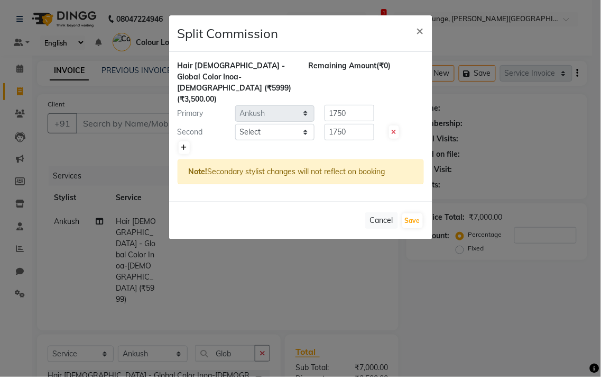
click at [188, 141] on link at bounding box center [184, 147] width 11 height 13
type input "1166.67"
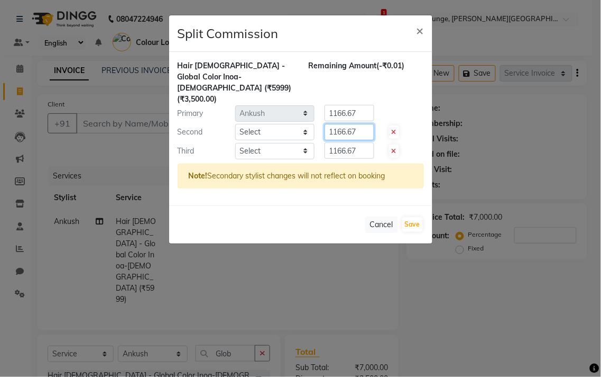
click at [362, 124] on input "1166.67" at bounding box center [350, 132] width 50 height 16
click at [368, 105] on input "1166.67" at bounding box center [350, 113] width 50 height 16
type input "1"
type input "1600"
click at [365, 124] on input "1166.67" at bounding box center [350, 132] width 50 height 16
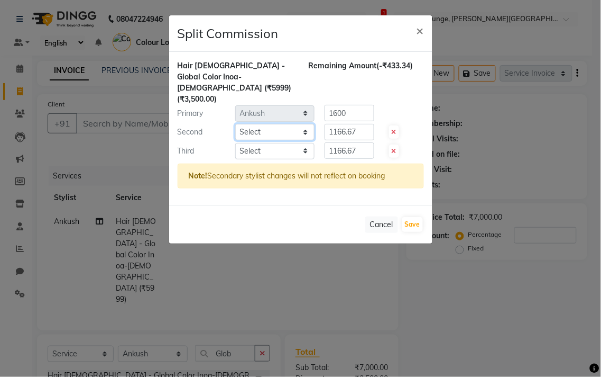
click at [261, 124] on select "Select Admin Ankush Ansh Nayyar BALBHARTI SHARMA Colour Lounge, Lawrence Road C…" at bounding box center [274, 132] width 79 height 16
select select "70018"
click at [235, 124] on select "Select Admin Ankush Ansh Nayyar BALBHARTI SHARMA Colour Lounge, Lawrence Road C…" at bounding box center [274, 132] width 79 height 16
click at [361, 124] on input "1166.67" at bounding box center [350, 132] width 50 height 16
type input "1"
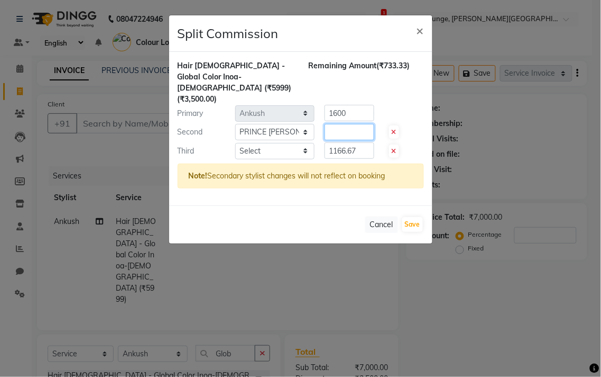
type input "7"
type input "1600"
click at [272, 143] on select "Select Admin Ankush Ansh Nayyar BALBHARTI SHARMA Colour Lounge, Lawrence Road C…" at bounding box center [274, 151] width 79 height 16
select select "86555"
click at [235, 143] on select "Select Admin Ankush Ansh Nayyar BALBHARTI SHARMA Colour Lounge, Lawrence Road C…" at bounding box center [274, 151] width 79 height 16
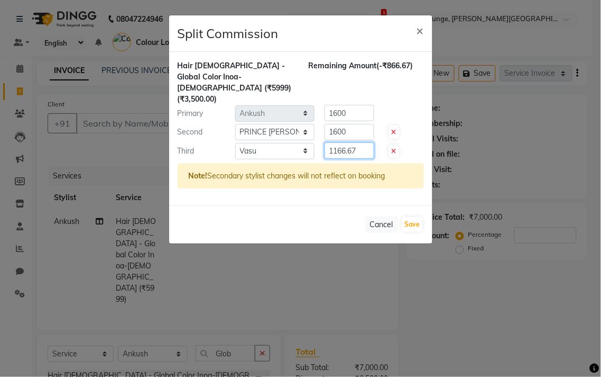
click at [356, 142] on input "1166.67" at bounding box center [350, 150] width 50 height 16
type input "1"
type input "0"
type input "300"
click at [414, 217] on button "Save" at bounding box center [412, 224] width 21 height 15
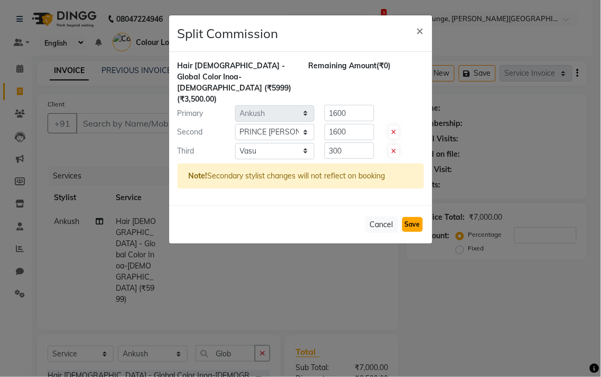
select select "Select"
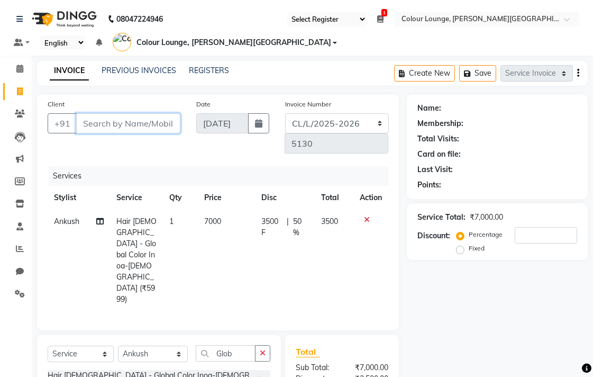
click at [129, 122] on input "Client" at bounding box center [128, 123] width 104 height 20
type input "9"
type input "0"
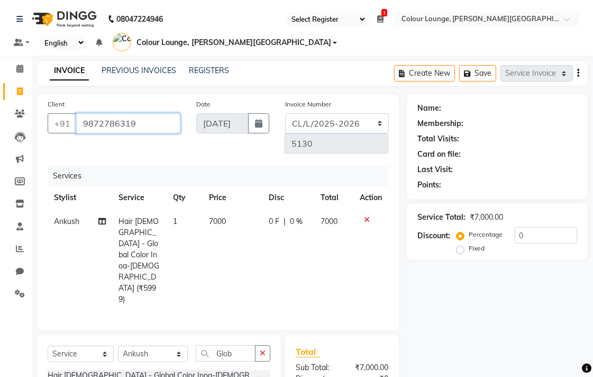
type input "9872786319"
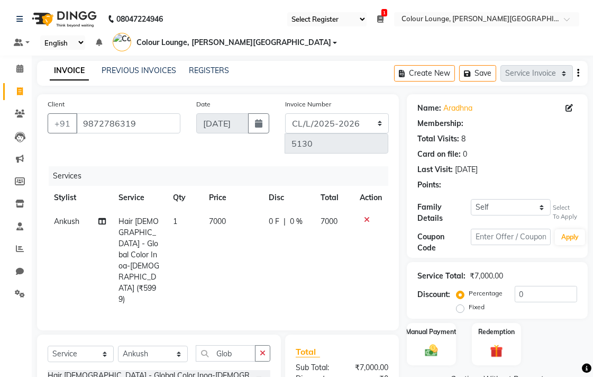
select select "1: Object"
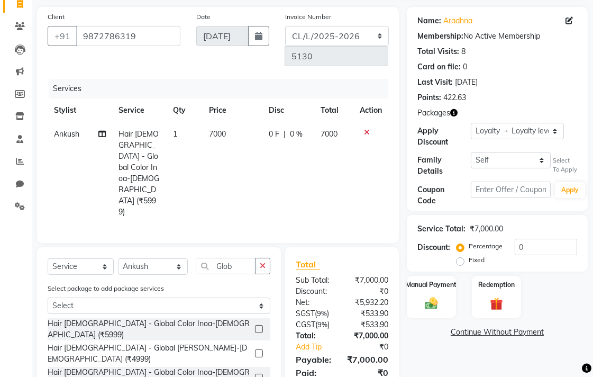
scroll to position [104, 0]
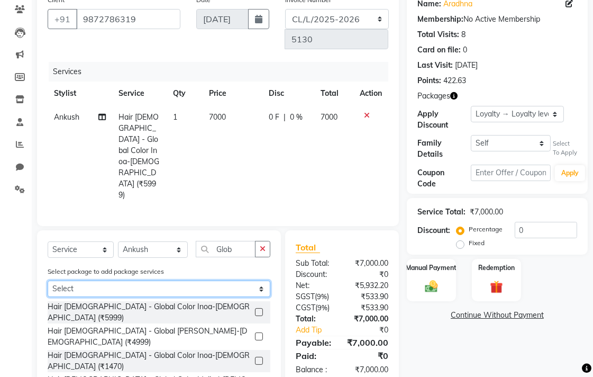
click at [127, 280] on select "Select 6root touch" at bounding box center [159, 288] width 223 height 16
select select "1: Object"
click at [48, 280] on select "Select 6root touch" at bounding box center [159, 288] width 223 height 16
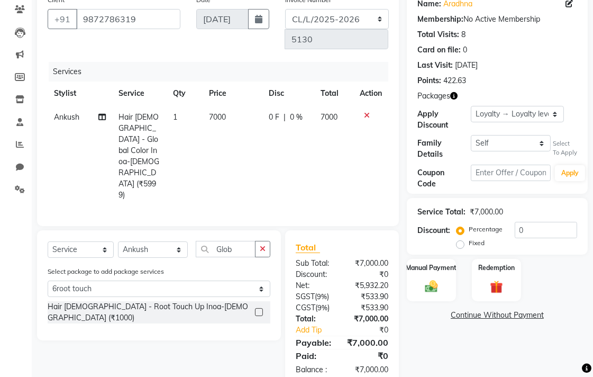
click at [259, 308] on label at bounding box center [259, 312] width 8 height 8
click at [259, 309] on input "checkbox" at bounding box center [258, 312] width 7 height 7
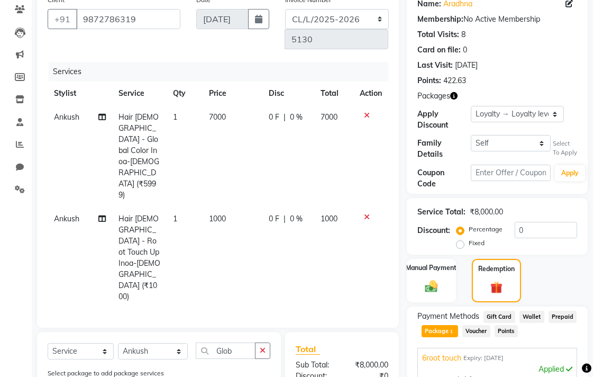
checkbox input "false"
click at [67, 214] on span "Ankush" at bounding box center [66, 219] width 25 height 10
select select "70028"
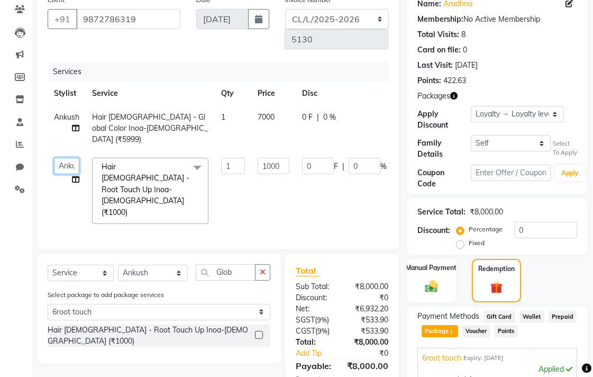
click at [67, 158] on select "Admin Ankush Ansh Nayyar BALBHARTI SHARMA Colour Lounge, Lawrence Road Colour L…" at bounding box center [66, 166] width 25 height 16
select select "70010"
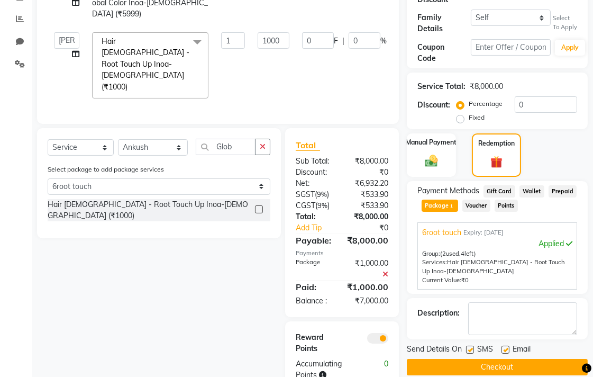
scroll to position [235, 0]
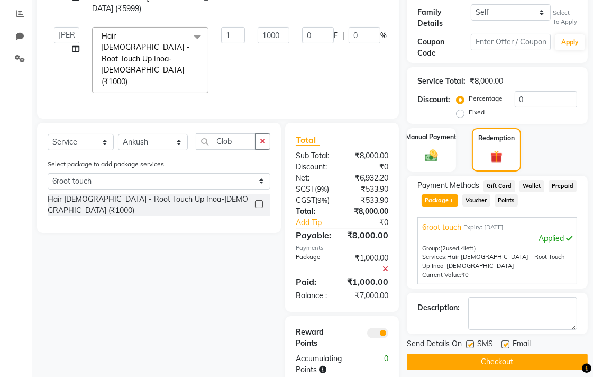
click at [176, 314] on div "Select Service Membership Package Voucher Prepaid Gift Card Select Stylist Admi…" at bounding box center [155, 254] width 252 height 263
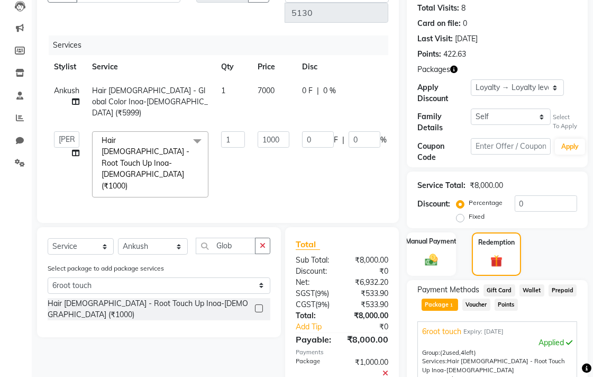
scroll to position [129, 0]
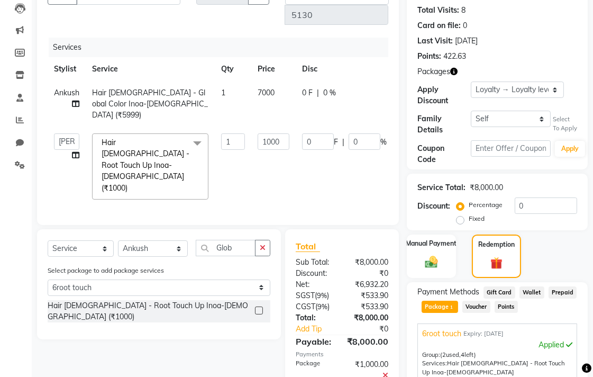
click at [303, 89] on span "0 F" at bounding box center [307, 92] width 11 height 11
select select "70028"
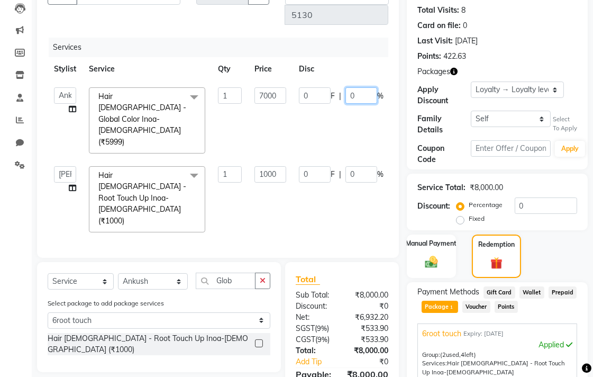
click at [352, 91] on input "0" at bounding box center [361, 95] width 32 height 16
type input "50"
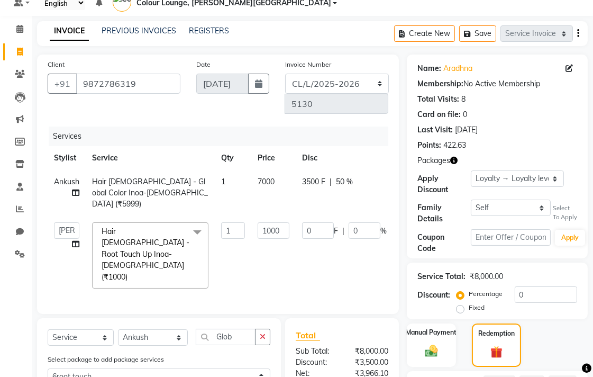
scroll to position [93, 0]
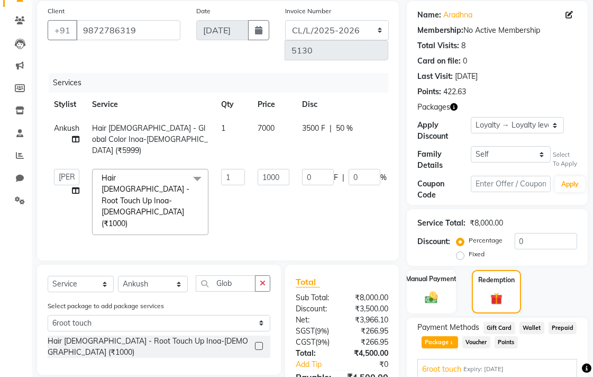
click at [77, 135] on icon at bounding box center [75, 138] width 7 height 7
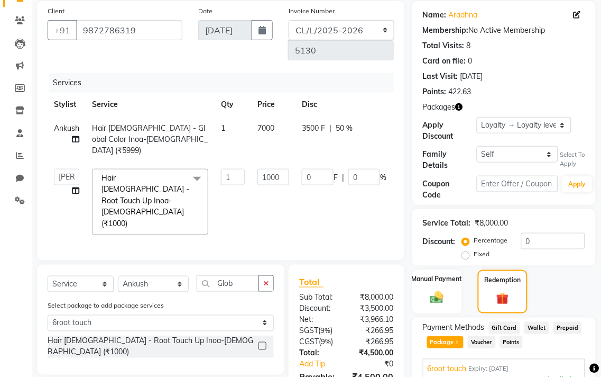
select select "70028"
select select "70018"
select select "86555"
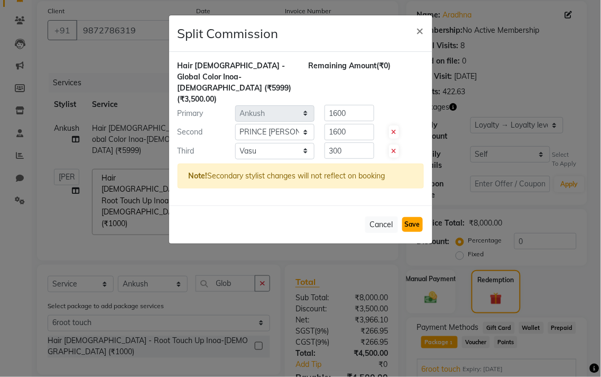
click at [413, 217] on button "Save" at bounding box center [412, 224] width 21 height 15
select select "Select"
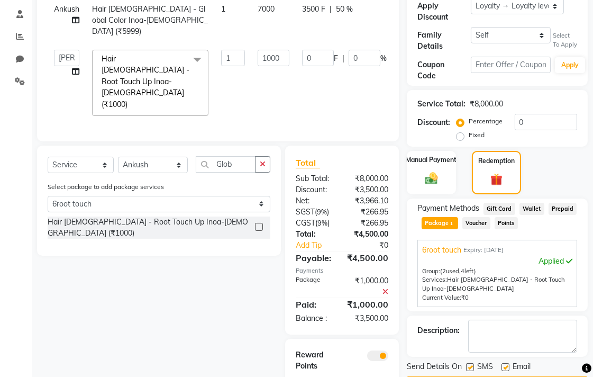
scroll to position [235, 0]
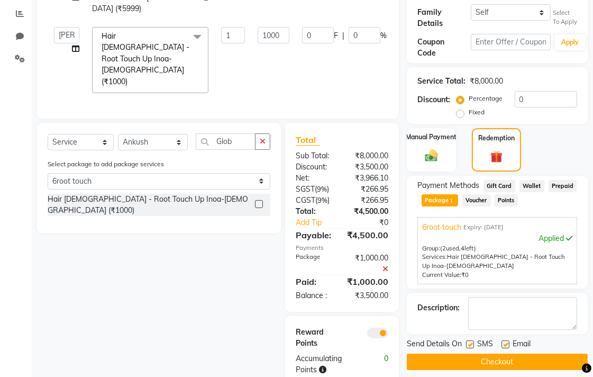
click at [563, 135] on div "Manual Payment Redemption" at bounding box center [497, 149] width 197 height 43
click at [435, 152] on img at bounding box center [431, 155] width 22 height 15
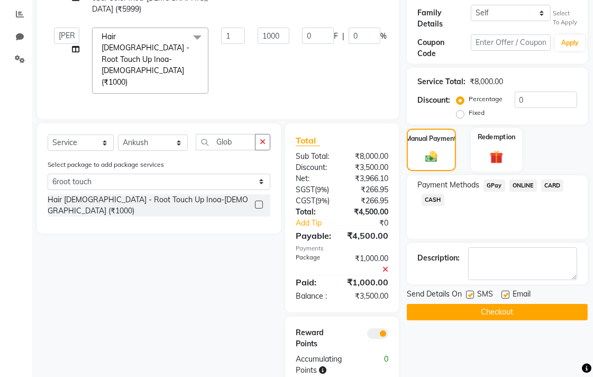
click at [503, 146] on div "Redemption" at bounding box center [496, 149] width 51 height 44
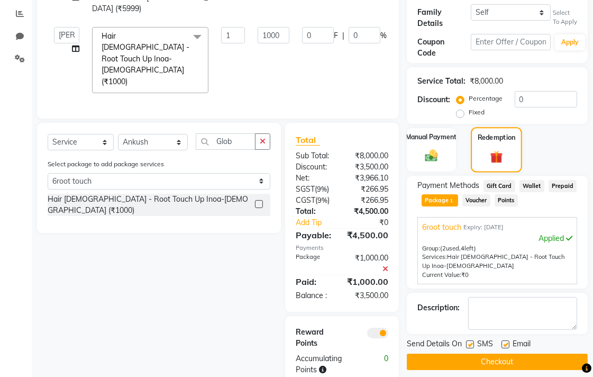
scroll to position [234, 0]
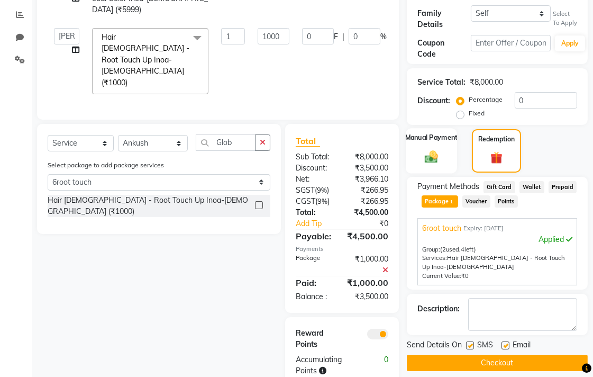
click at [439, 150] on img at bounding box center [431, 156] width 22 height 15
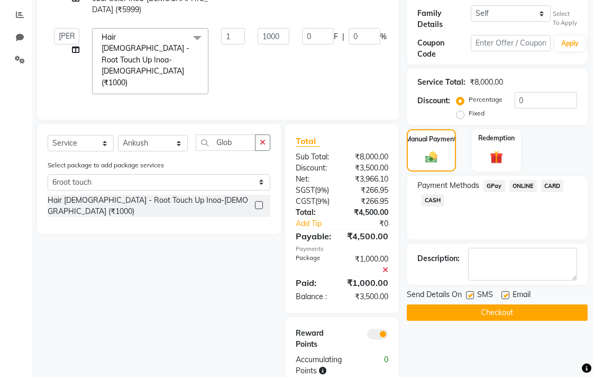
click at [492, 310] on button "Checkout" at bounding box center [497, 312] width 181 height 16
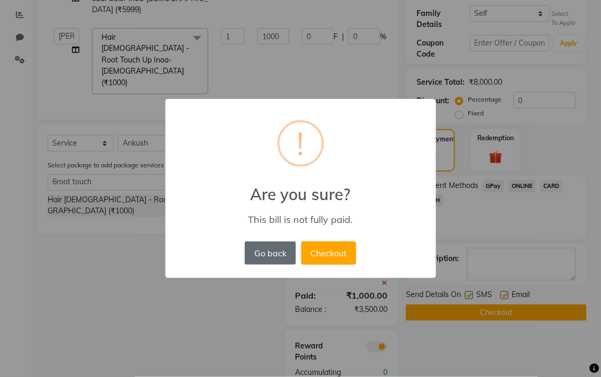
click at [256, 255] on button "Go back" at bounding box center [270, 252] width 51 height 23
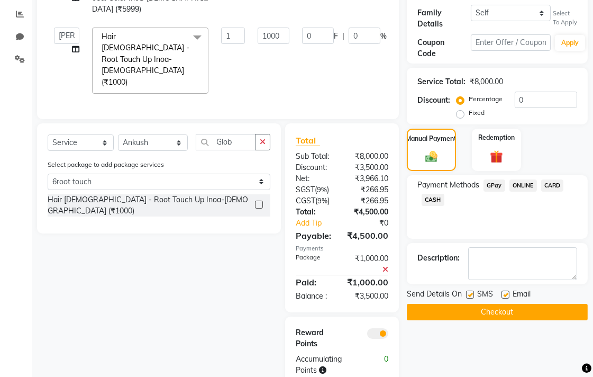
scroll to position [232, 0]
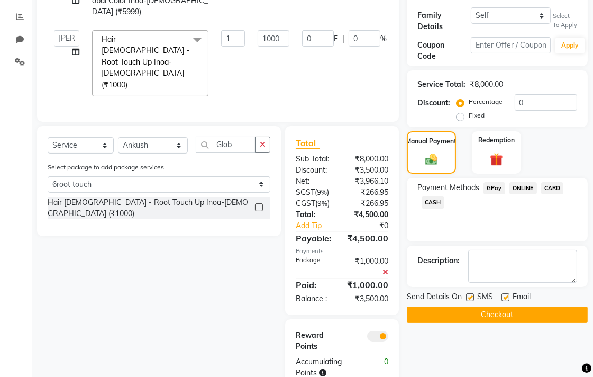
click at [436, 202] on span "CASH" at bounding box center [433, 202] width 23 height 12
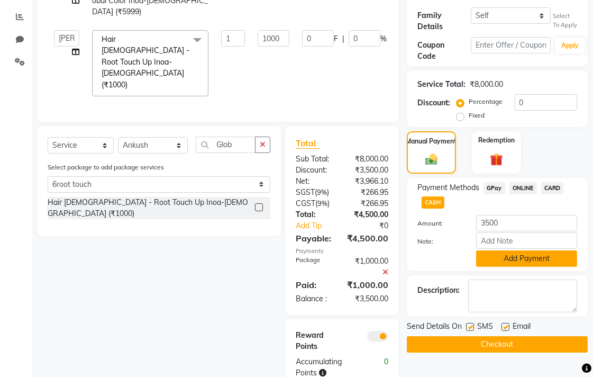
click at [511, 250] on button "Add Payment" at bounding box center [526, 258] width 101 height 16
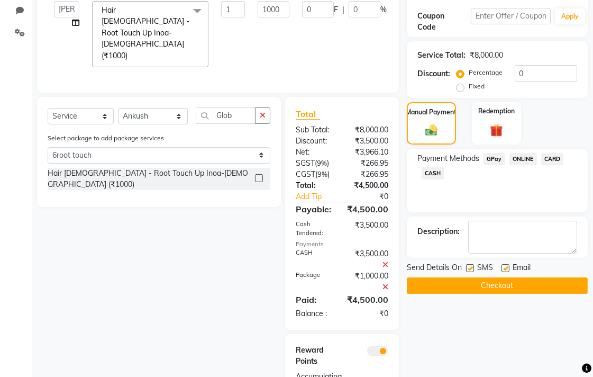
scroll to position [290, 0]
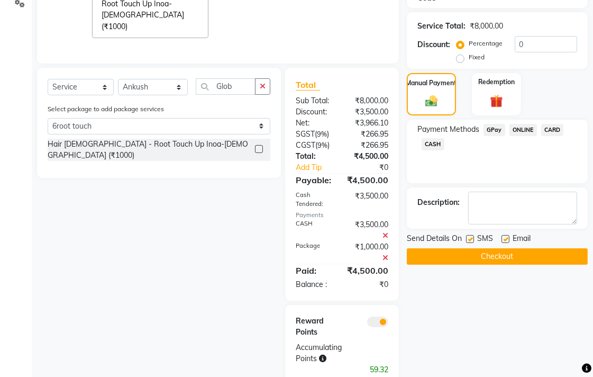
click at [510, 260] on button "Checkout" at bounding box center [497, 256] width 181 height 16
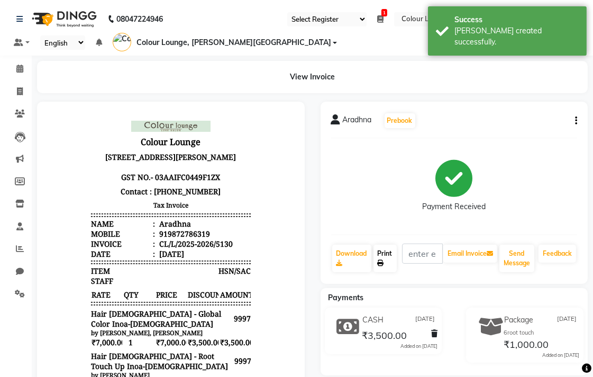
click at [379, 251] on link "Print" at bounding box center [384, 258] width 23 height 28
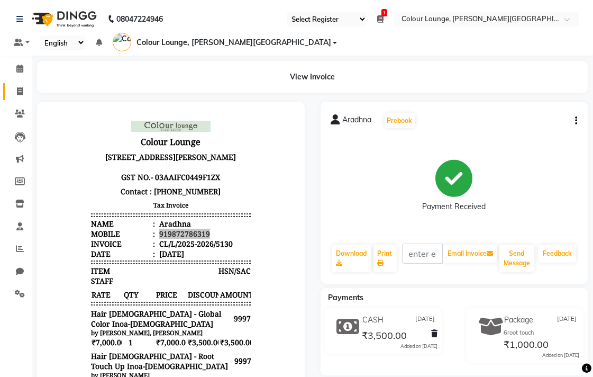
click at [17, 89] on icon at bounding box center [20, 91] width 6 height 8
select select "service"
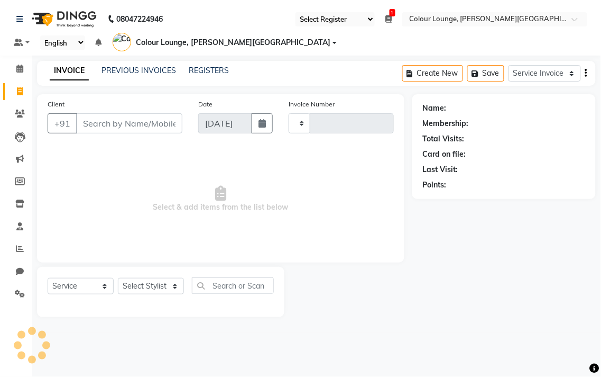
type input "5131"
select select "8011"
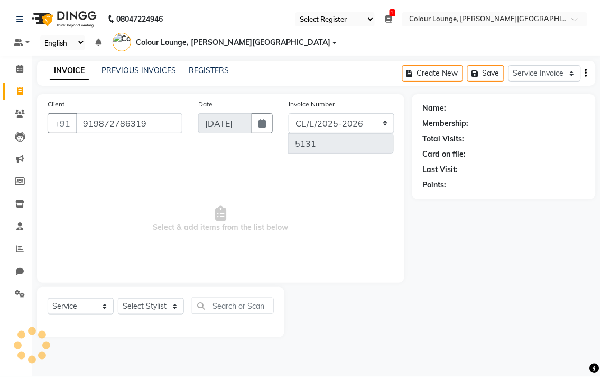
type input "919872786319"
select select "1: Object"
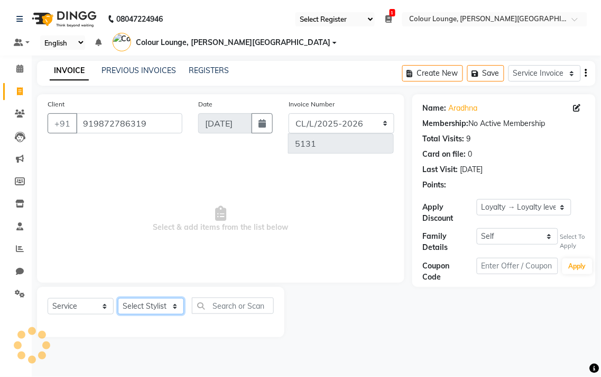
click at [150, 305] on select "Select Stylist" at bounding box center [151, 306] width 66 height 16
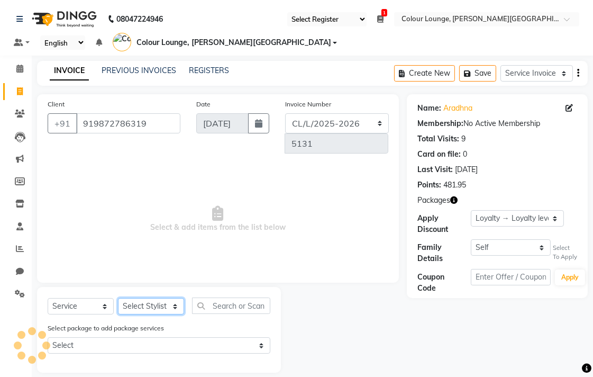
click at [161, 302] on select "Select Stylist" at bounding box center [151, 306] width 66 height 16
click at [154, 303] on select "Select Stylist Admin Ankush Ansh Nayyar BALBHARTI SHARMA Colour Lounge, Lawrenc…" at bounding box center [153, 306] width 70 height 16
select select "75612"
click at [118, 298] on select "Select Stylist Admin Ankush Ansh Nayyar BALBHARTI SHARMA Colour Lounge, Lawrenc…" at bounding box center [153, 306] width 70 height 16
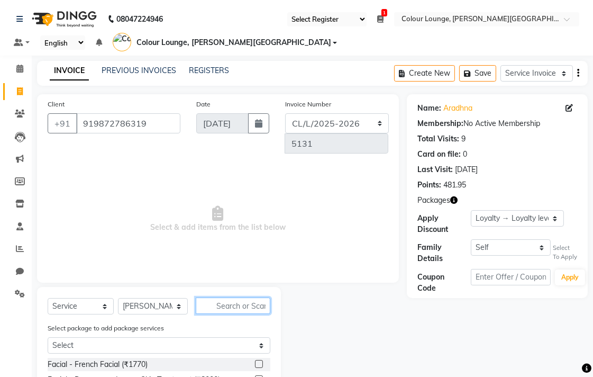
click at [224, 302] on input "text" at bounding box center [233, 305] width 75 height 16
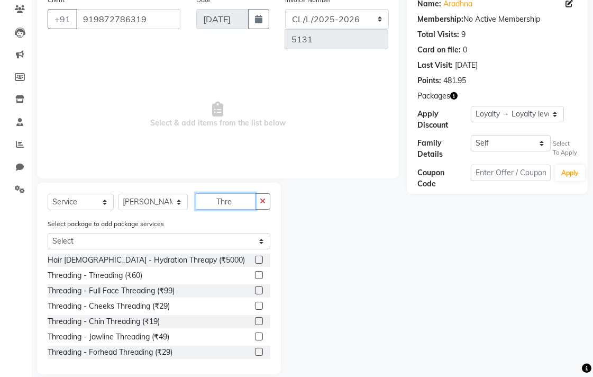
scroll to position [117, 0]
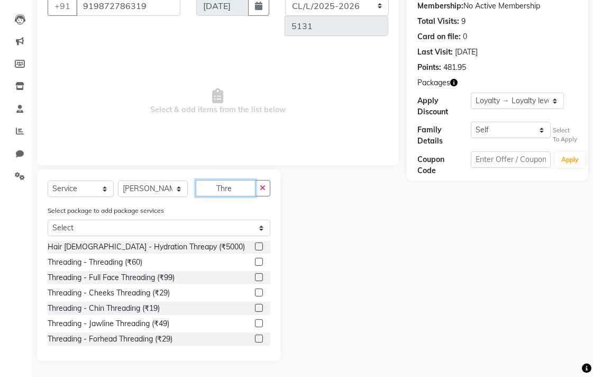
type input "Thre"
click at [255, 258] on label at bounding box center [259, 262] width 8 height 8
click at [255, 259] on input "checkbox" at bounding box center [258, 262] width 7 height 7
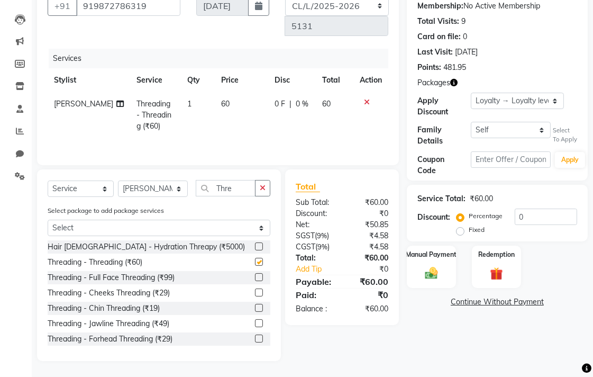
checkbox input "false"
click at [429, 265] on img at bounding box center [431, 272] width 22 height 15
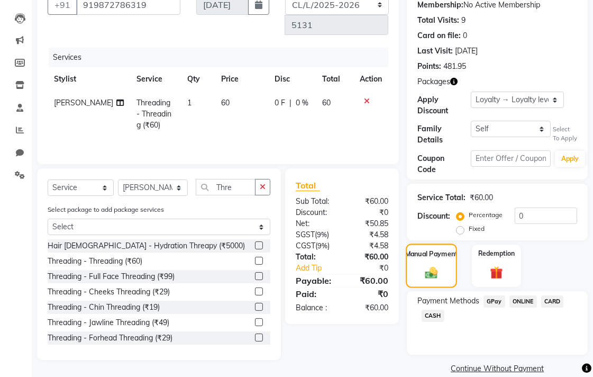
scroll to position [134, 0]
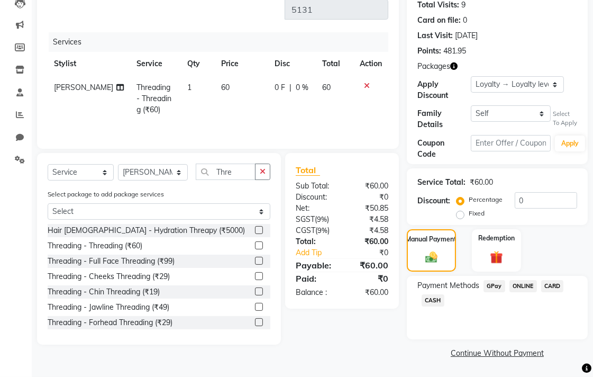
click at [441, 302] on span "CASH" at bounding box center [433, 300] width 23 height 12
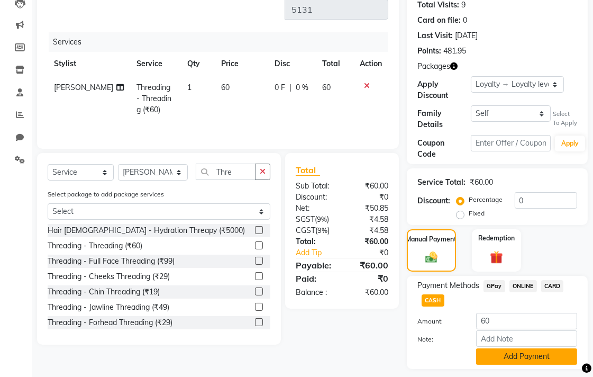
click at [530, 355] on button "Add Payment" at bounding box center [526, 356] width 101 height 16
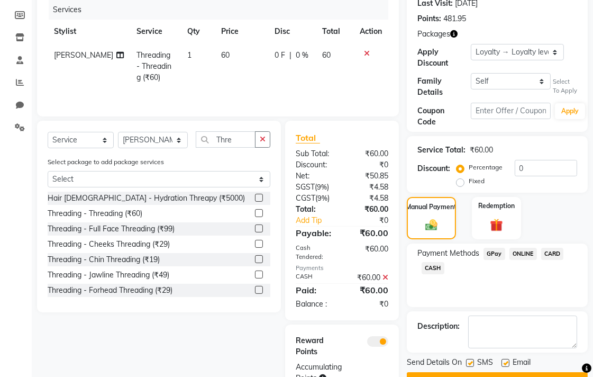
scroll to position [212, 0]
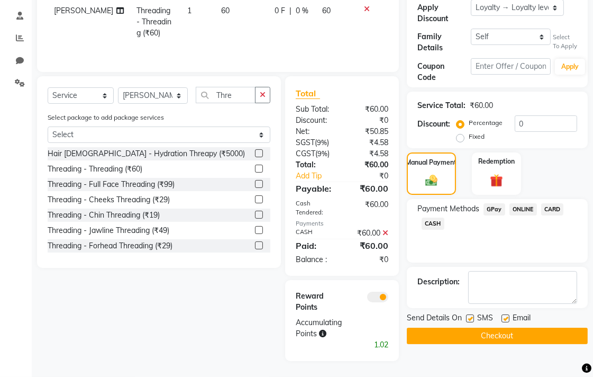
click at [517, 338] on button "Checkout" at bounding box center [497, 335] width 181 height 16
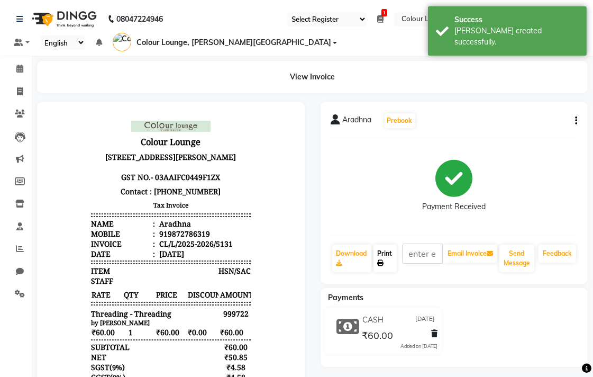
click at [375, 254] on link "Print" at bounding box center [384, 258] width 23 height 28
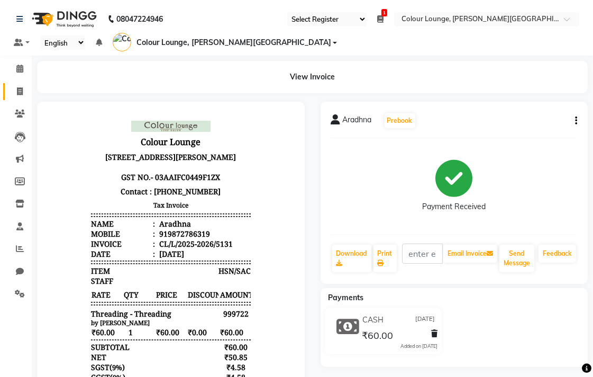
click at [19, 91] on icon at bounding box center [20, 91] width 6 height 8
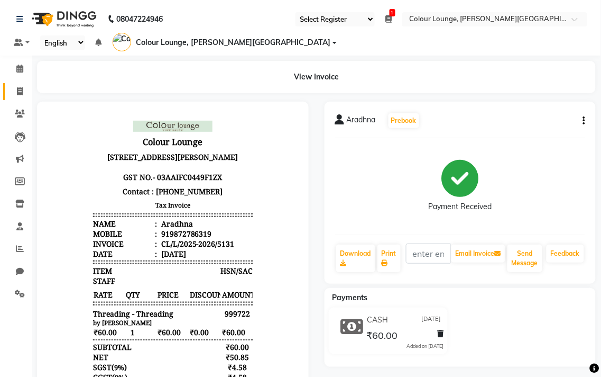
select select "service"
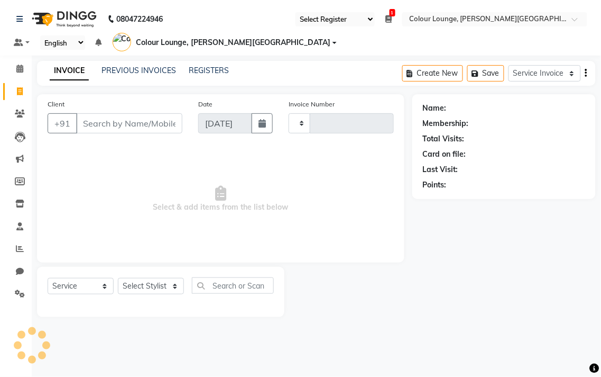
type input "5132"
select select "8011"
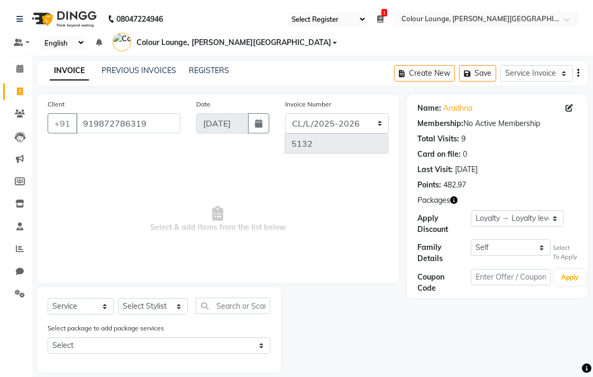
scroll to position [12, 0]
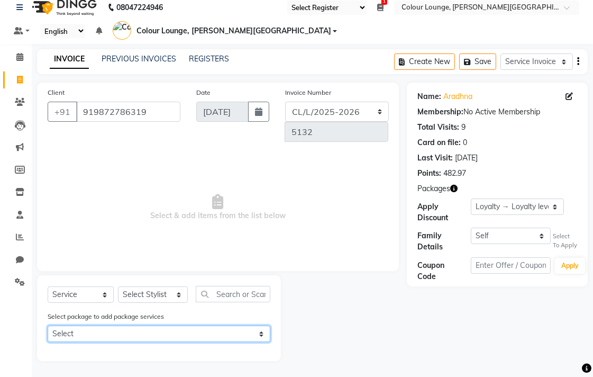
click at [138, 335] on select "Select 6root touch" at bounding box center [159, 333] width 223 height 16
click at [48, 325] on select "Select 6root touch" at bounding box center [159, 333] width 223 height 16
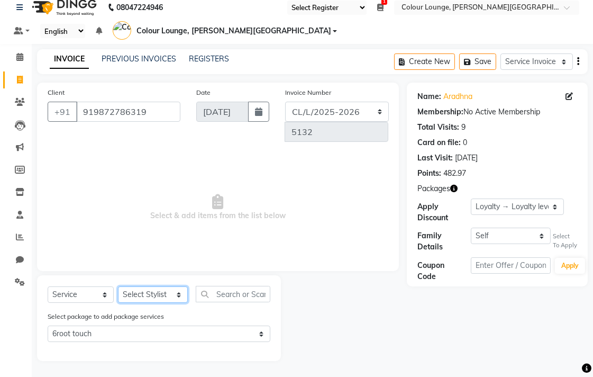
click at [151, 297] on select "Select Stylist Admin Ankush Ansh Nayyar BALBHARTI SHARMA Colour Lounge, Lawrenc…" at bounding box center [153, 294] width 70 height 16
click at [118, 287] on select "Select Stylist Admin Ankush Ansh Nayyar BALBHARTI SHARMA Colour Lounge, Lawrenc…" at bounding box center [153, 294] width 70 height 16
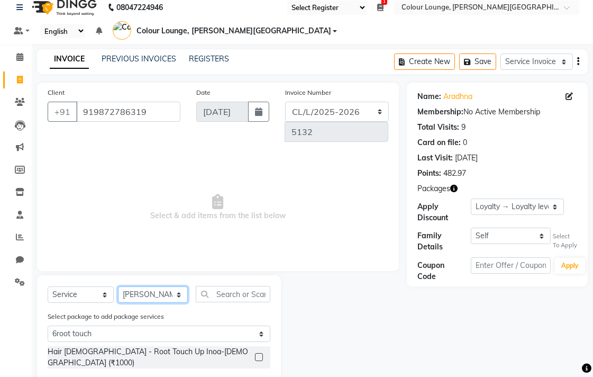
scroll to position [27, 0]
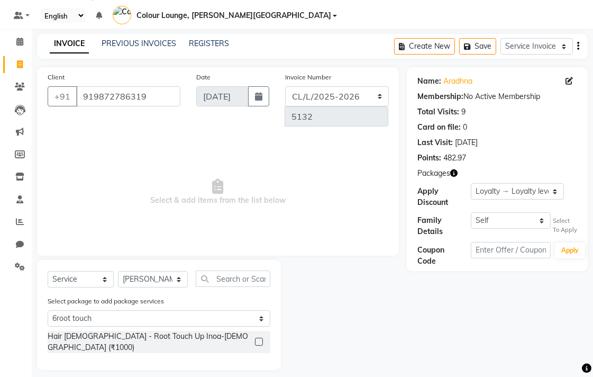
click at [260, 337] on label at bounding box center [259, 341] width 8 height 8
click at [260, 338] on input "checkbox" at bounding box center [258, 341] width 7 height 7
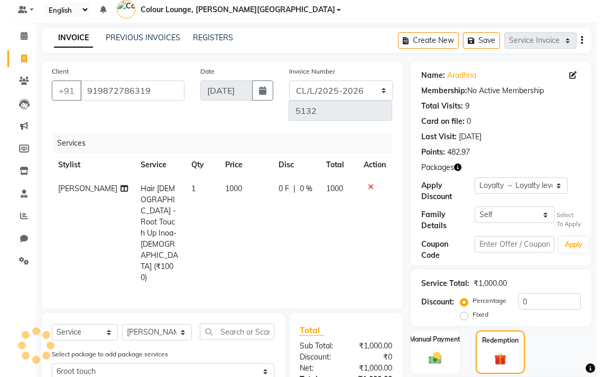
scroll to position [0, 0]
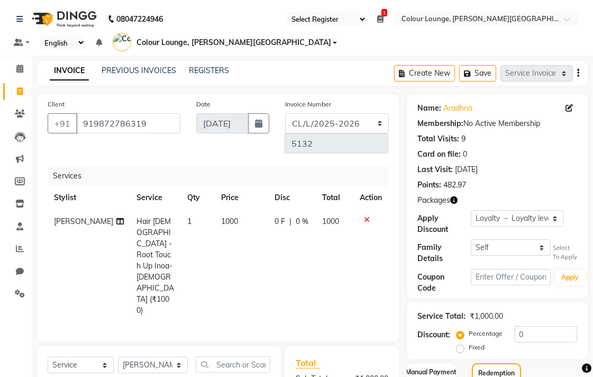
click at [66, 72] on link "INVOICE" at bounding box center [69, 70] width 39 height 19
click at [124, 71] on link "PREVIOUS INVOICES" at bounding box center [139, 71] width 75 height 10
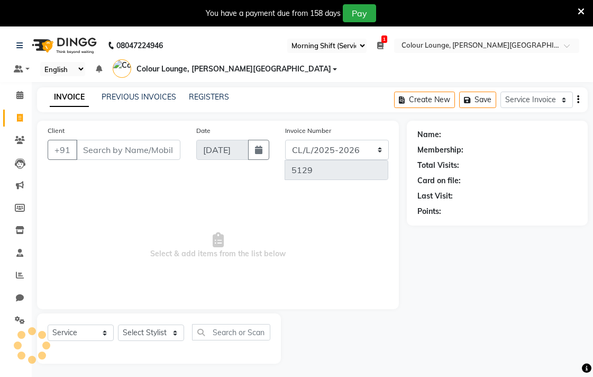
select select "67"
select select "8011"
select select "service"
type input "9814033441"
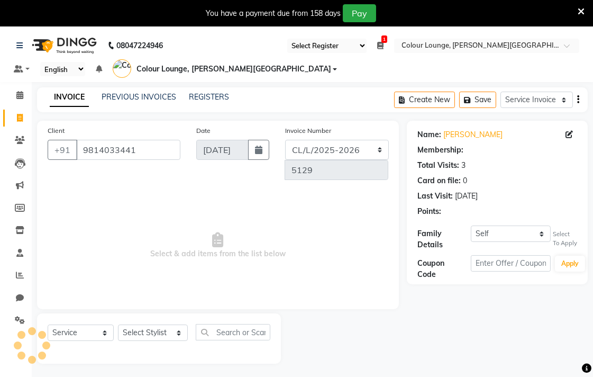
select select "1: Object"
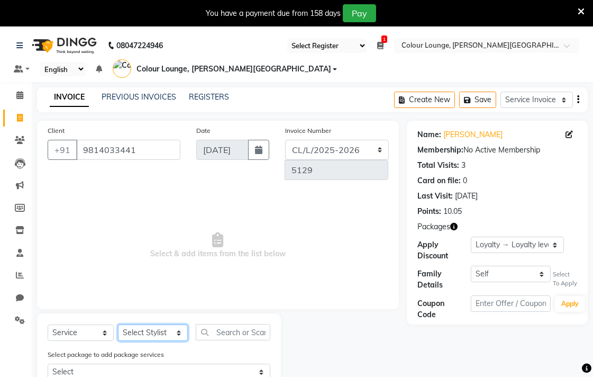
click at [149, 332] on select "Select Stylist Admin [PERSON_NAME] [PERSON_NAME] SHARMA Colour Lounge, [PERSON_…" at bounding box center [153, 332] width 70 height 16
select select "70008"
click at [118, 325] on select "Select Stylist Admin [PERSON_NAME] [PERSON_NAME] SHARMA Colour Lounge, [PERSON_…" at bounding box center [153, 332] width 70 height 16
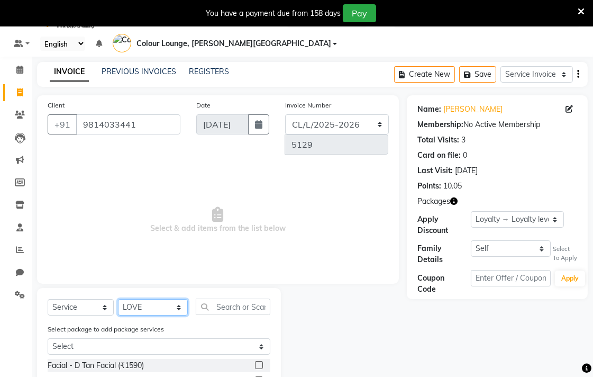
scroll to position [93, 0]
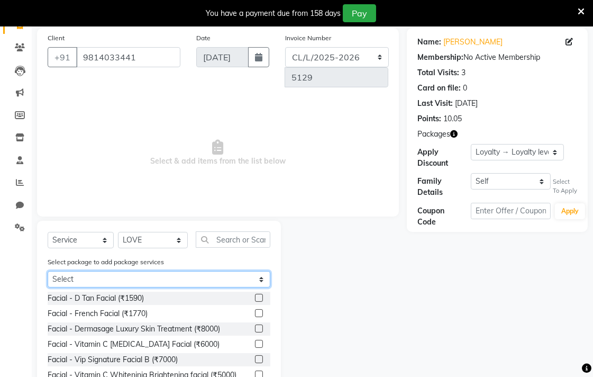
click at [228, 283] on select "Select 12 Hair cut beard trim pkg" at bounding box center [159, 279] width 223 height 16
select select "1: Object"
click at [48, 287] on select "Select 12 Hair cut beard trim pkg" at bounding box center [159, 279] width 223 height 16
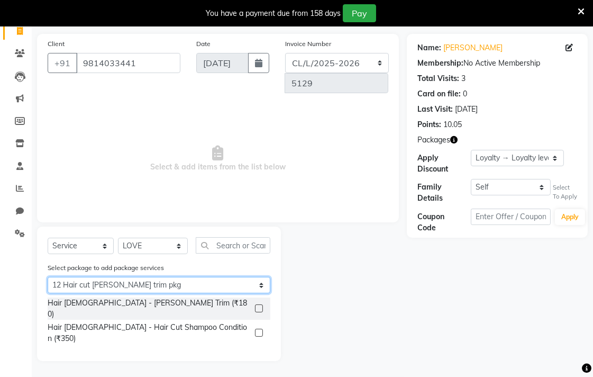
scroll to position [69, 0]
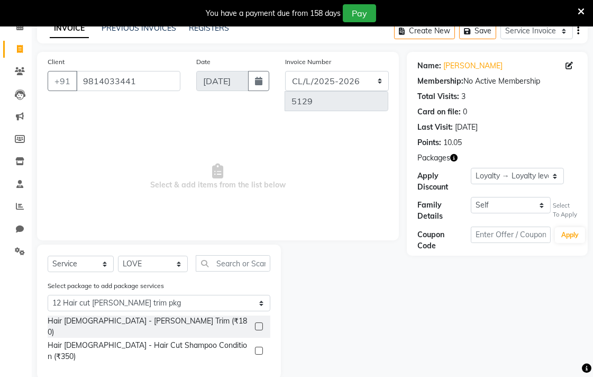
click at [258, 322] on label at bounding box center [259, 326] width 8 height 8
click at [258, 323] on input "checkbox" at bounding box center [258, 326] width 7 height 7
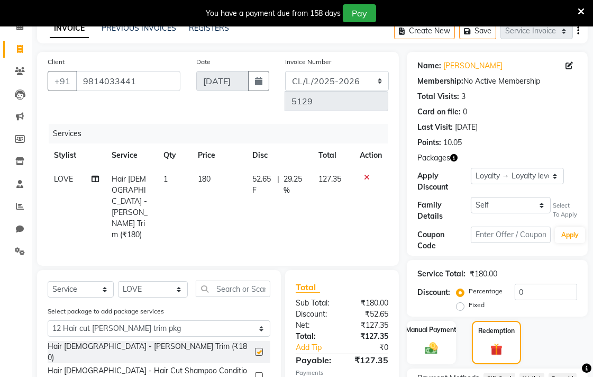
checkbox input "false"
click at [260, 372] on label at bounding box center [259, 376] width 8 height 8
click at [260, 373] on input "checkbox" at bounding box center [258, 376] width 7 height 7
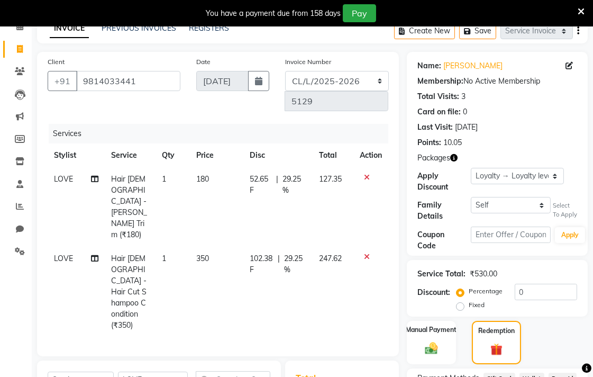
checkbox input "false"
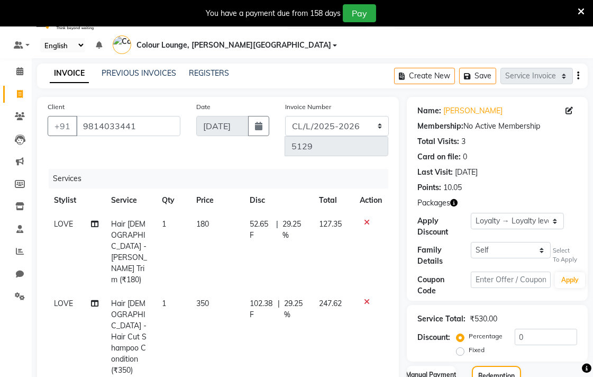
scroll to position [0, 0]
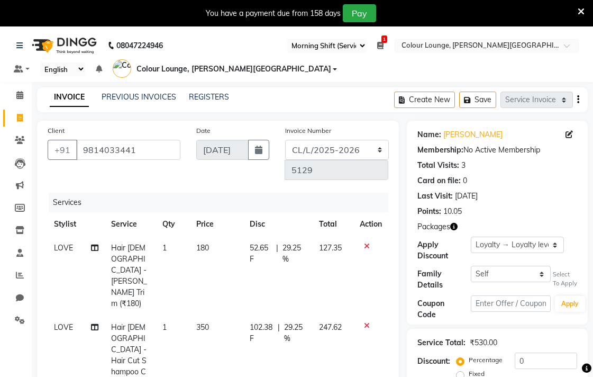
select select "67"
select select "8011"
select select "service"
select select "70008"
select select "1: Object"
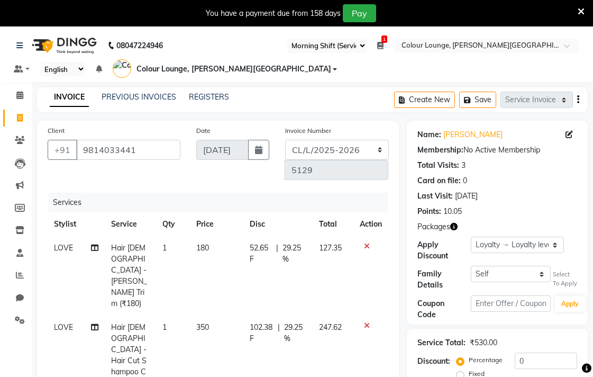
select select "1: Object"
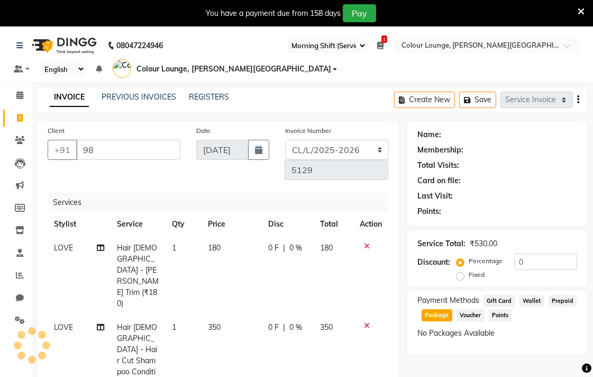
type input "9"
